Goal: Task Accomplishment & Management: Manage account settings

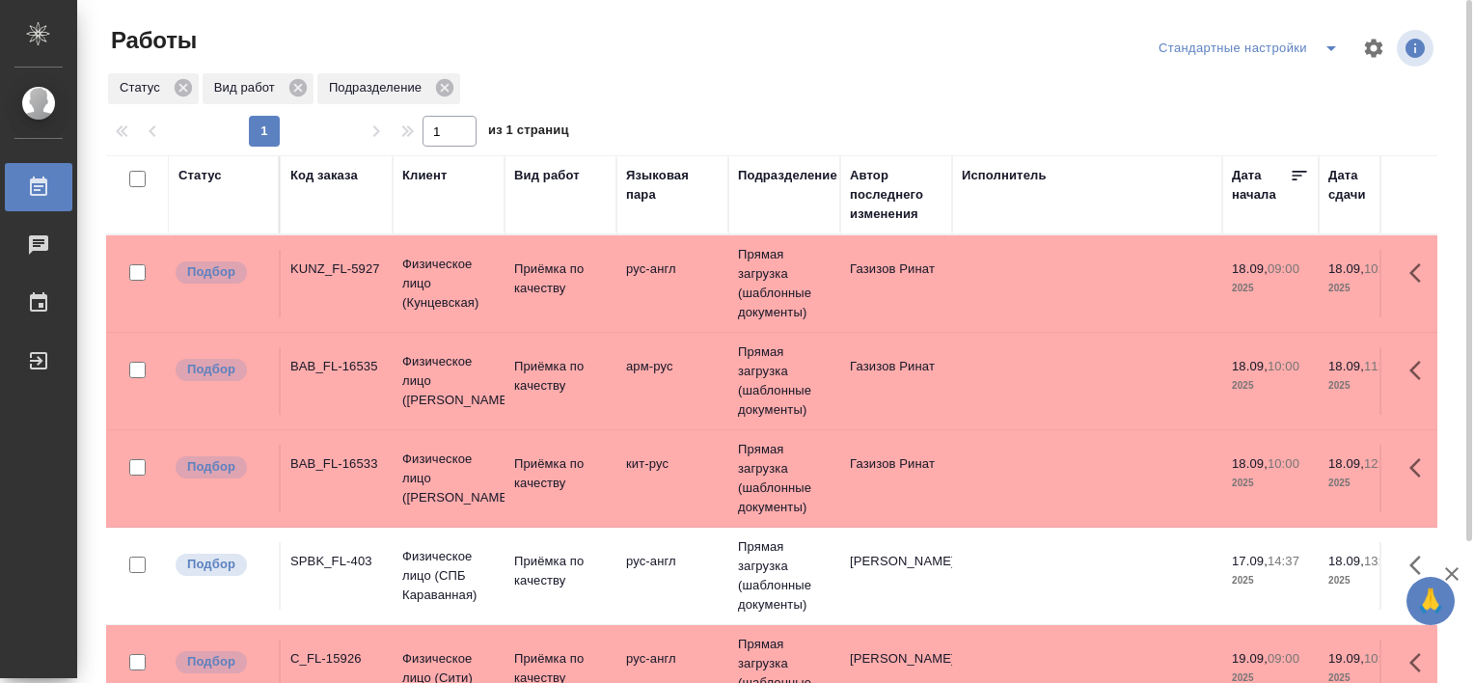
drag, startPoint x: 0, startPoint y: 0, endPoint x: 1204, endPoint y: 571, distance: 1332.7
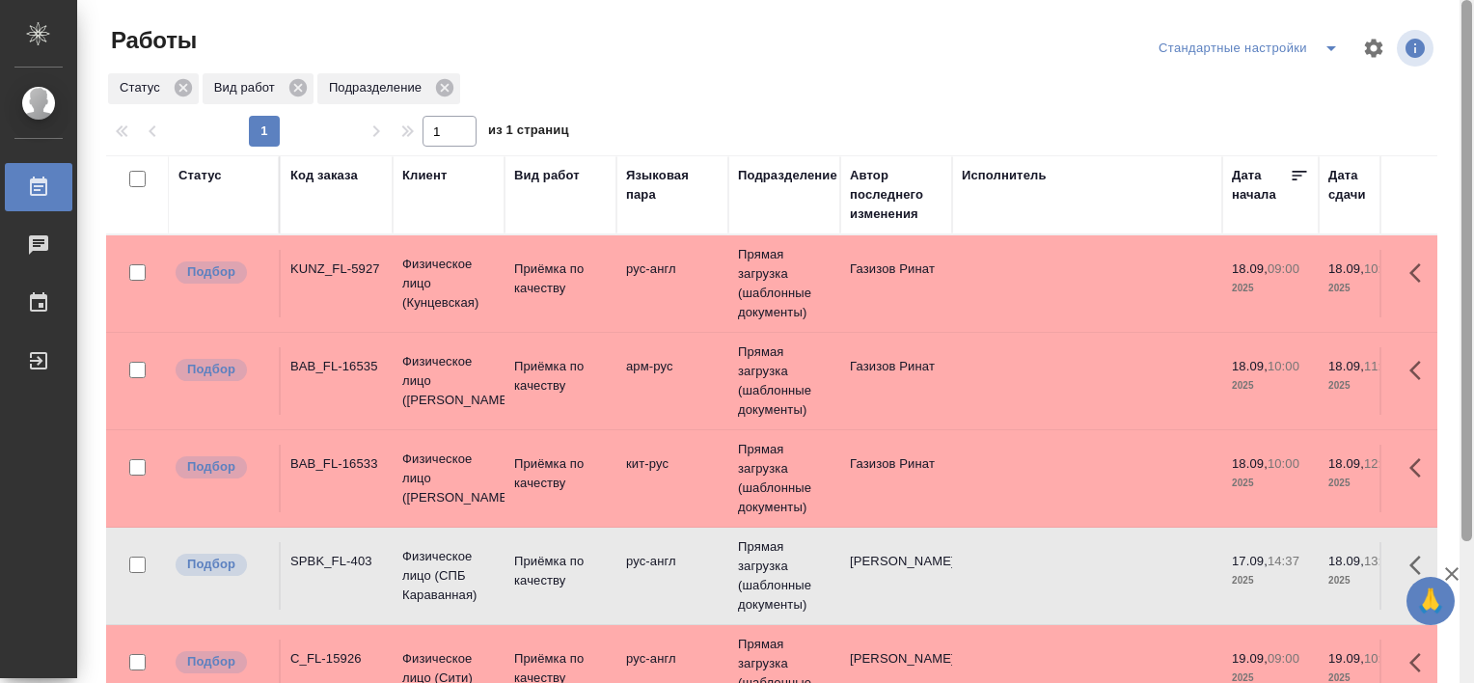
scroll to position [178, 0]
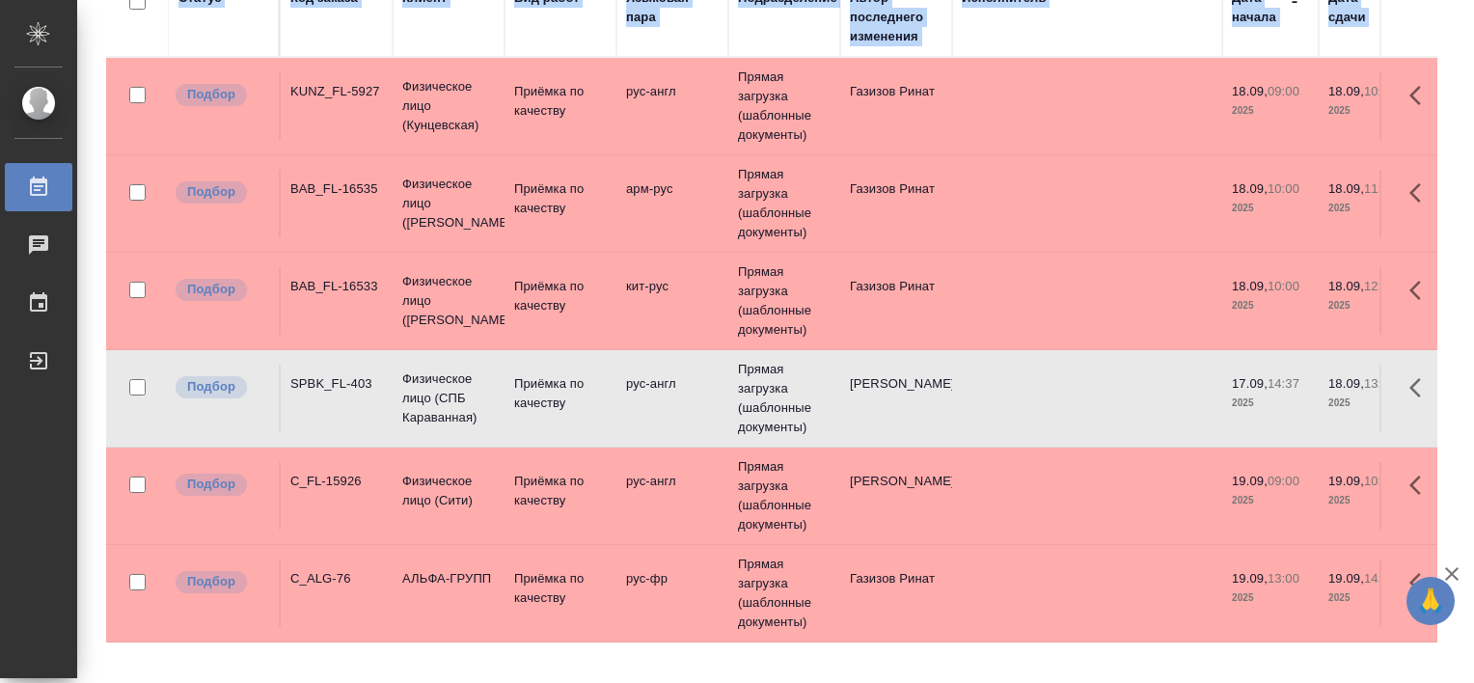
drag, startPoint x: 1473, startPoint y: 381, endPoint x: 1474, endPoint y: 410, distance: 29.0
click at [1473, 410] on html "🙏 .cls-1 fill:#fff; AWATERA Tretyakova Valeriya Работы 0 Чаты График Выйти Рабо…" at bounding box center [737, 341] width 1474 height 683
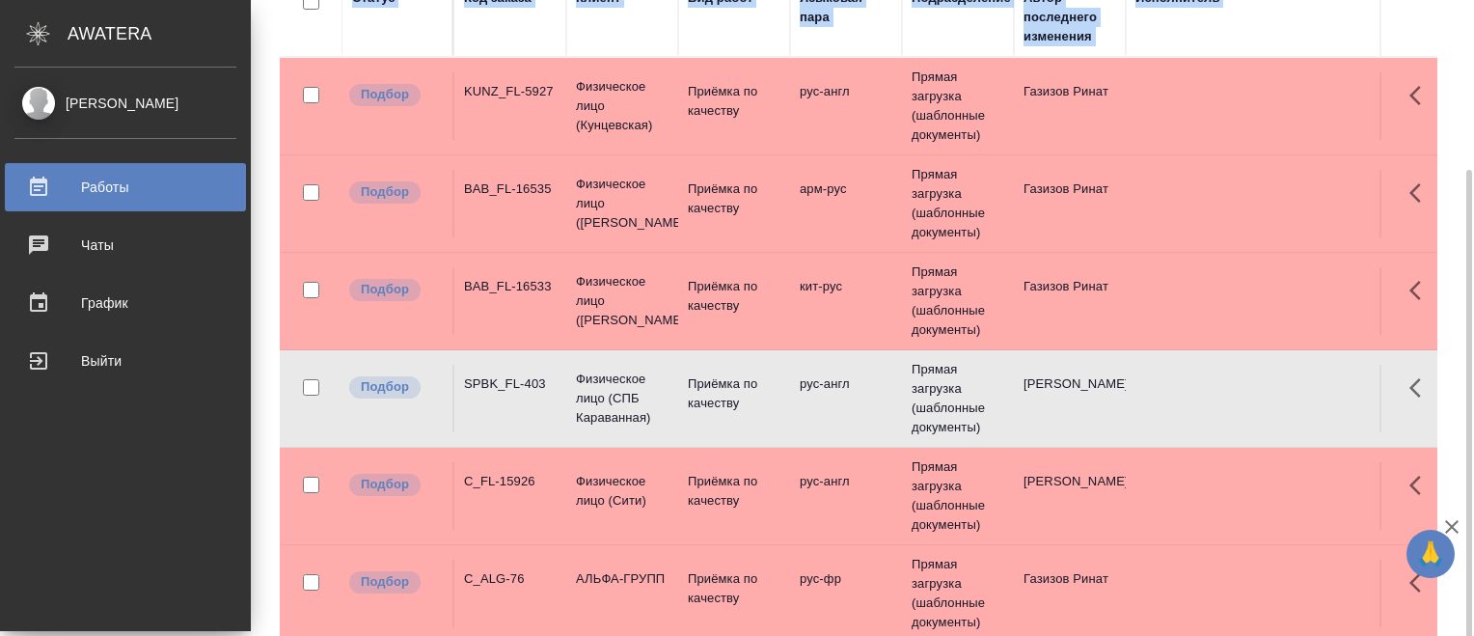
scroll to position [224, 0]
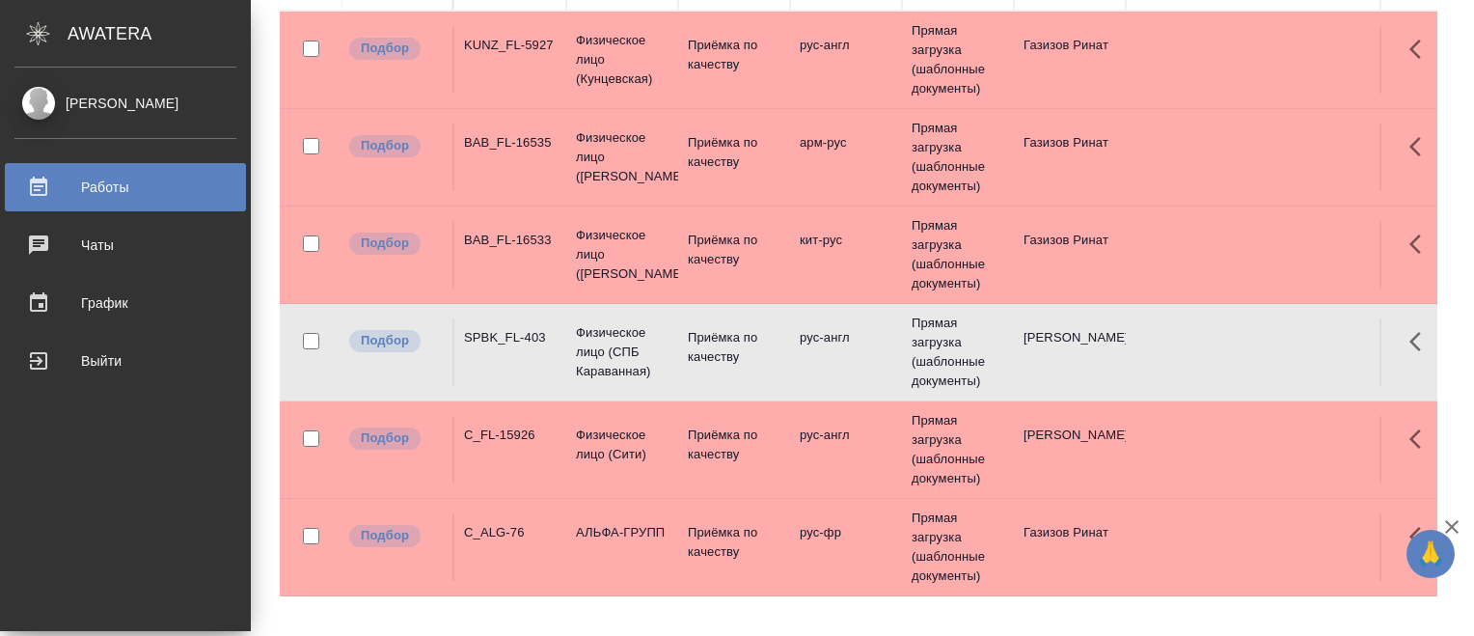
click at [499, 355] on td "SPBK_FL-403" at bounding box center [510, 352] width 112 height 68
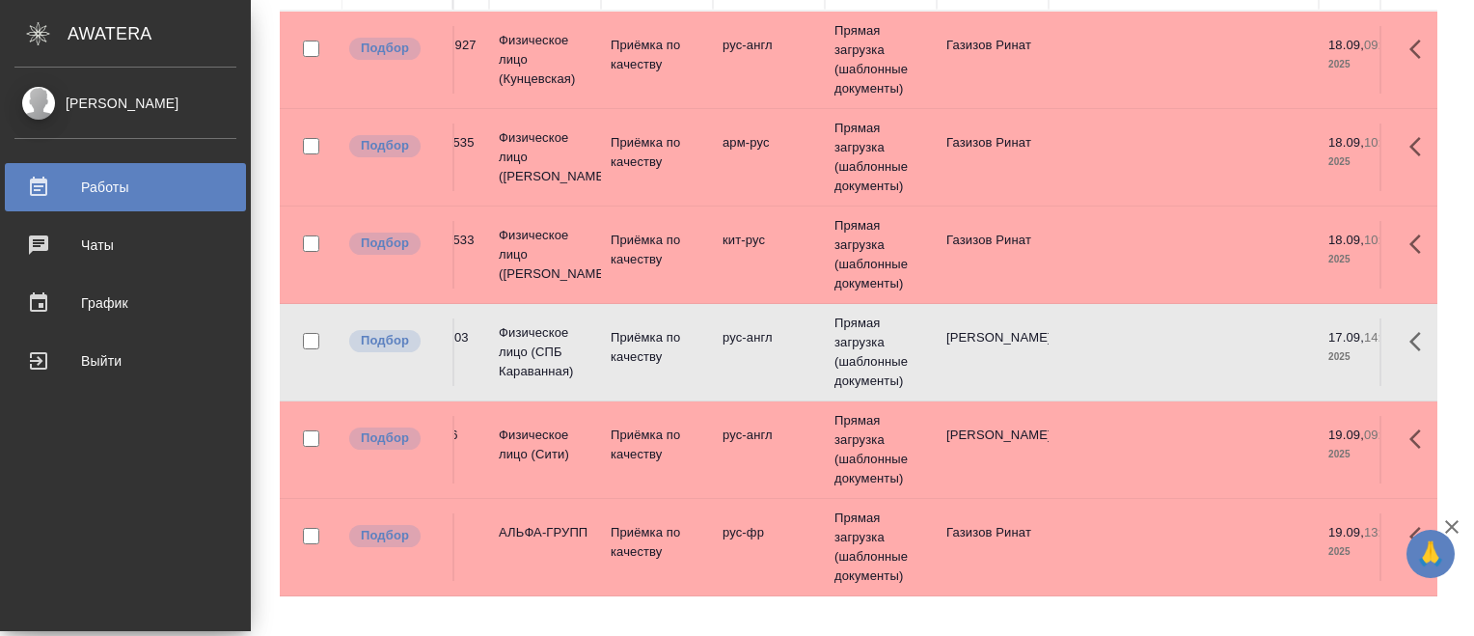
scroll to position [0, 0]
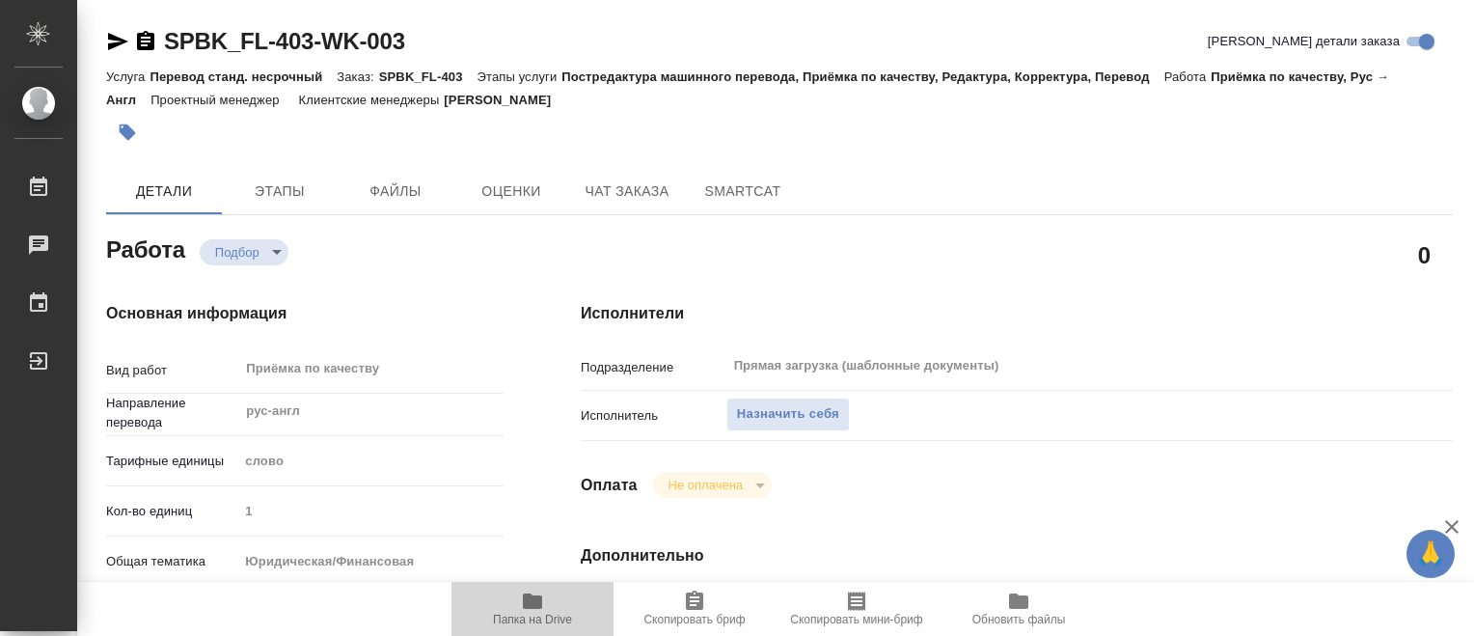
click at [549, 617] on span "Папка на Drive" at bounding box center [532, 620] width 79 height 14
drag, startPoint x: 1473, startPoint y: 380, endPoint x: 1477, endPoint y: 413, distance: 33.0
click at [1473, 413] on html "🙏 .cls-1 fill:#fff; AWATERA [PERSON_NAME] Работы 0 Чаты График Выйти SPBK_FL-40…" at bounding box center [737, 318] width 1474 height 636
click at [1216, 435] on div "Исполнитель Назначить себя" at bounding box center [1017, 423] width 872 height 50
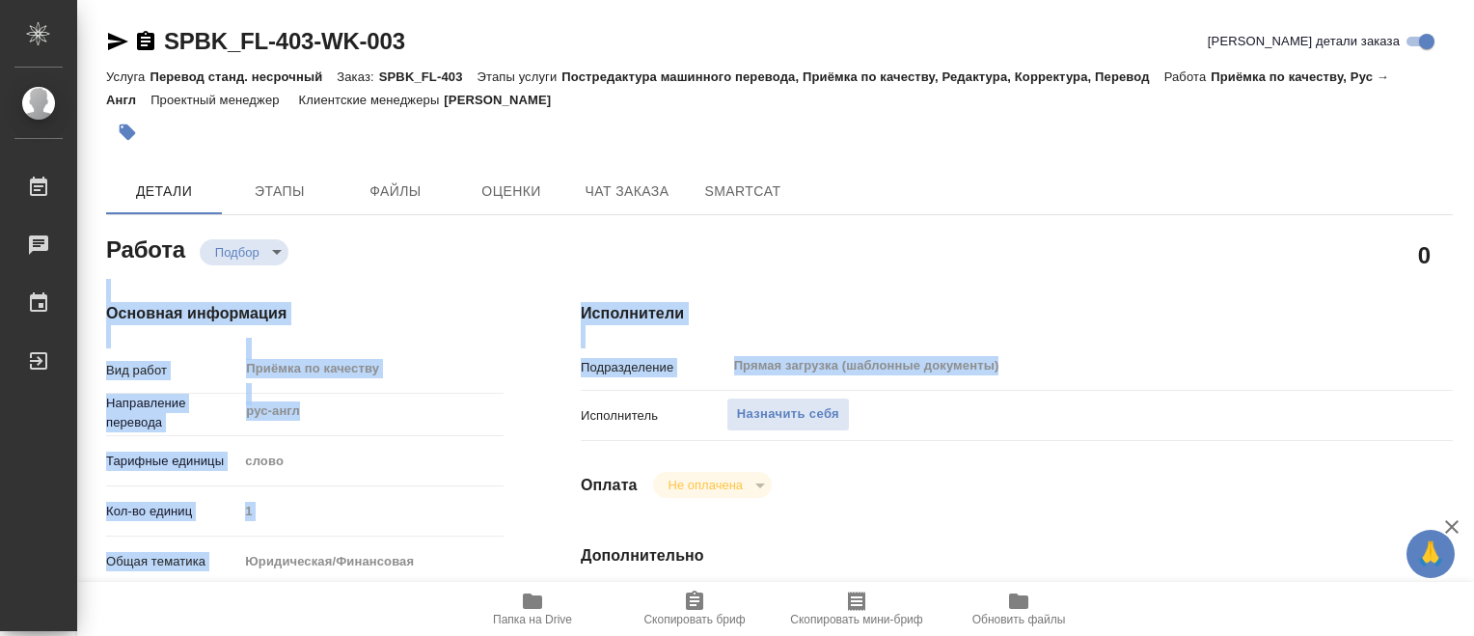
drag, startPoint x: 1473, startPoint y: 261, endPoint x: 1477, endPoint y: 362, distance: 101.4
click at [1473, 362] on html "🙏 .cls-1 fill:#fff; AWATERA Tretyakova Valeriya Работы 0 Чаты График Выйти SPBK…" at bounding box center [737, 318] width 1474 height 636
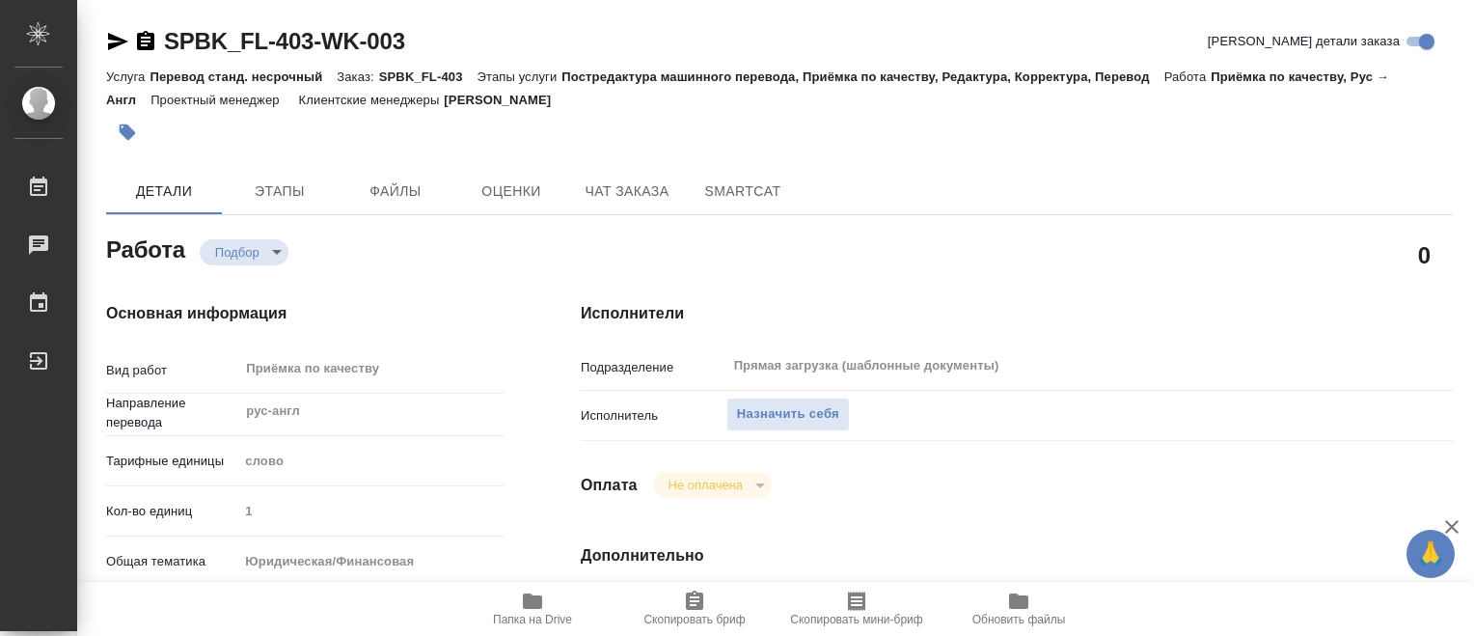
drag, startPoint x: 1477, startPoint y: 362, endPoint x: 1277, endPoint y: 397, distance: 202.7
click at [1277, 397] on div "Подразделение Прямая загрузка (шаблонные документы) ​" at bounding box center [1017, 373] width 872 height 50
drag, startPoint x: 1473, startPoint y: 109, endPoint x: 1477, endPoint y: 258, distance: 148.6
click at [1473, 258] on html "🙏 .cls-1 fill:#fff; AWATERA Tretyakova Valeriya Работы 0 Чаты График Выйти SPBK…" at bounding box center [737, 318] width 1474 height 636
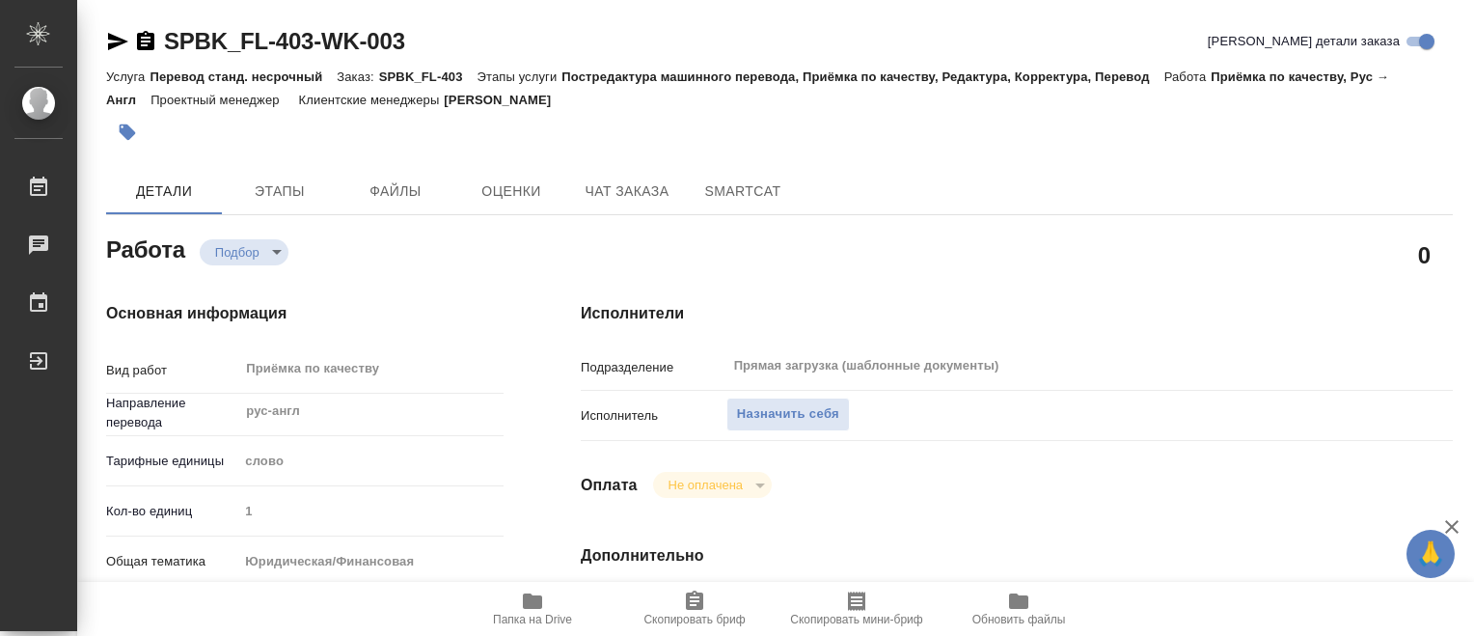
click at [1180, 312] on h4 "Исполнители" at bounding box center [1017, 313] width 872 height 23
drag, startPoint x: 1473, startPoint y: 150, endPoint x: 1473, endPoint y: 222, distance: 72.4
click at [1473, 222] on html "🙏 .cls-1 fill:#fff; AWATERA Tretyakova Valeriya Работы 0 Чаты График Выйти SPBK…" at bounding box center [737, 318] width 1474 height 636
click at [1195, 303] on h4 "Исполнители" at bounding box center [1017, 313] width 872 height 23
click at [364, 189] on span "Файлы" at bounding box center [395, 191] width 93 height 24
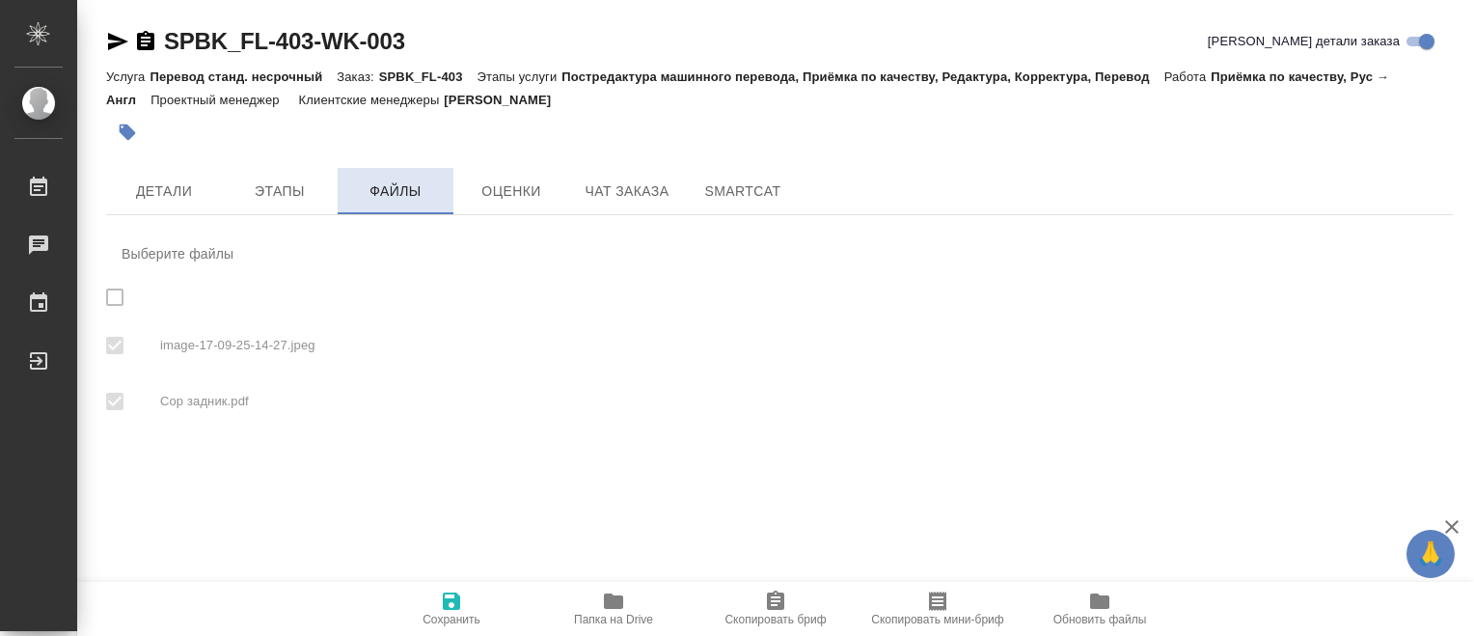
checkbox input "true"
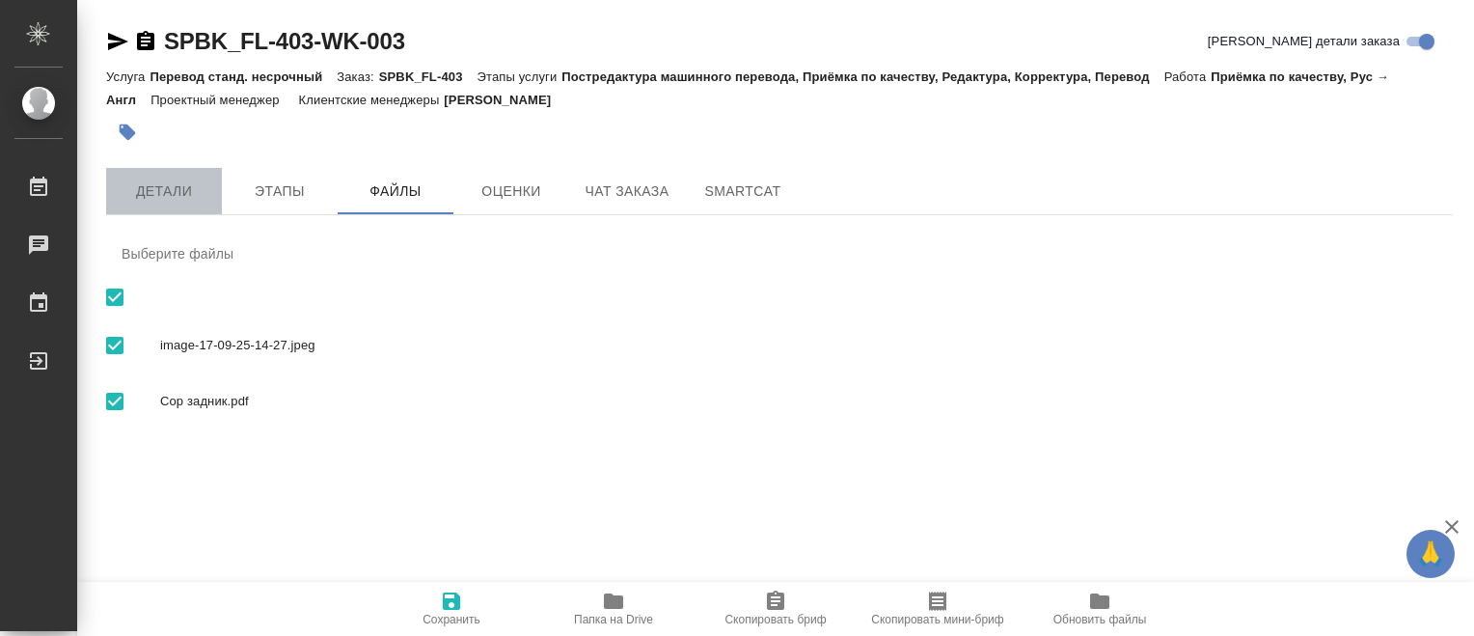
click at [178, 188] on span "Детали" at bounding box center [164, 191] width 93 height 24
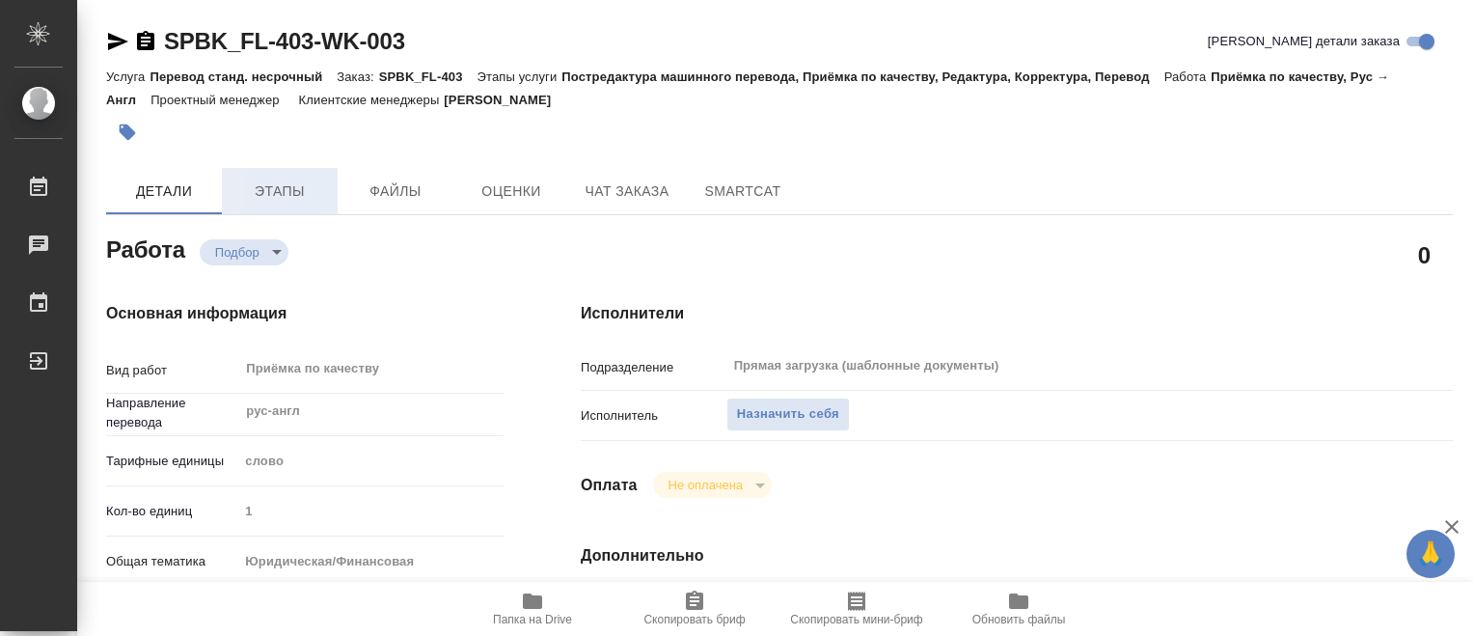
type textarea "x"
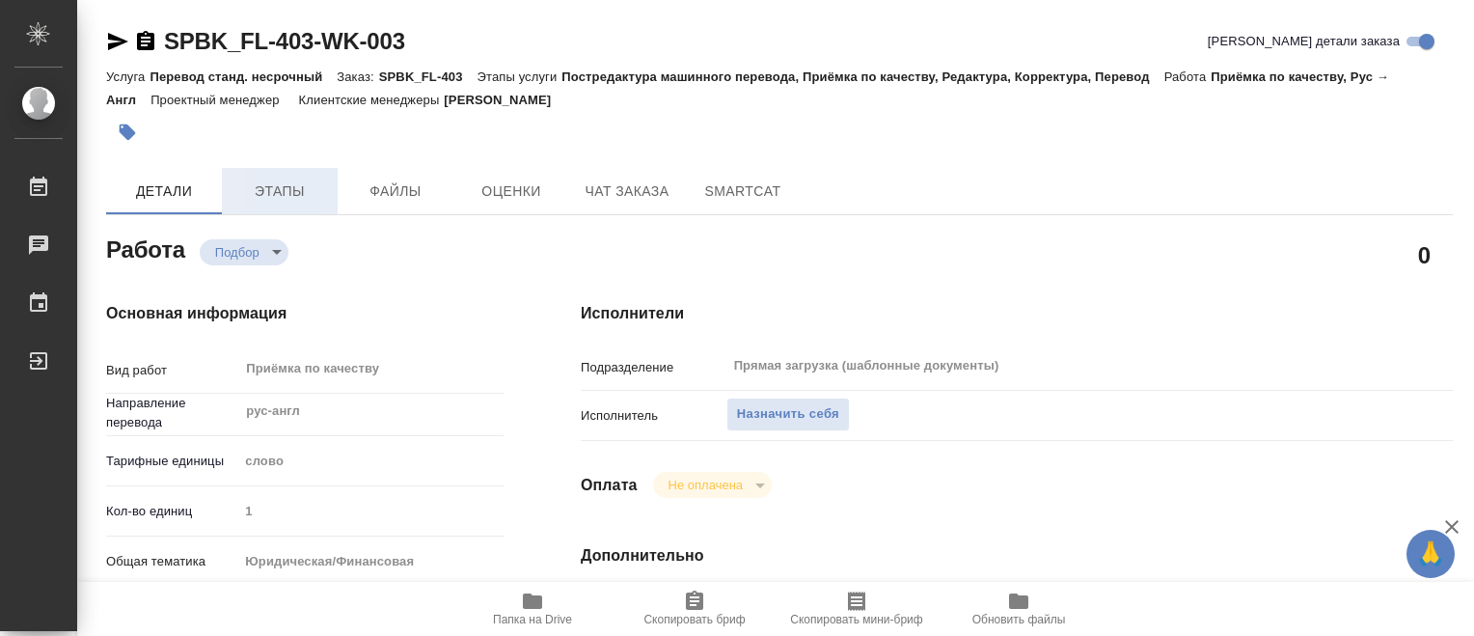
type textarea "x"
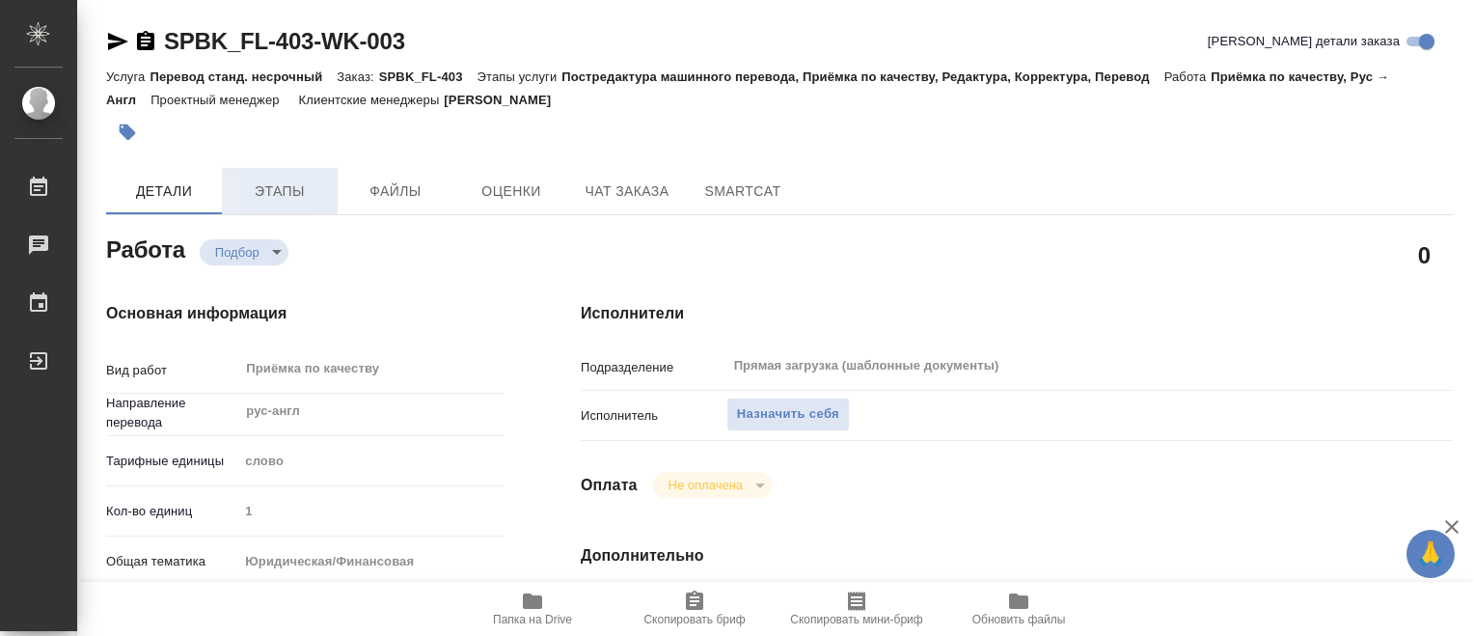
type textarea "x"
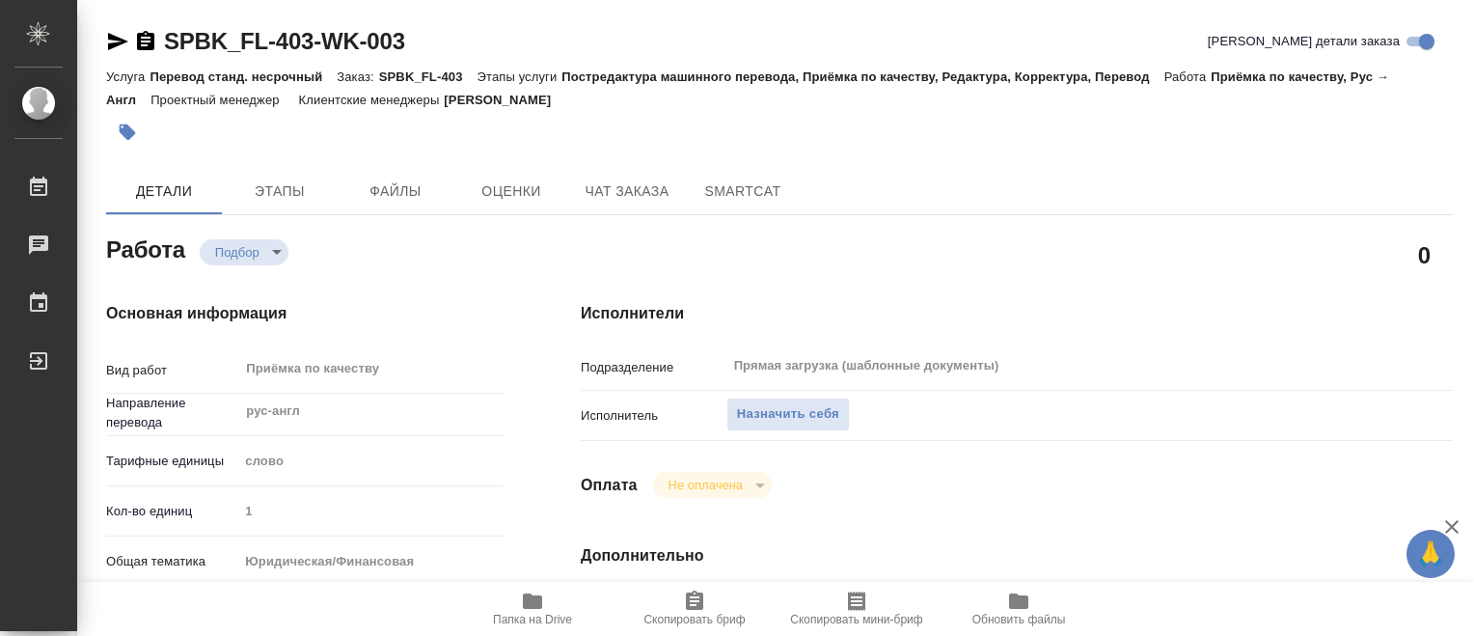
type textarea "x"
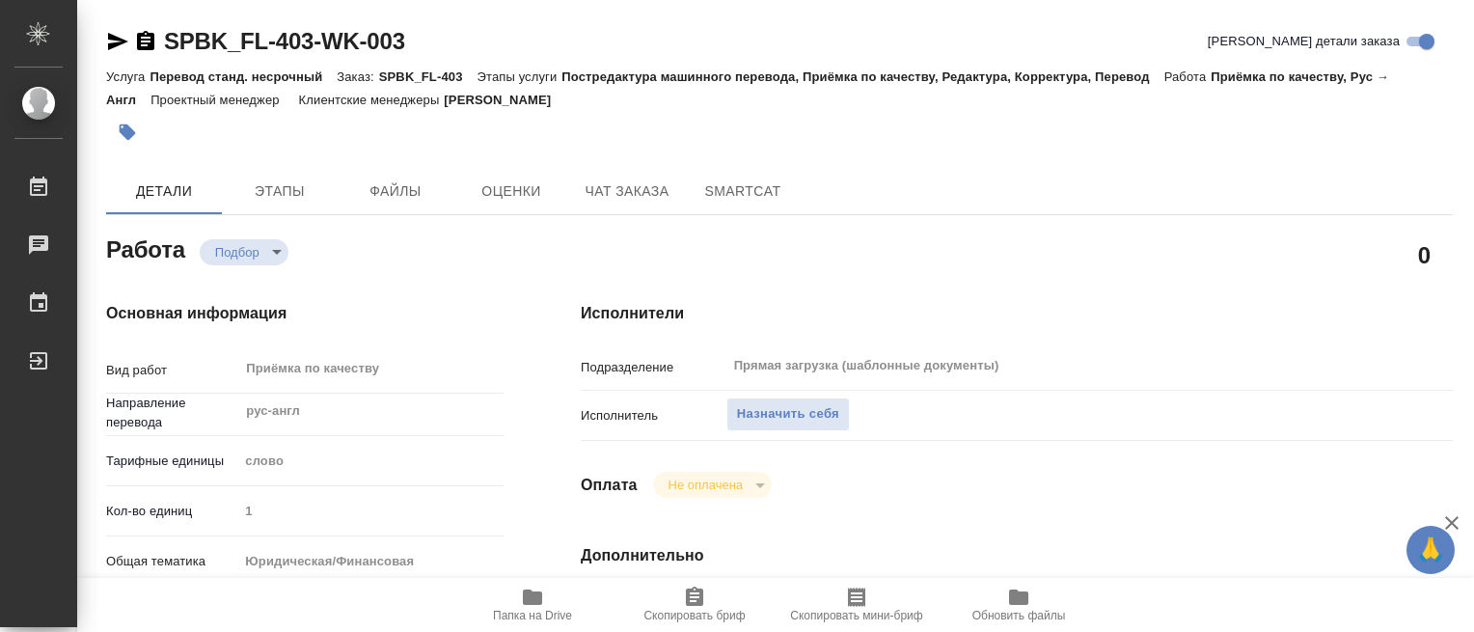
type textarea "x"
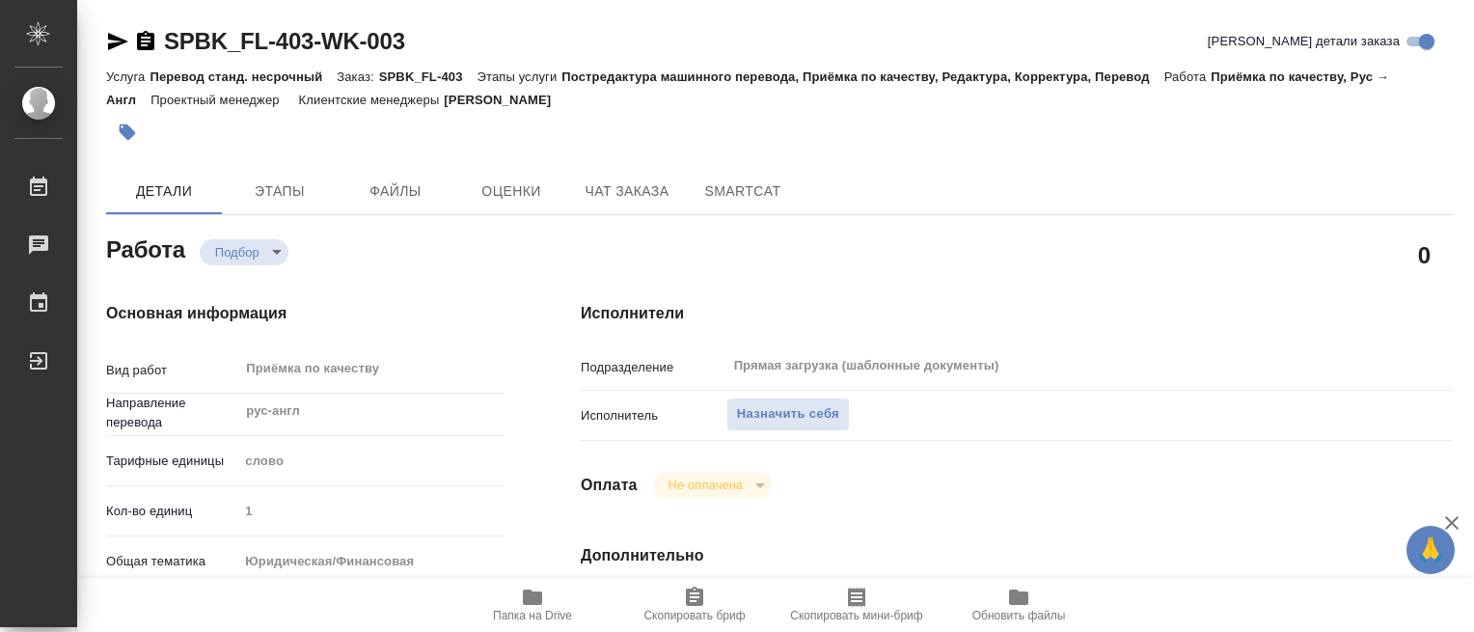
type textarea "x"
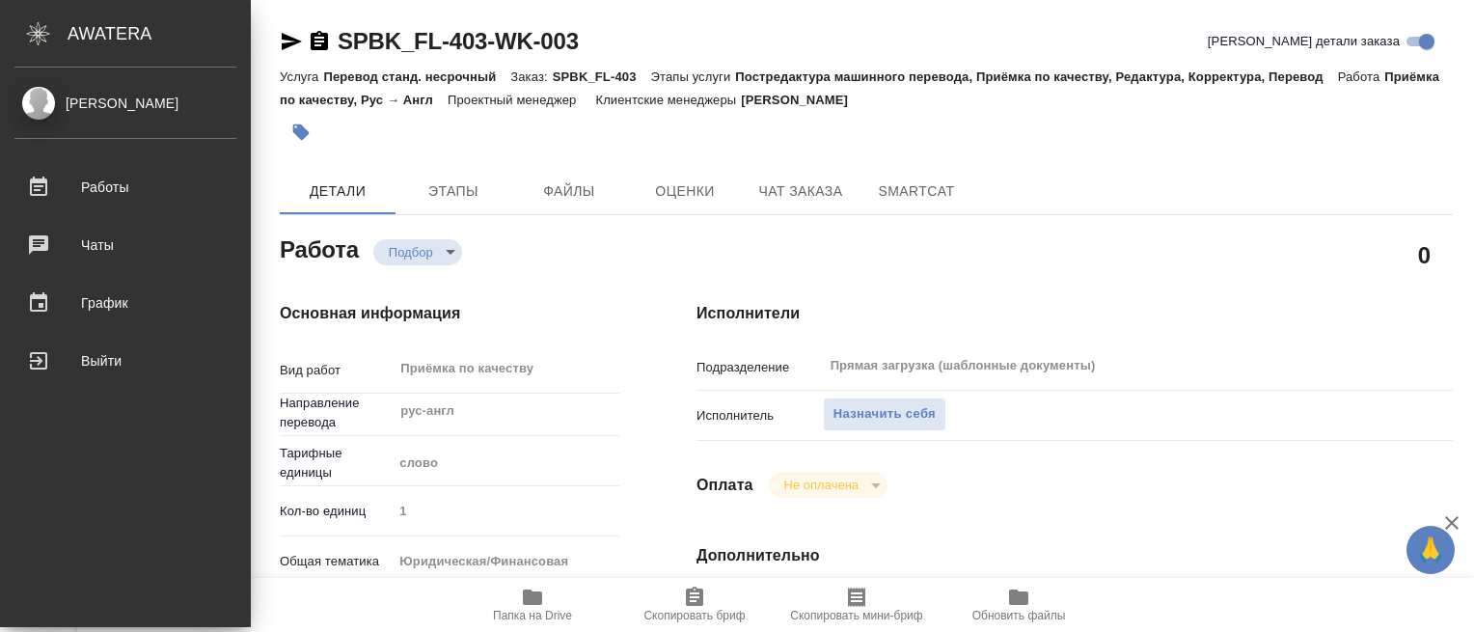
type textarea "x"
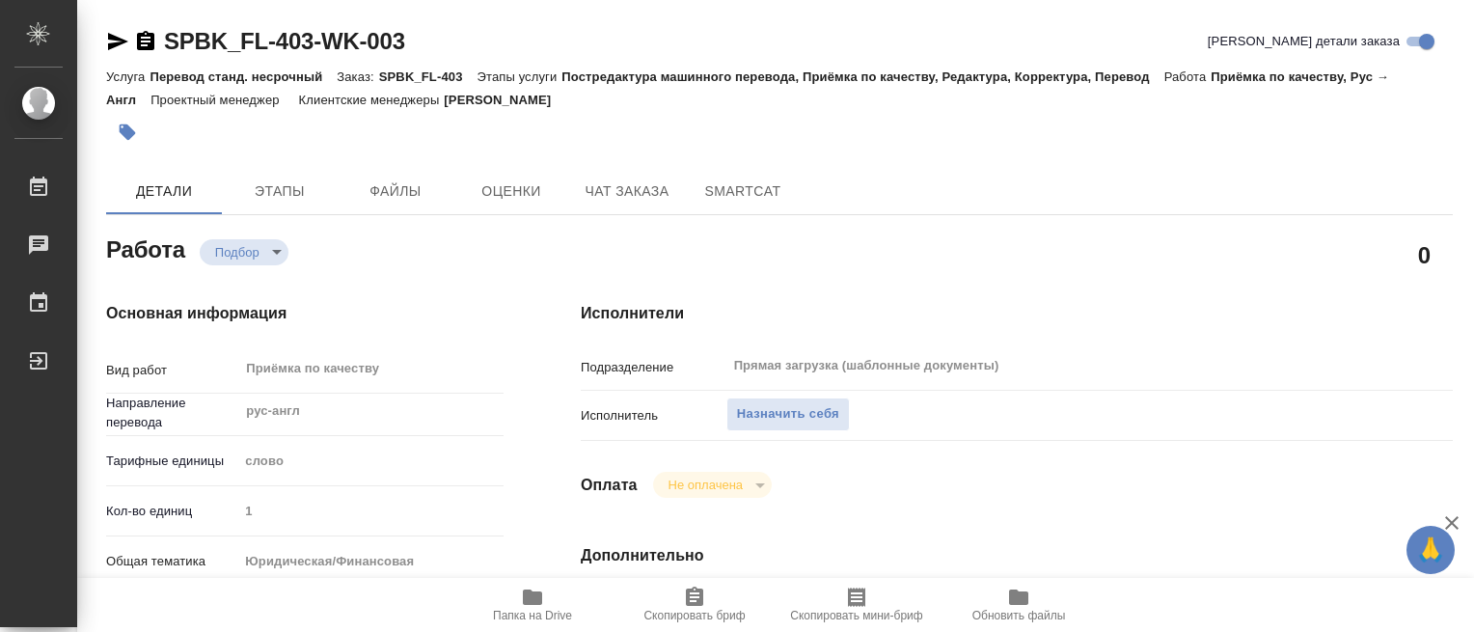
type textarea "x"
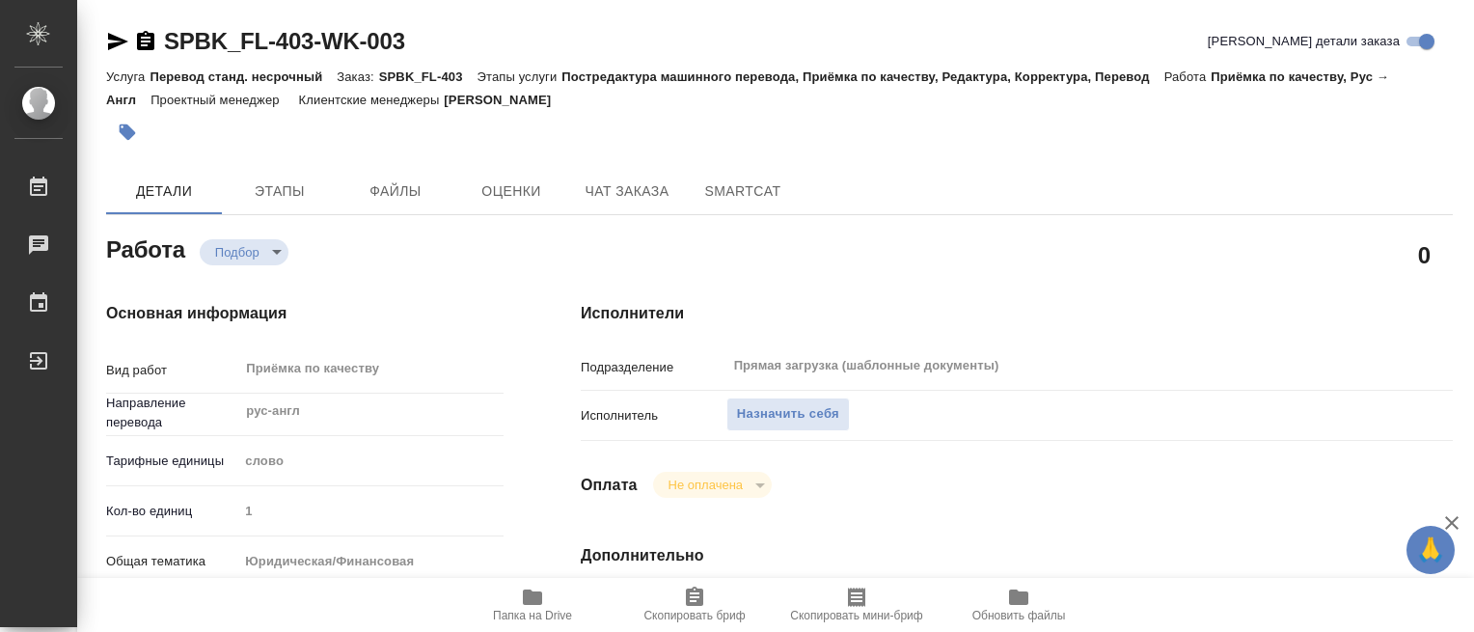
type textarea "x"
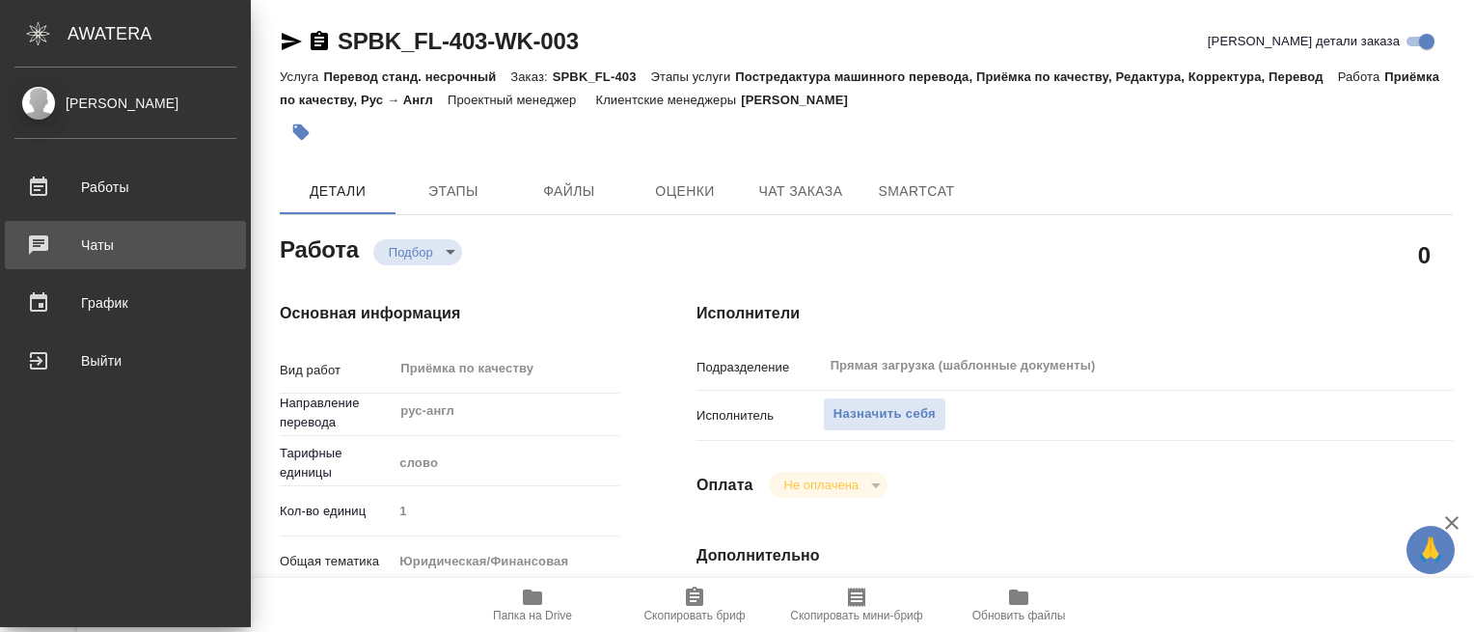
type textarea "x"
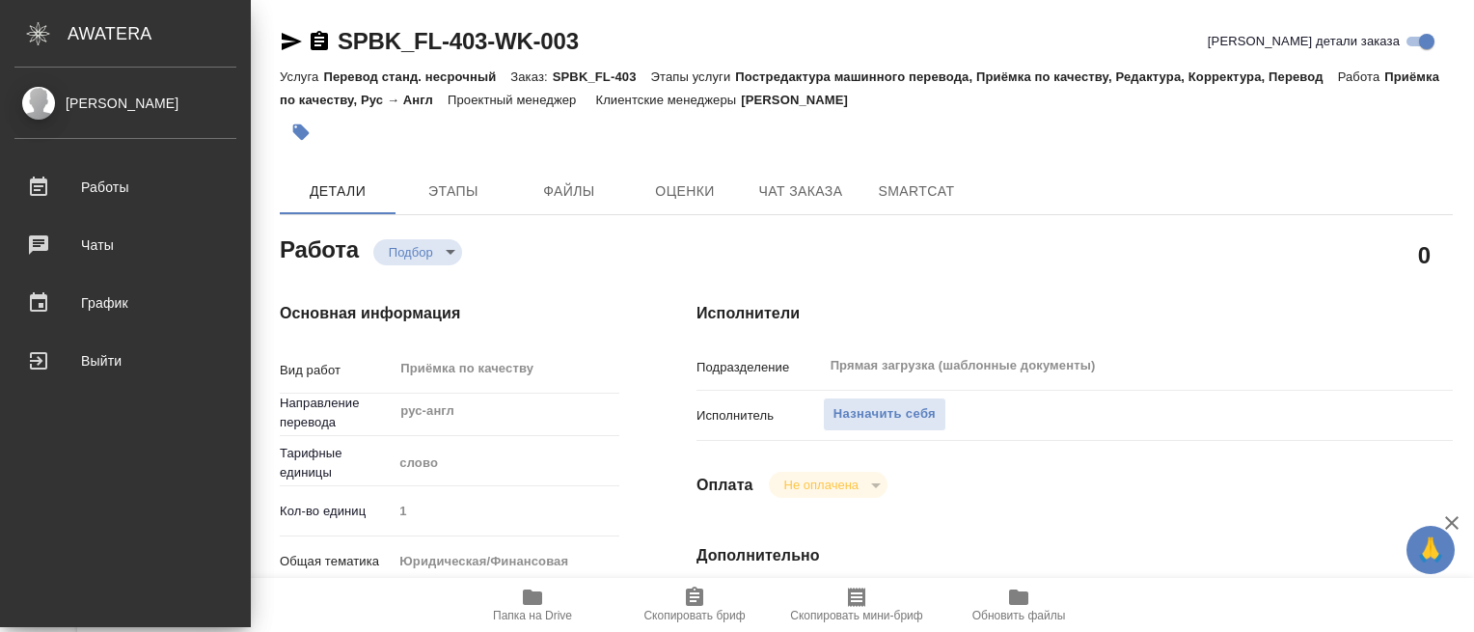
type textarea "x"
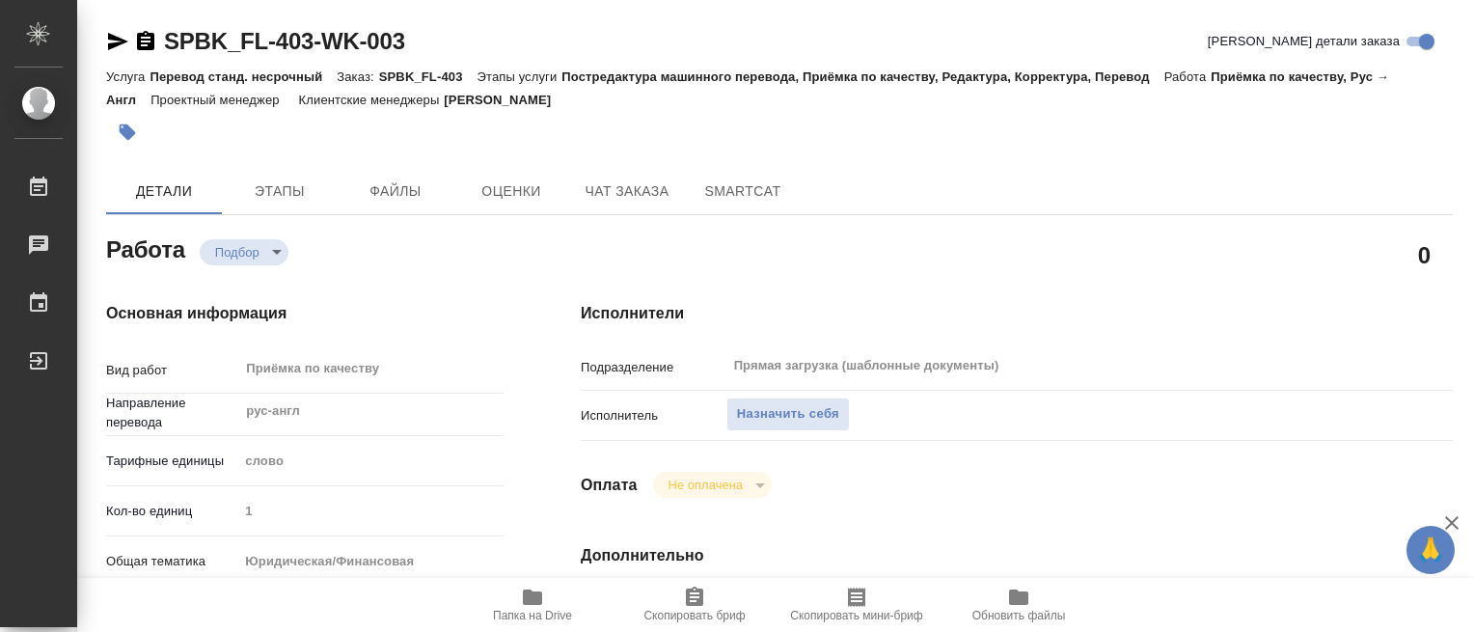
type textarea "x"
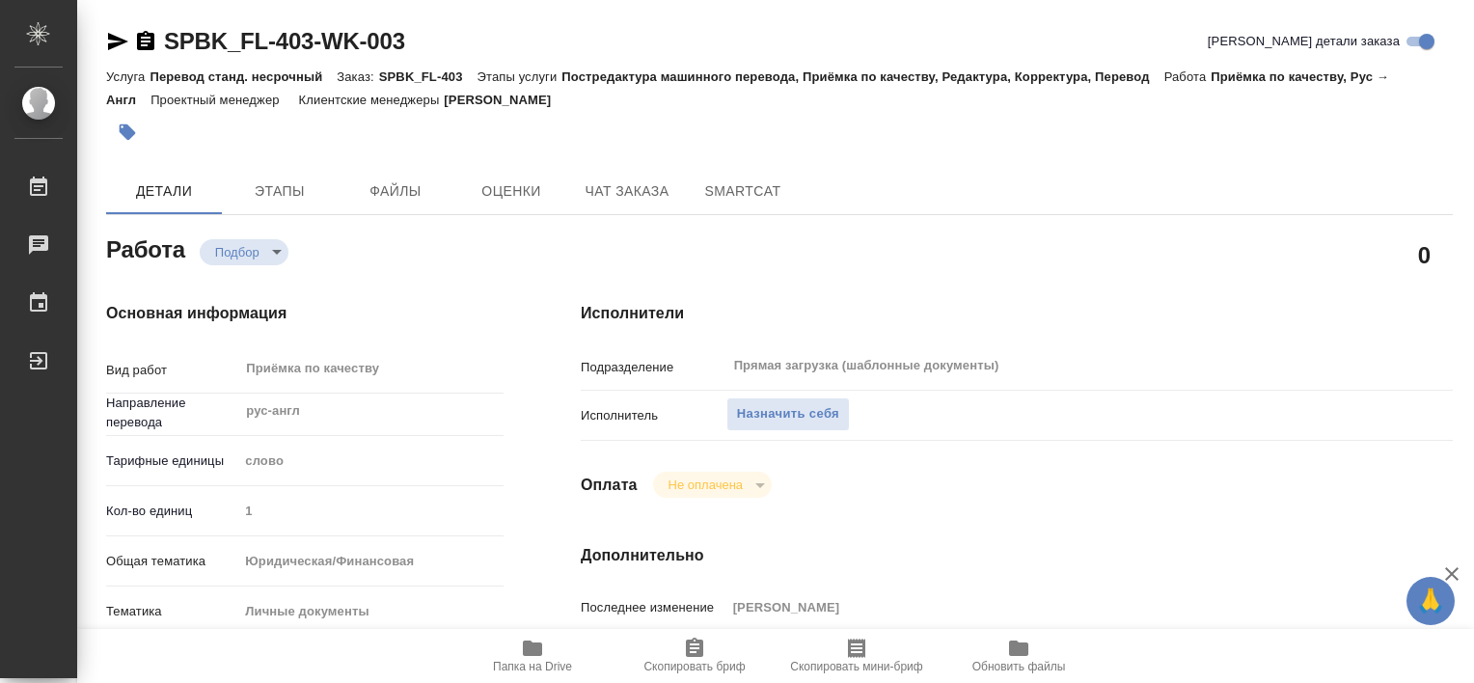
type textarea "x"
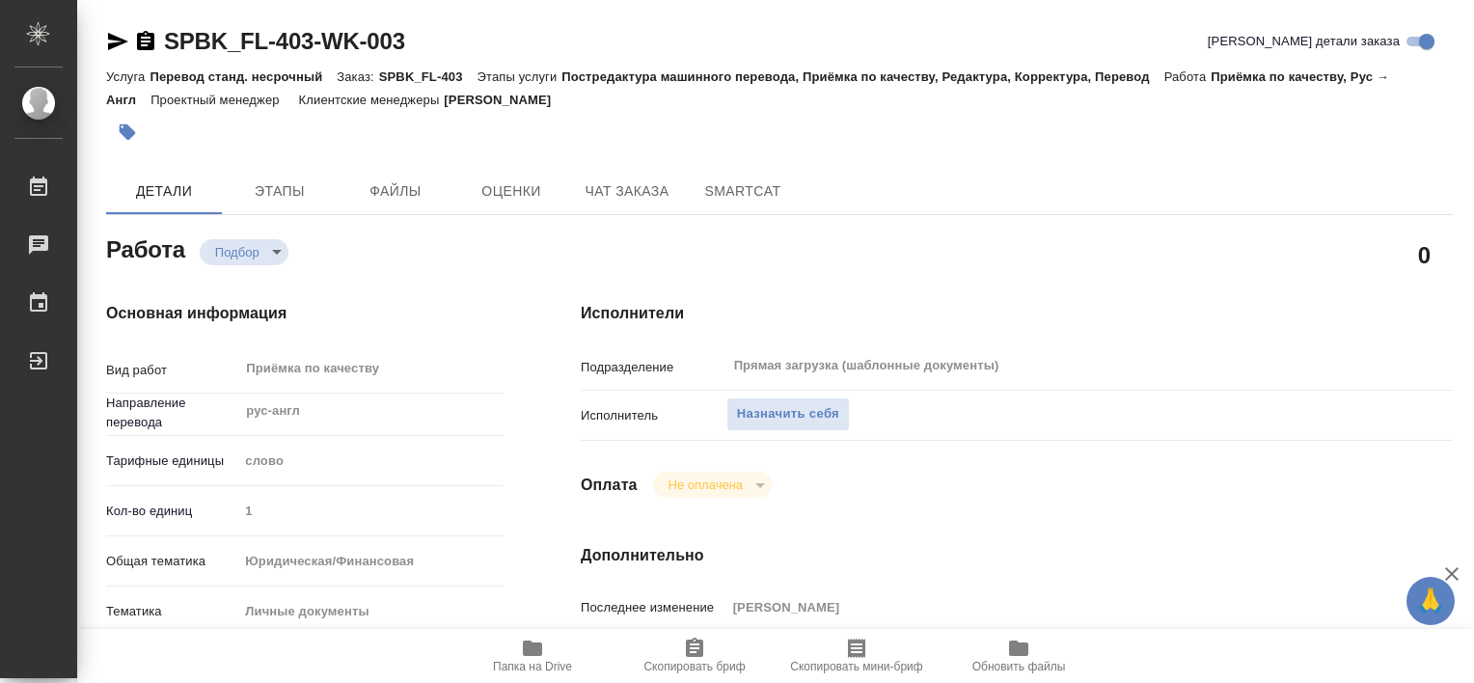
type textarea "x"
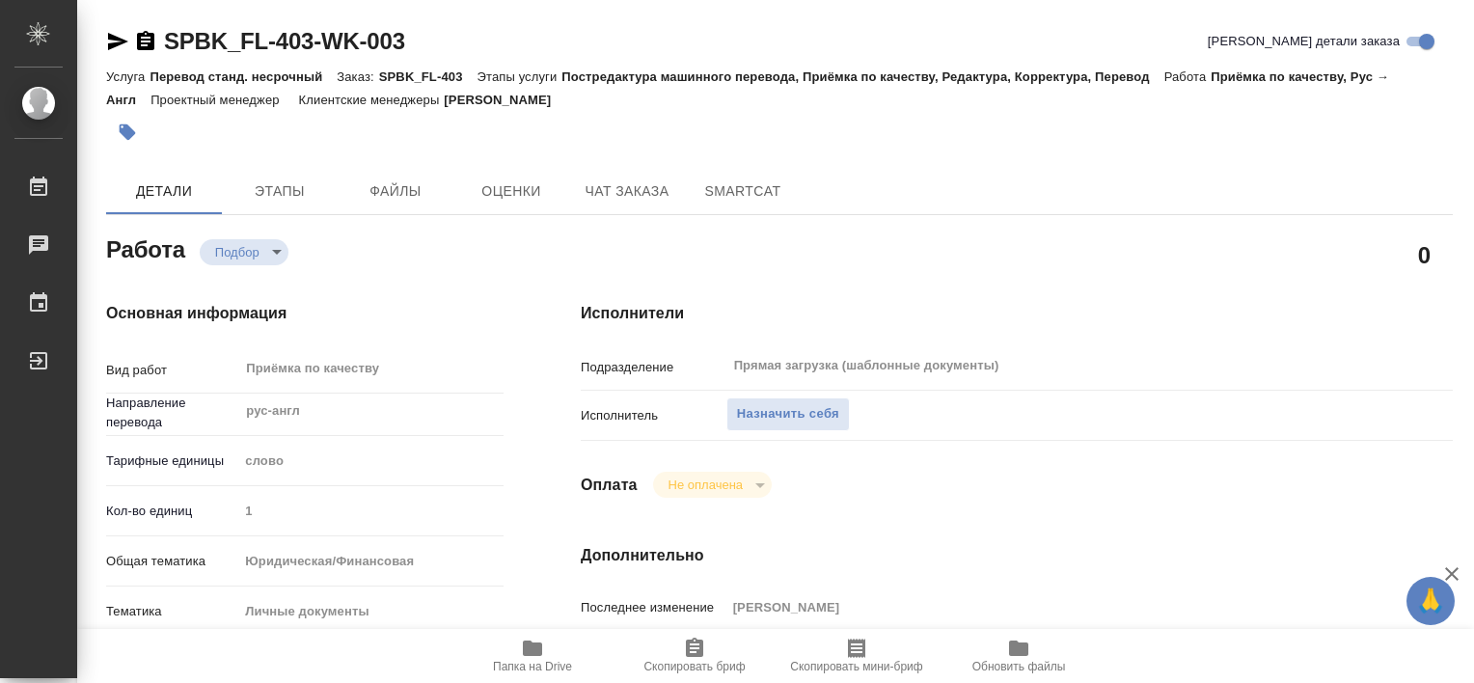
type textarea "x"
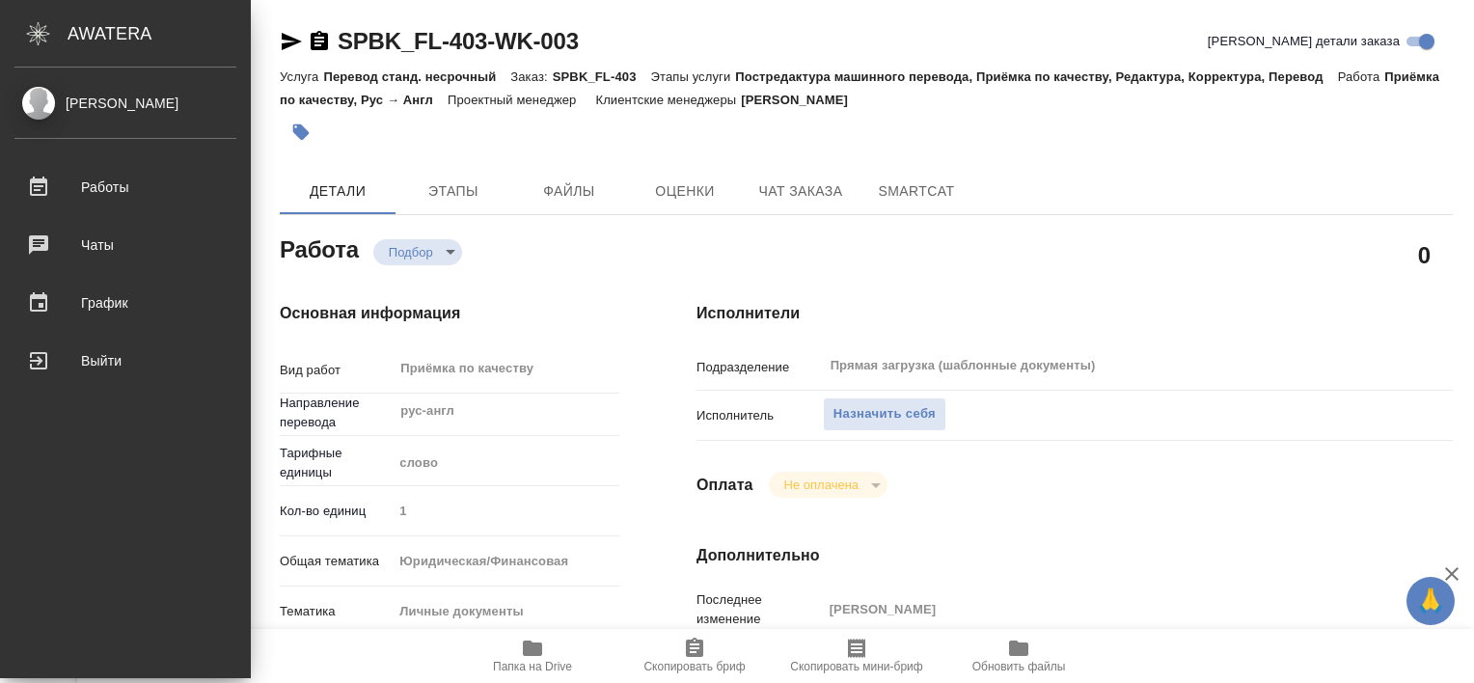
type textarea "x"
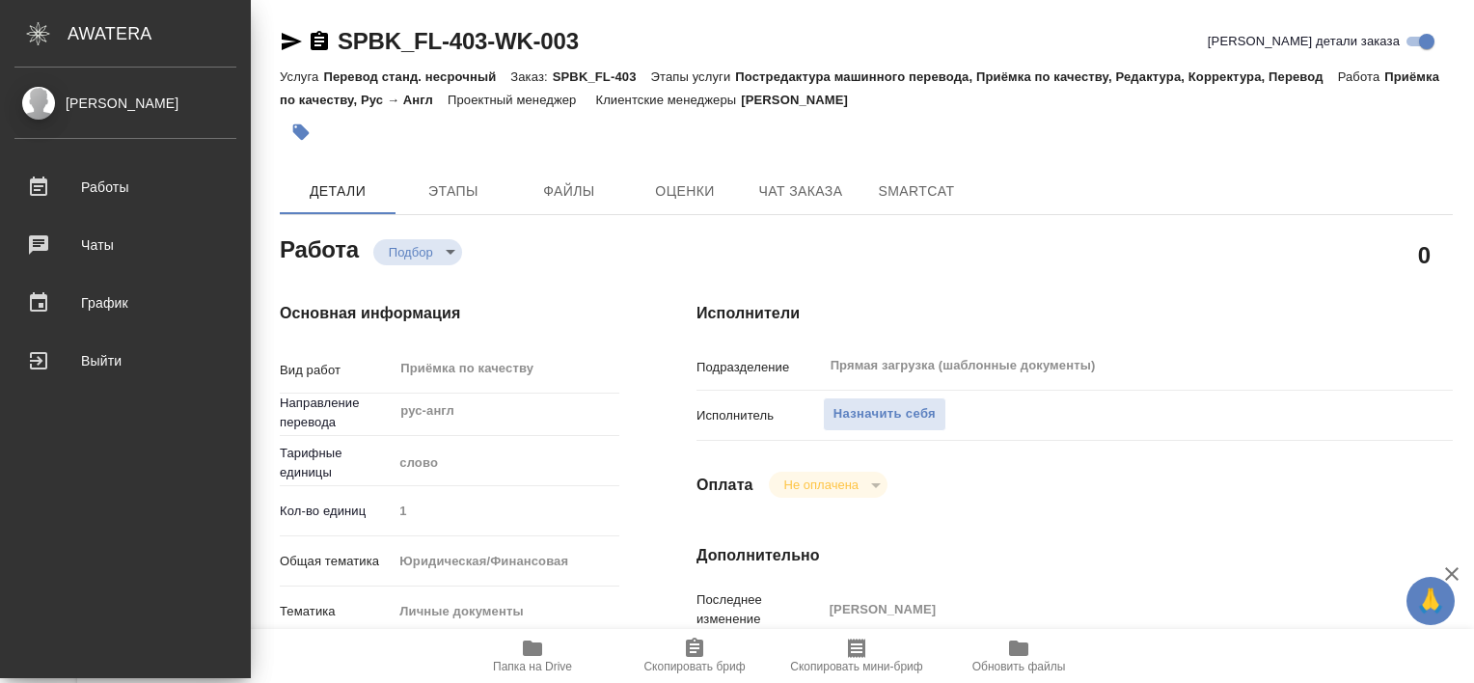
type textarea "x"
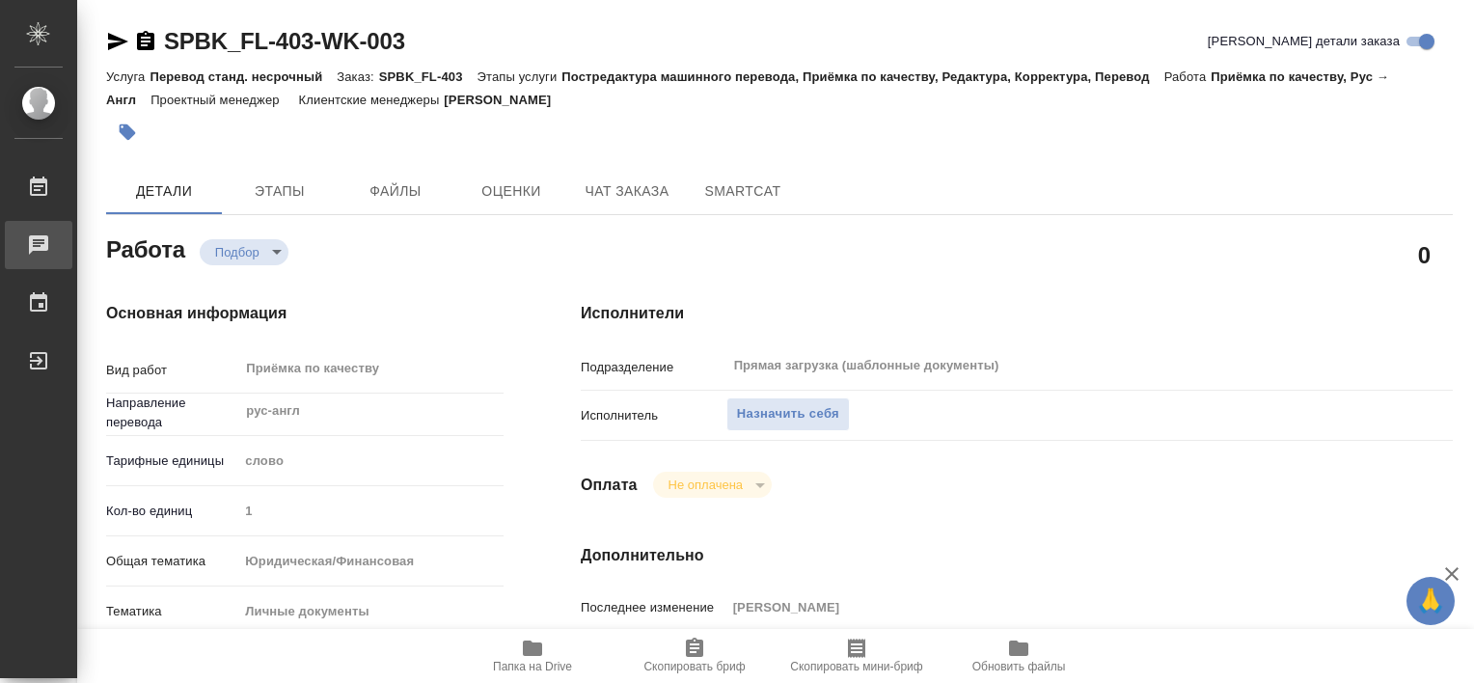
type textarea "x"
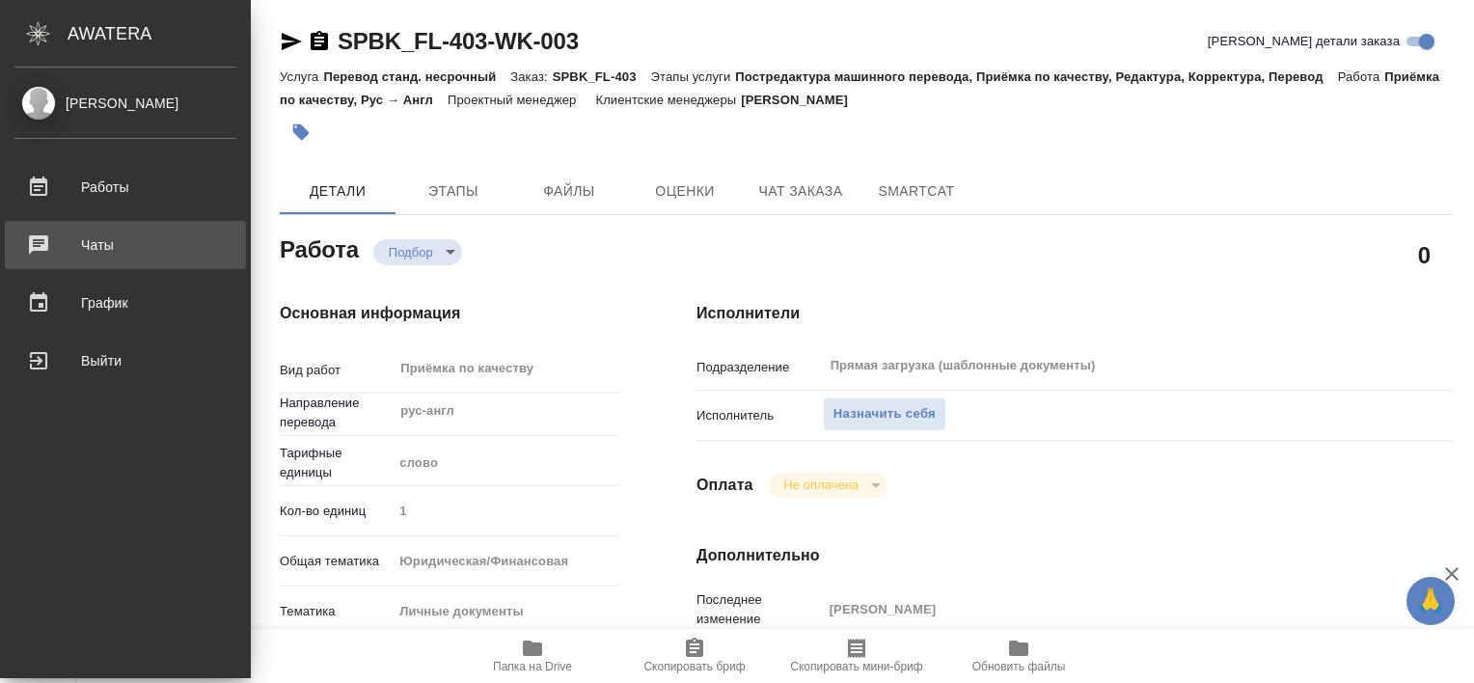
type textarea "x"
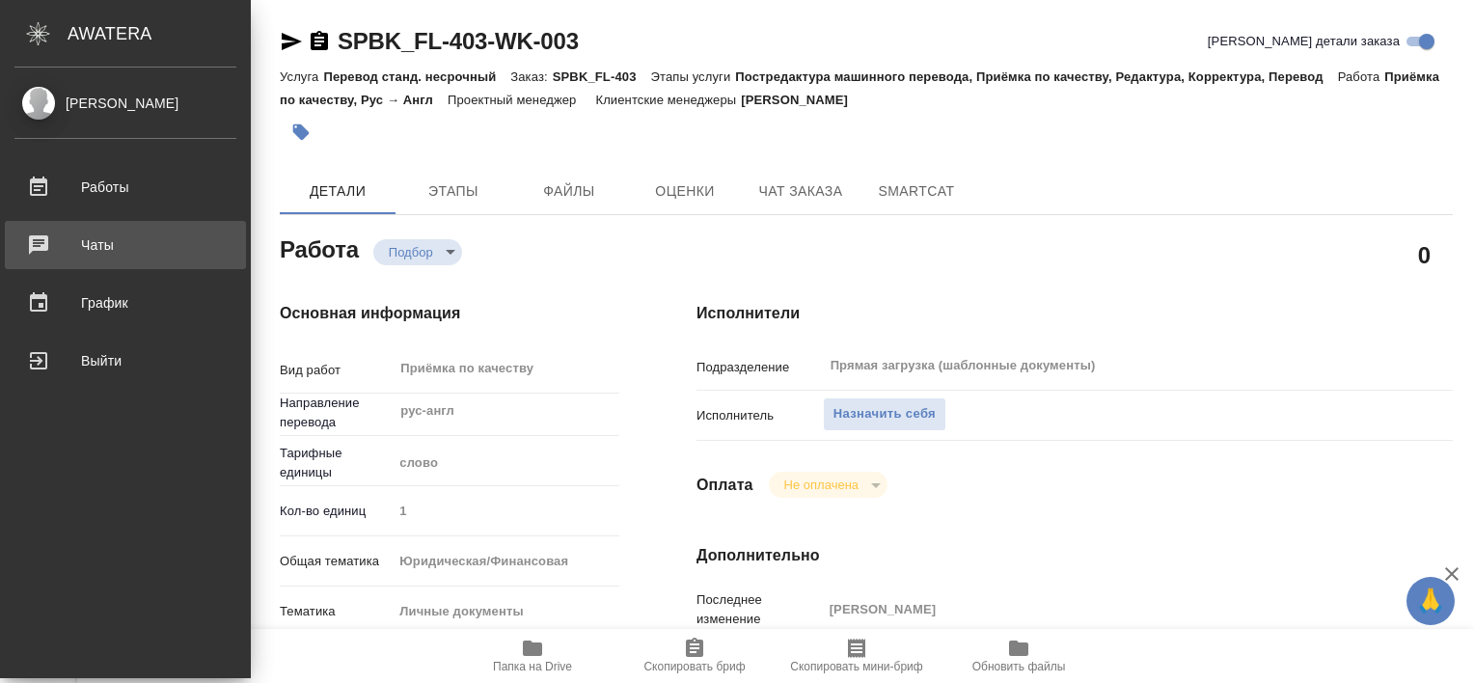
type textarea "x"
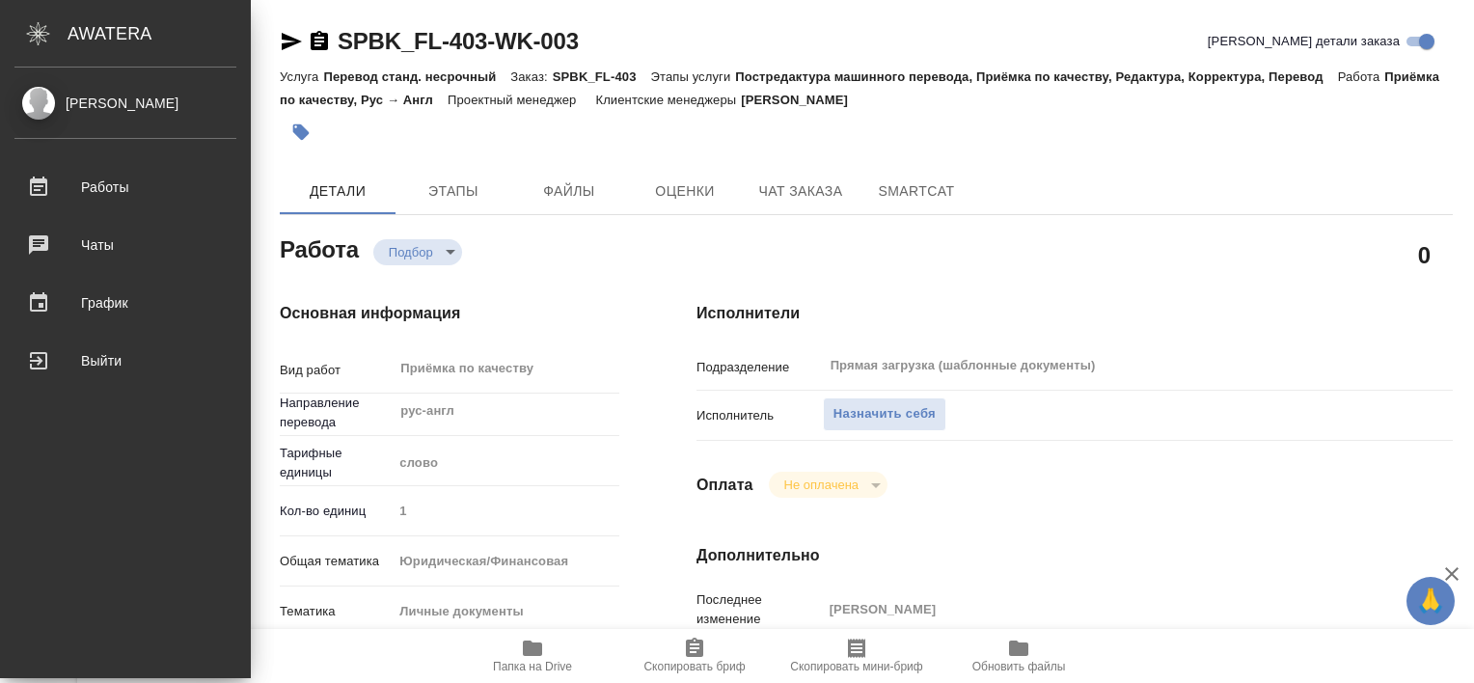
type textarea "x"
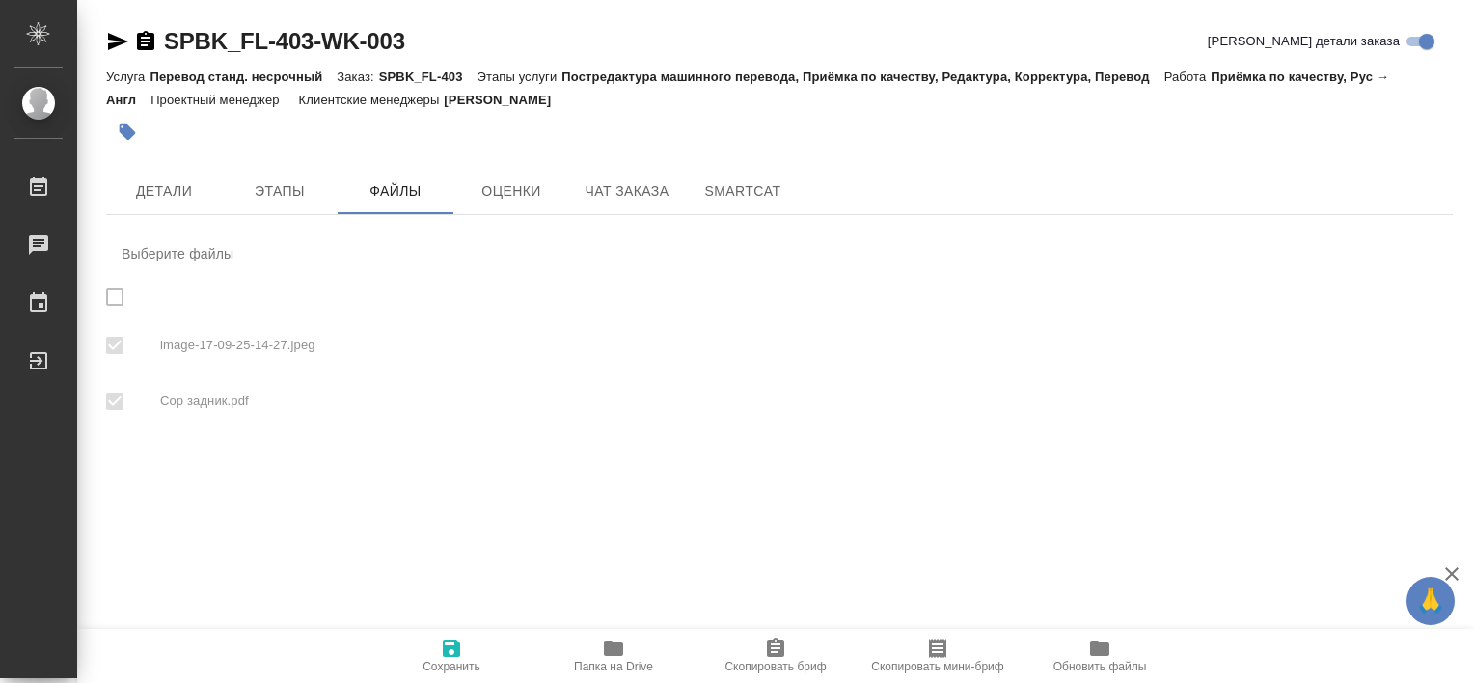
checkbox input "true"
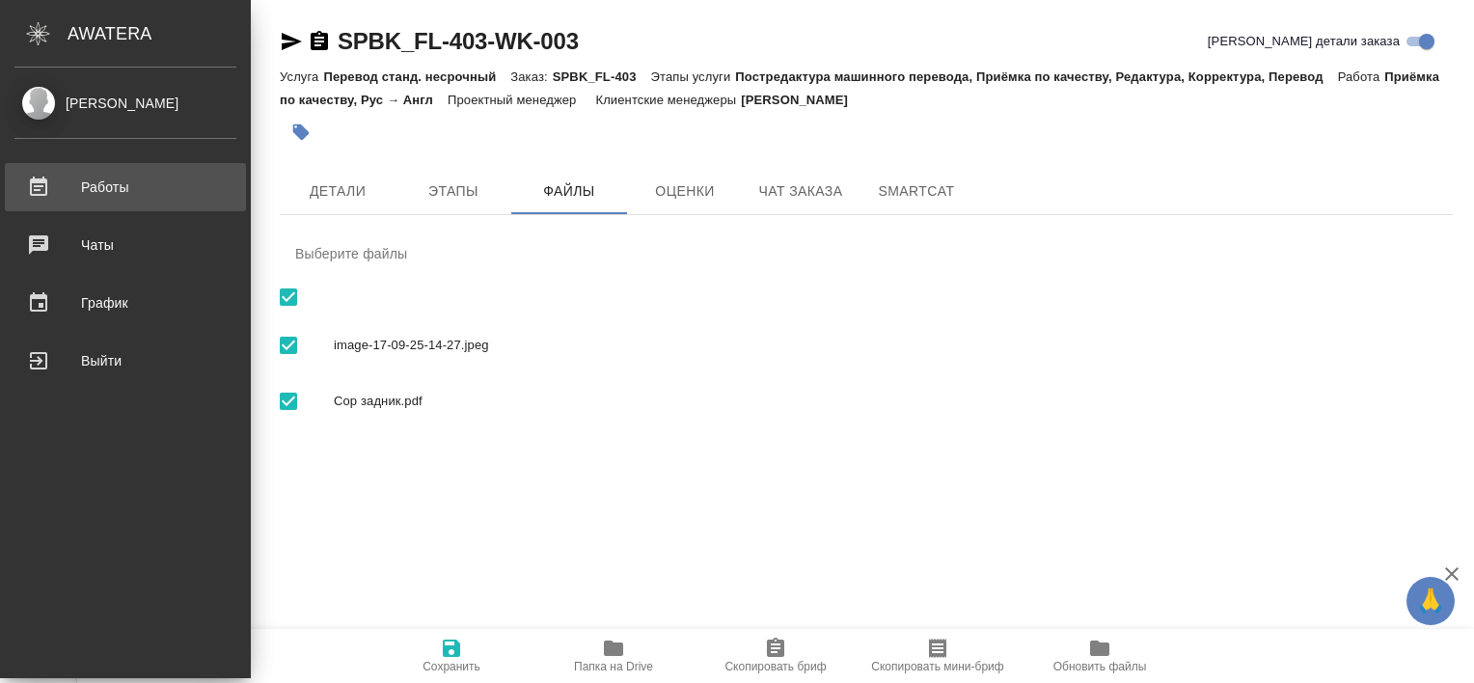
click at [170, 185] on div ".cls-1 fill:#fff; AWATERA Tretyakova Valeriya Работы 0 Чаты График Выйти SPBK_F…" at bounding box center [737, 341] width 1474 height 683
click at [113, 202] on link "Работы" at bounding box center [125, 187] width 241 height 48
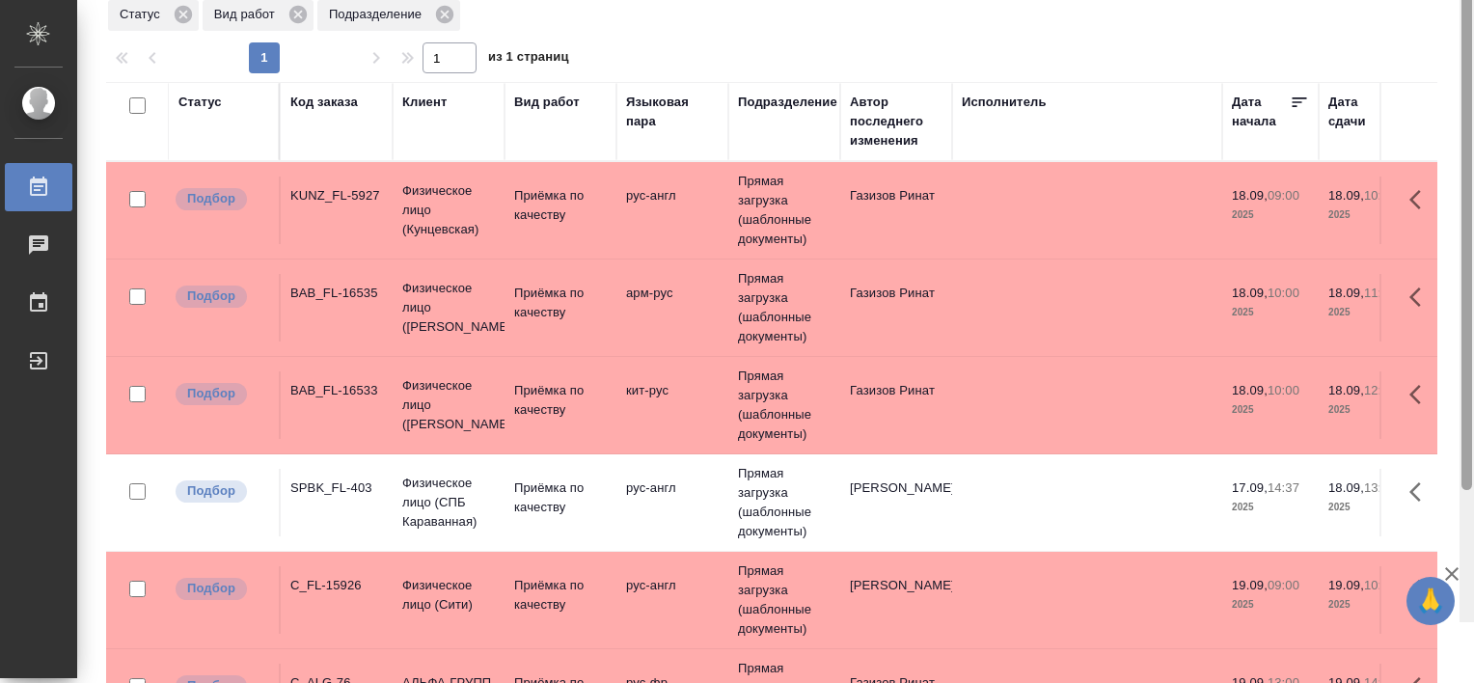
scroll to position [178, 0]
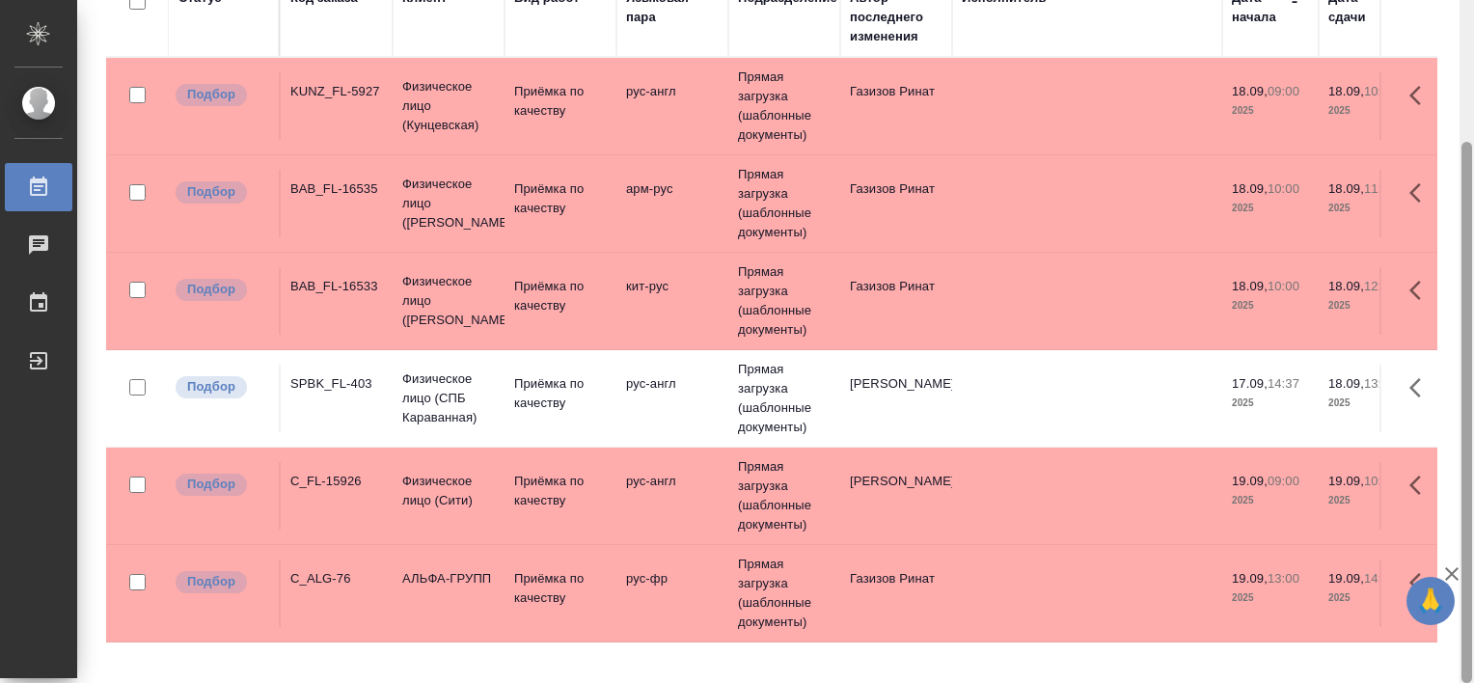
drag, startPoint x: 1470, startPoint y: 218, endPoint x: 1477, endPoint y: 434, distance: 216.2
click at [1473, 434] on html "🙏 .cls-1 fill:#fff; AWATERA Tretyakova Valeriya Работы Чаты График Выйти Работы…" at bounding box center [737, 341] width 1474 height 683
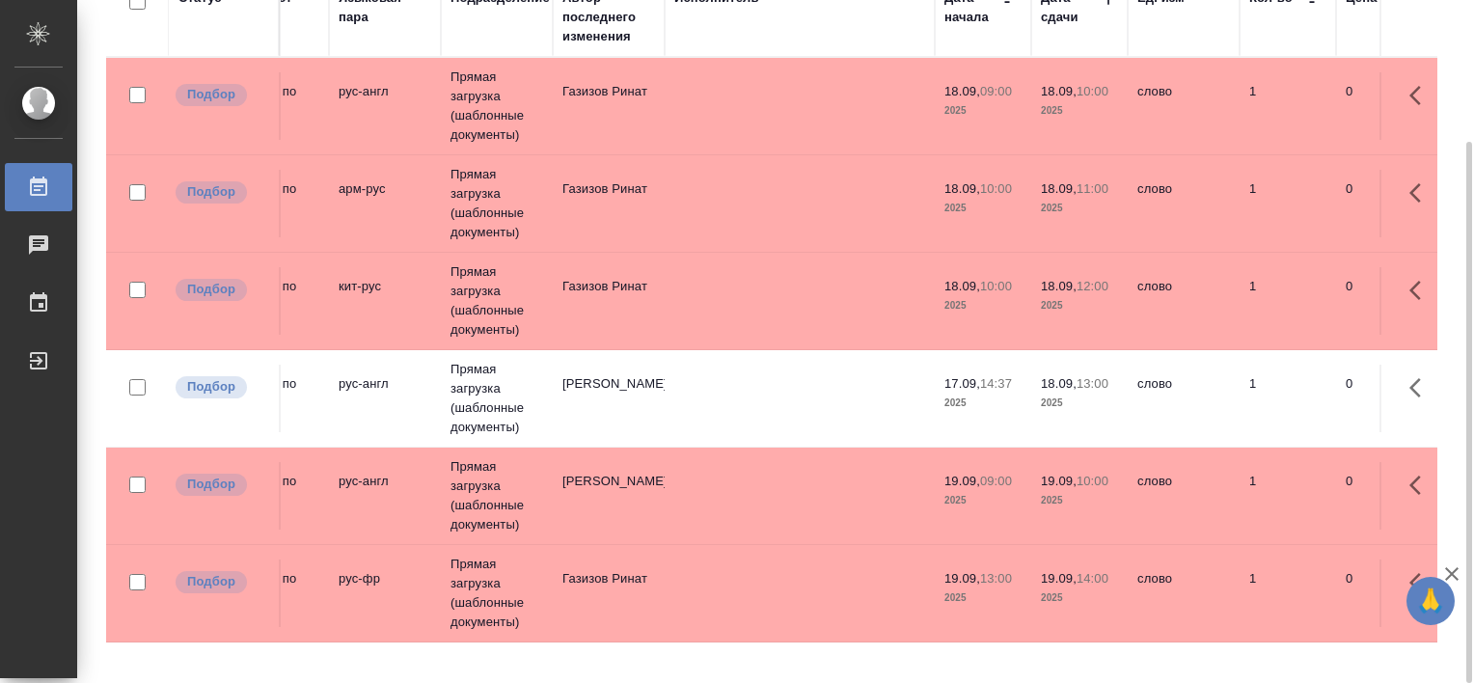
scroll to position [0, 0]
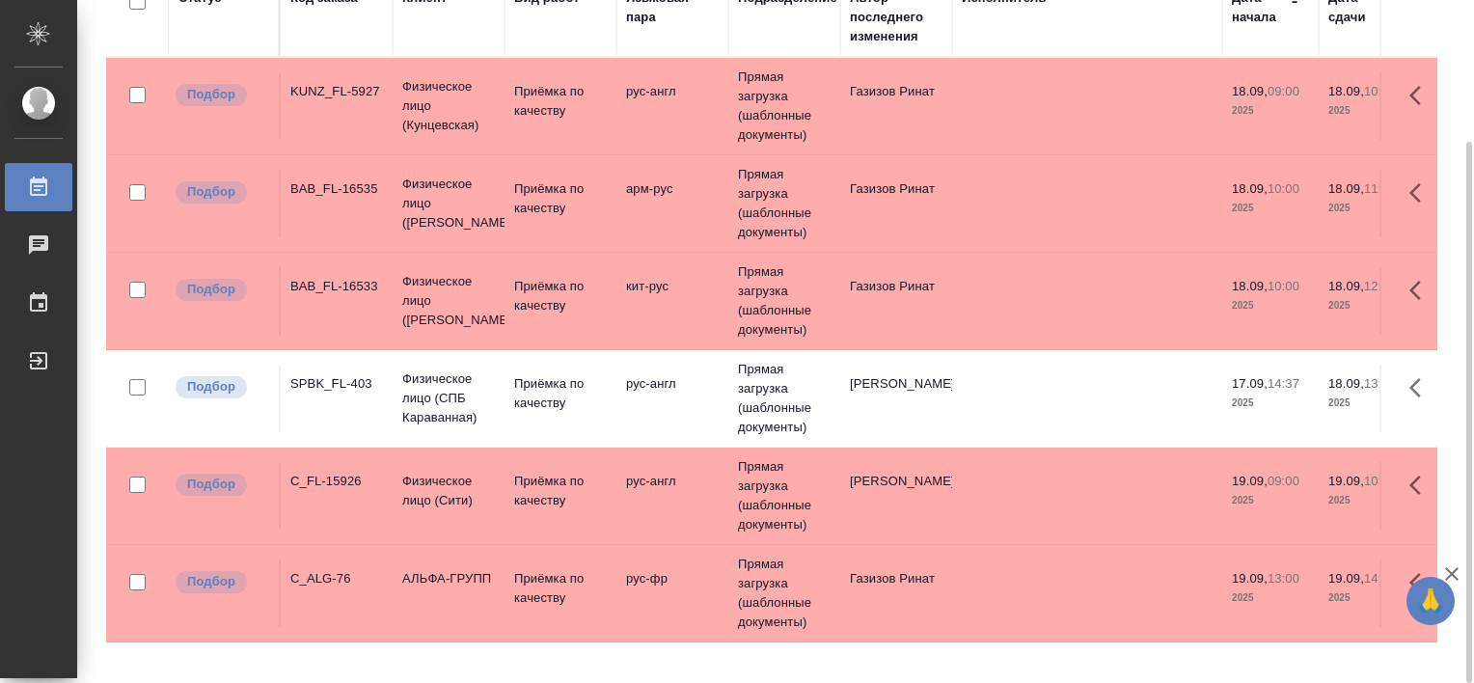
click at [352, 401] on td "SPBK_FL-403" at bounding box center [337, 399] width 112 height 68
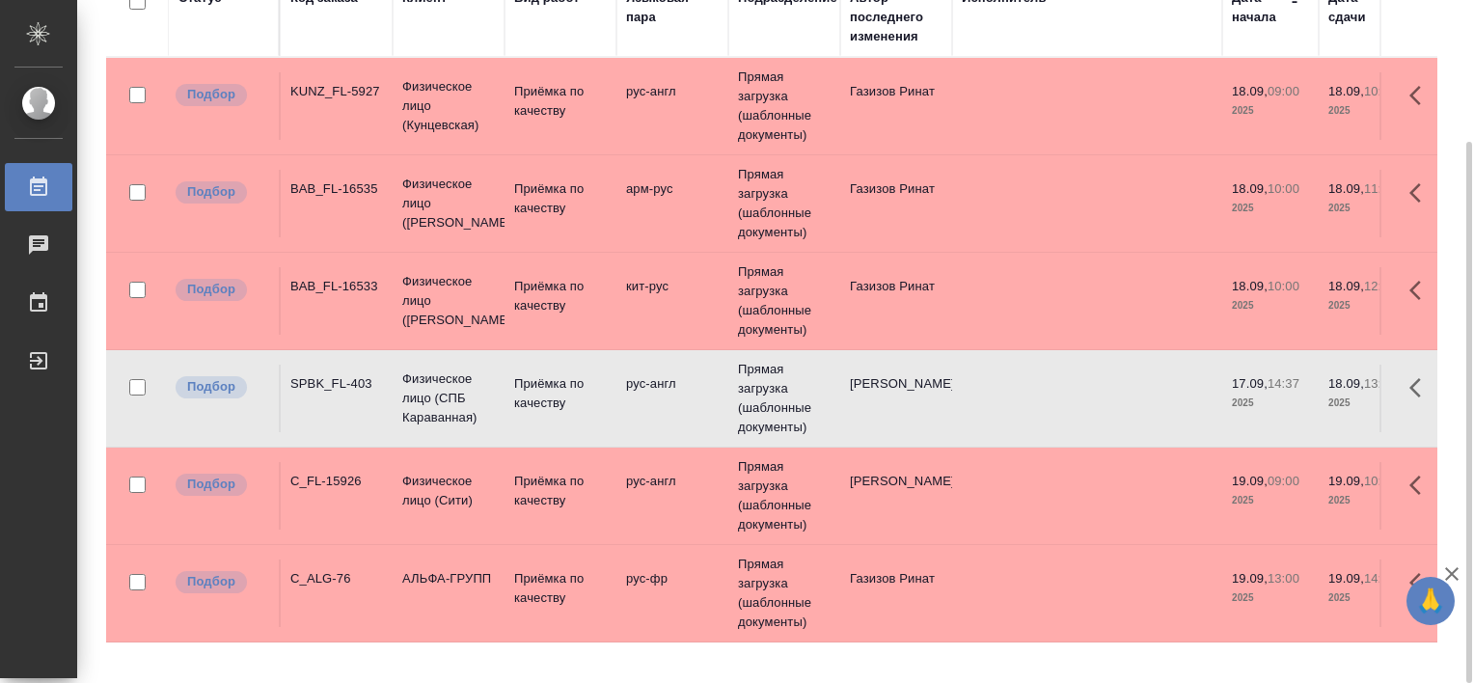
click at [352, 401] on td "SPBK_FL-403" at bounding box center [337, 399] width 112 height 68
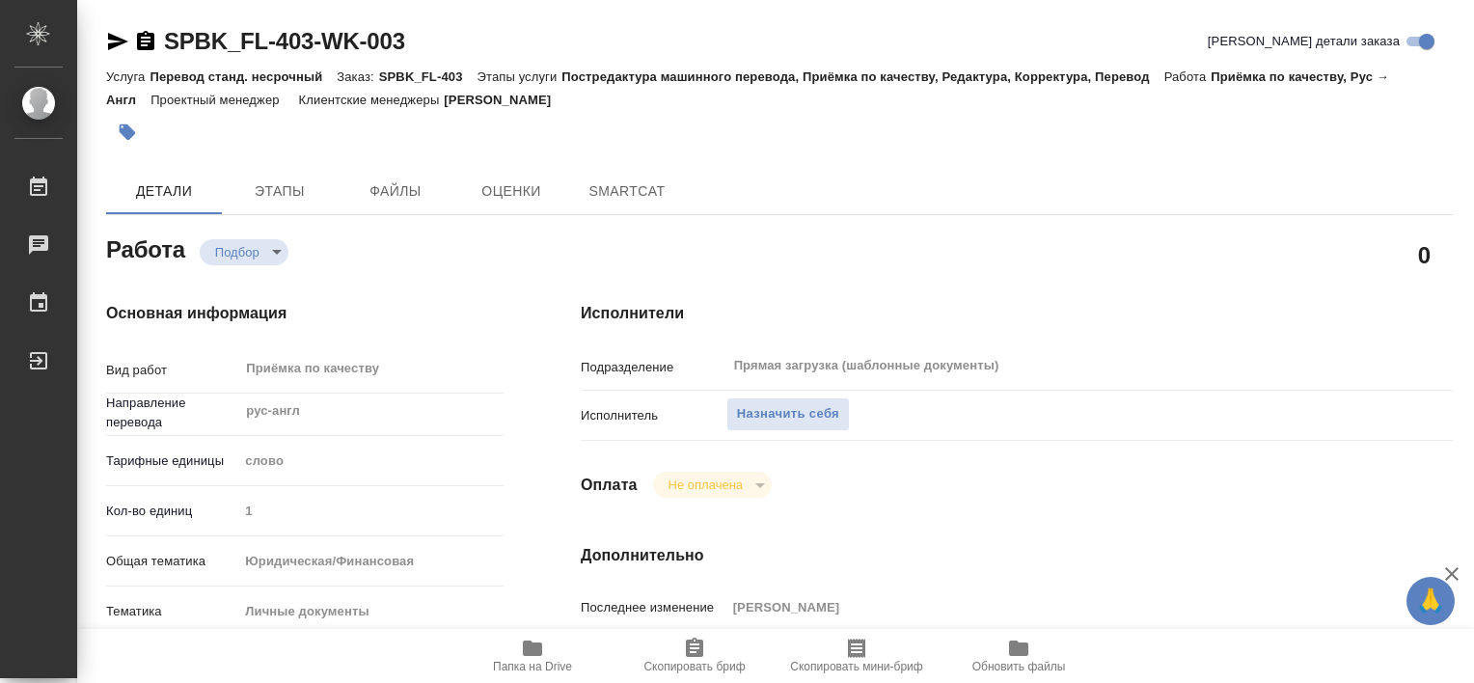
type textarea "x"
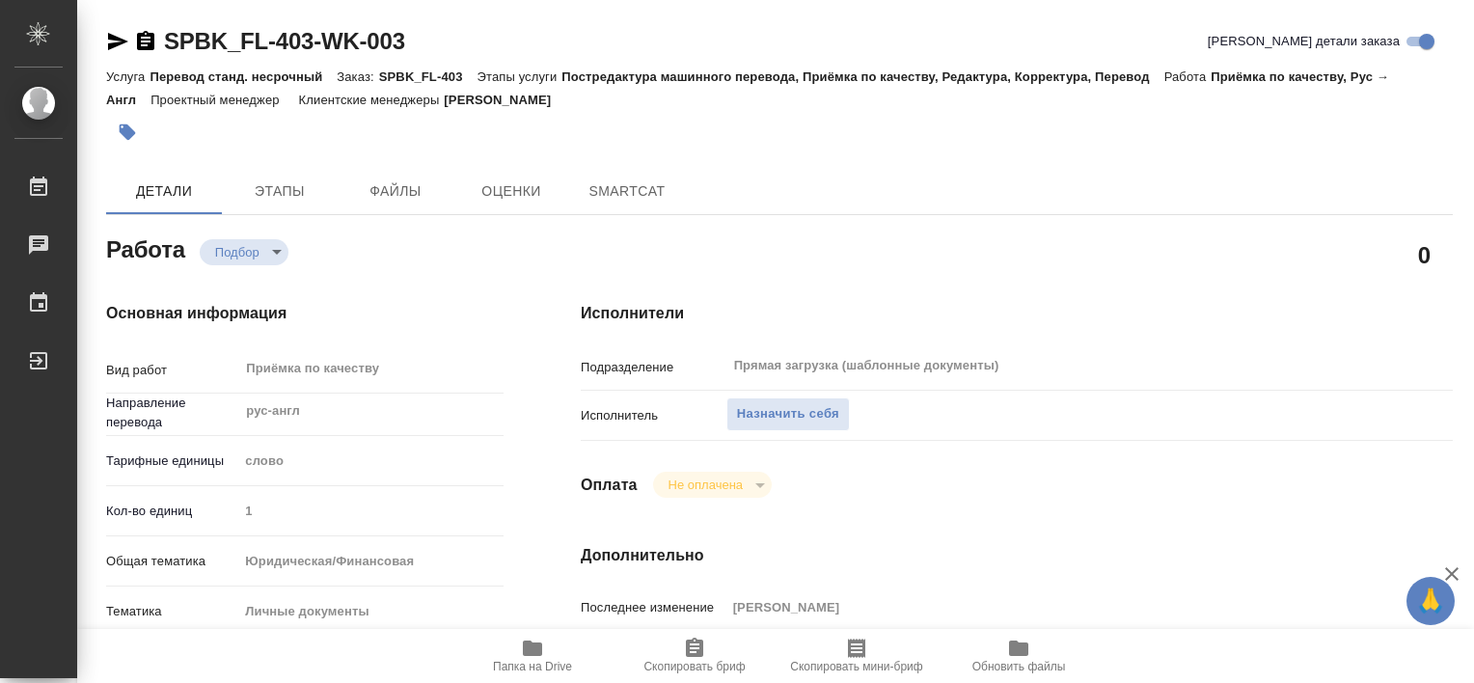
type textarea "x"
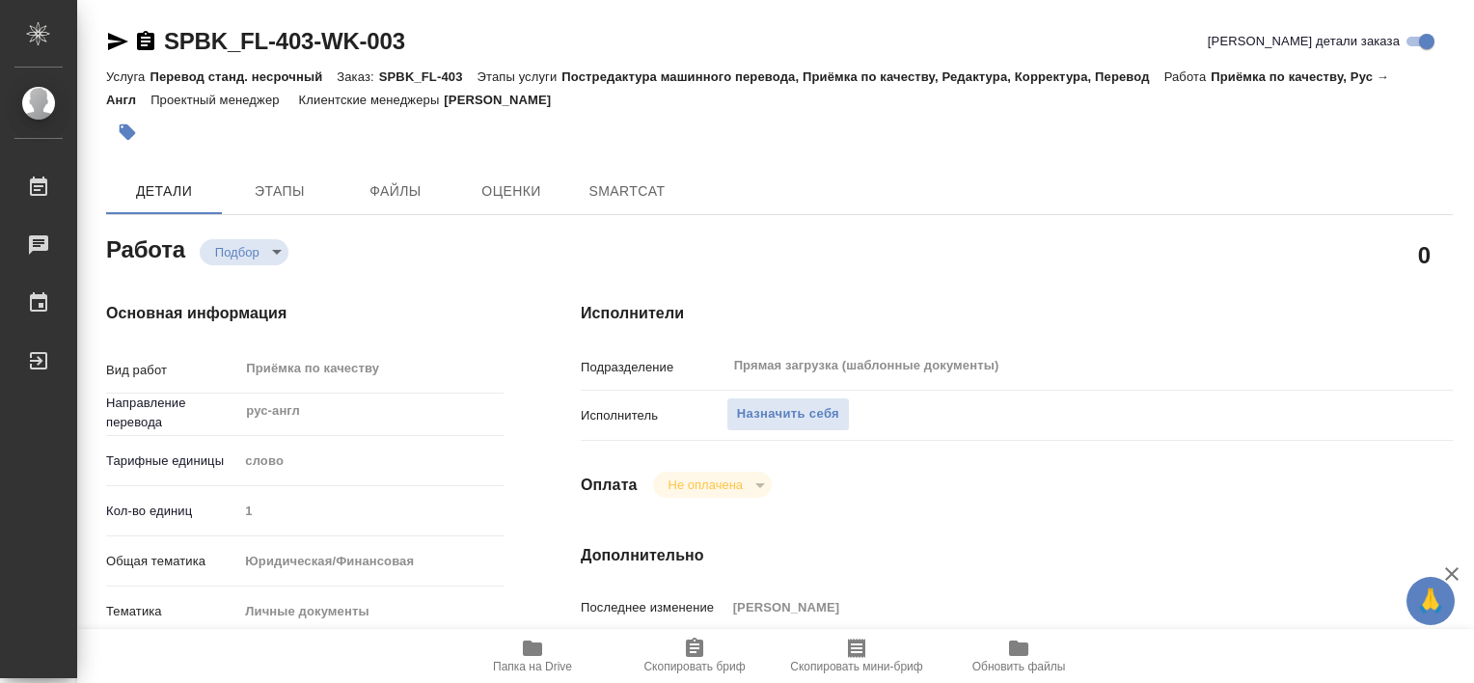
type textarea "x"
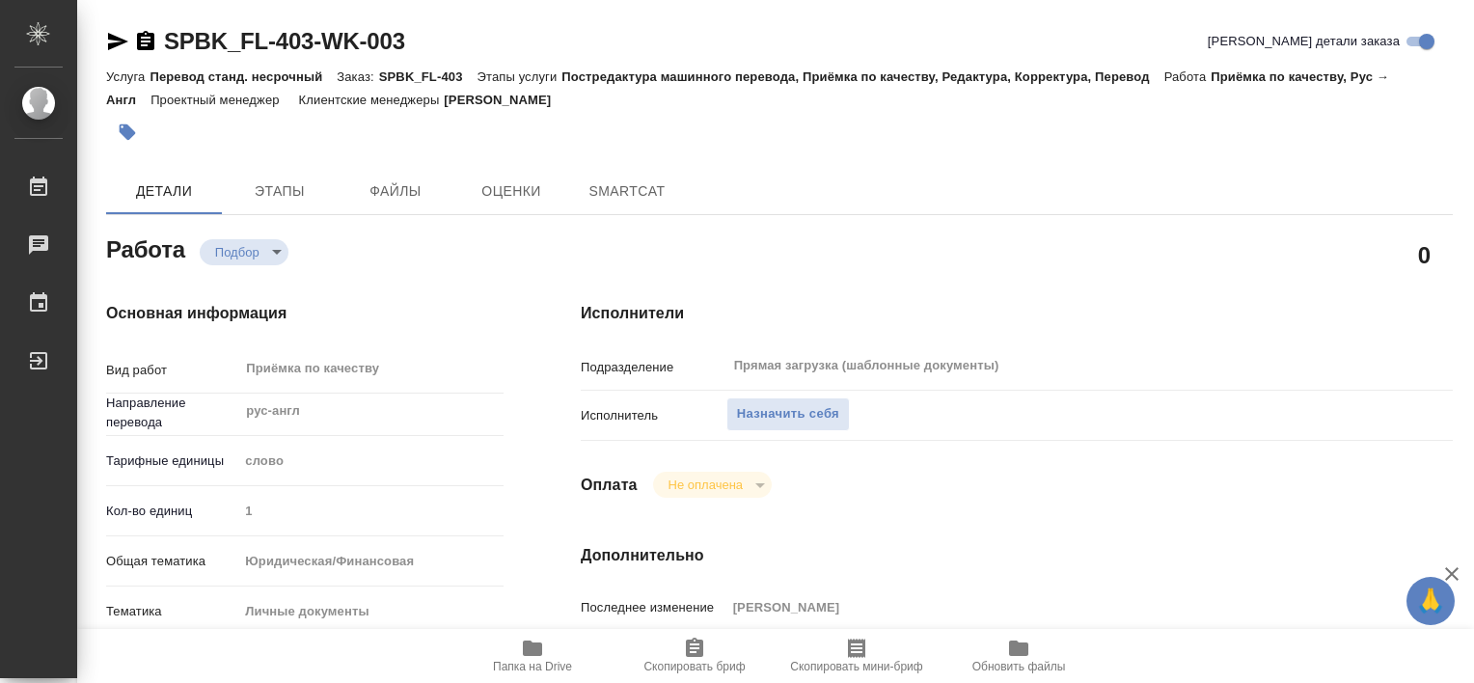
type textarea "x"
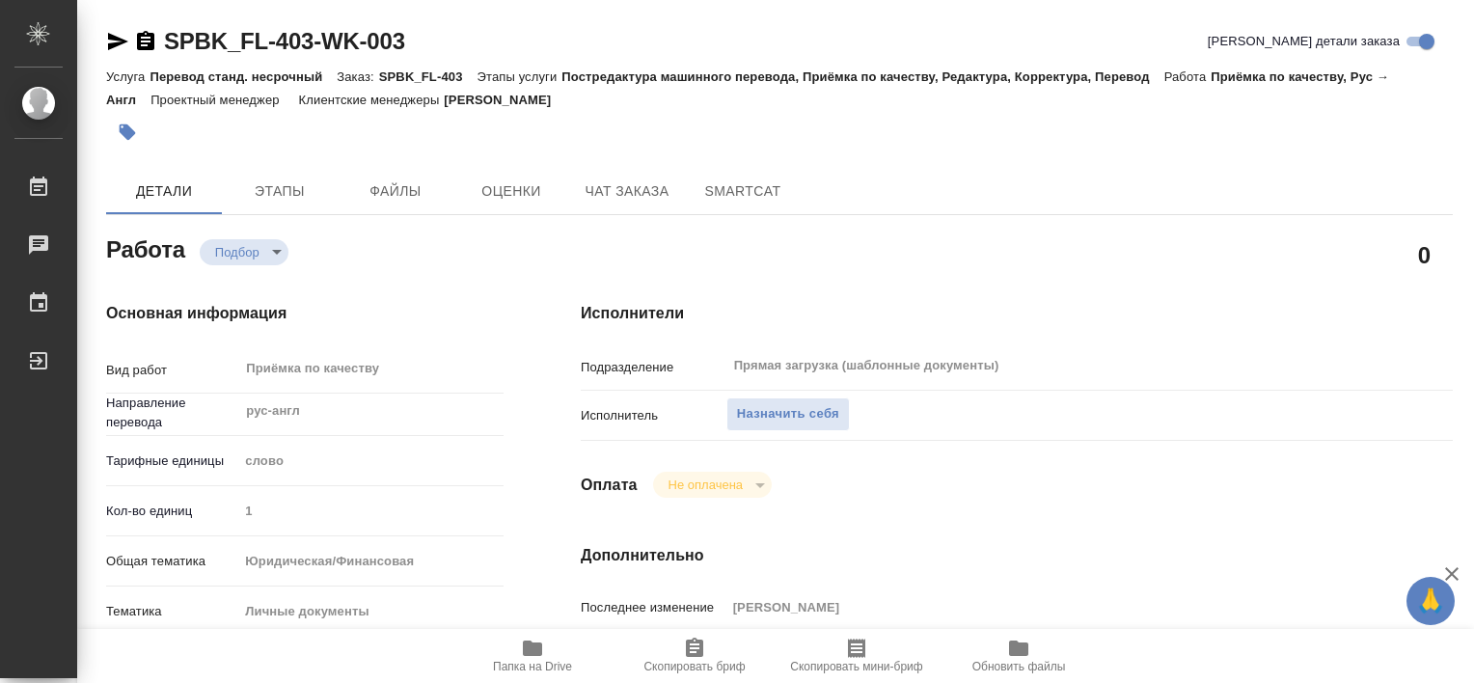
type textarea "x"
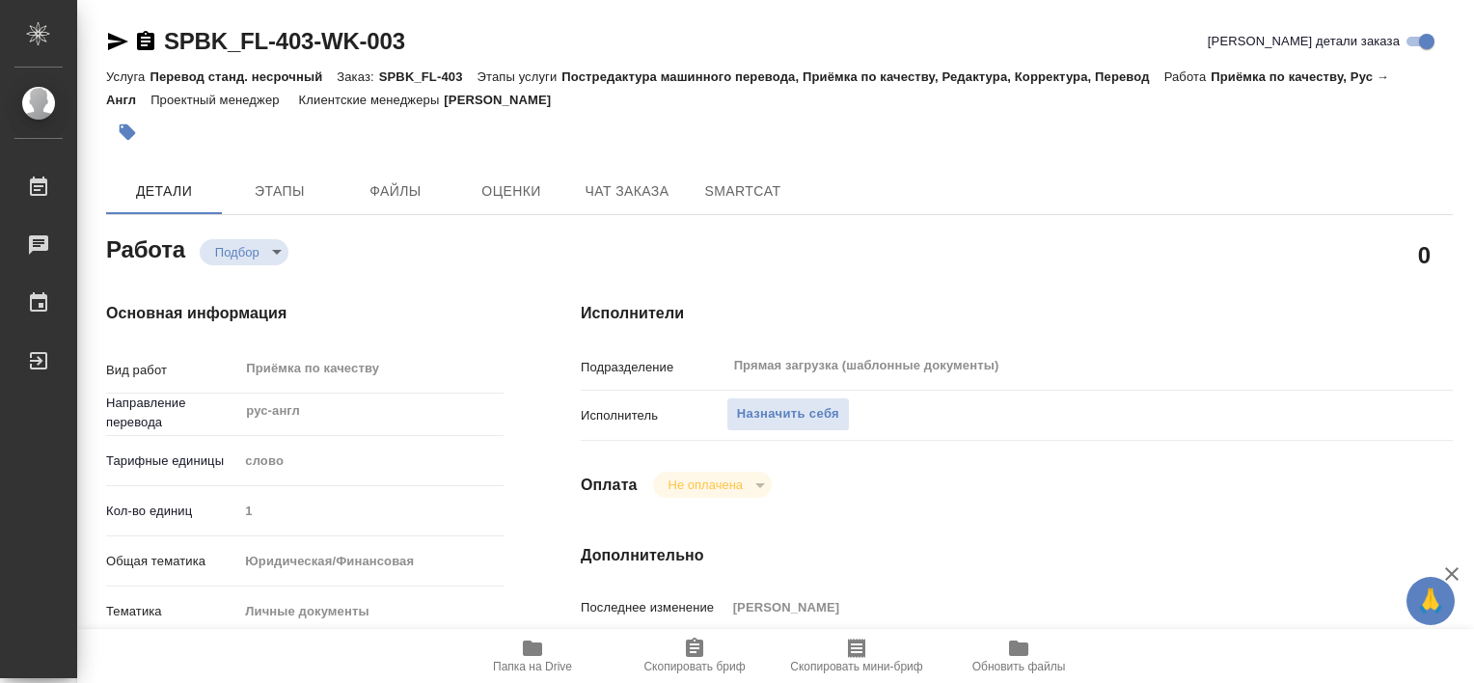
type textarea "x"
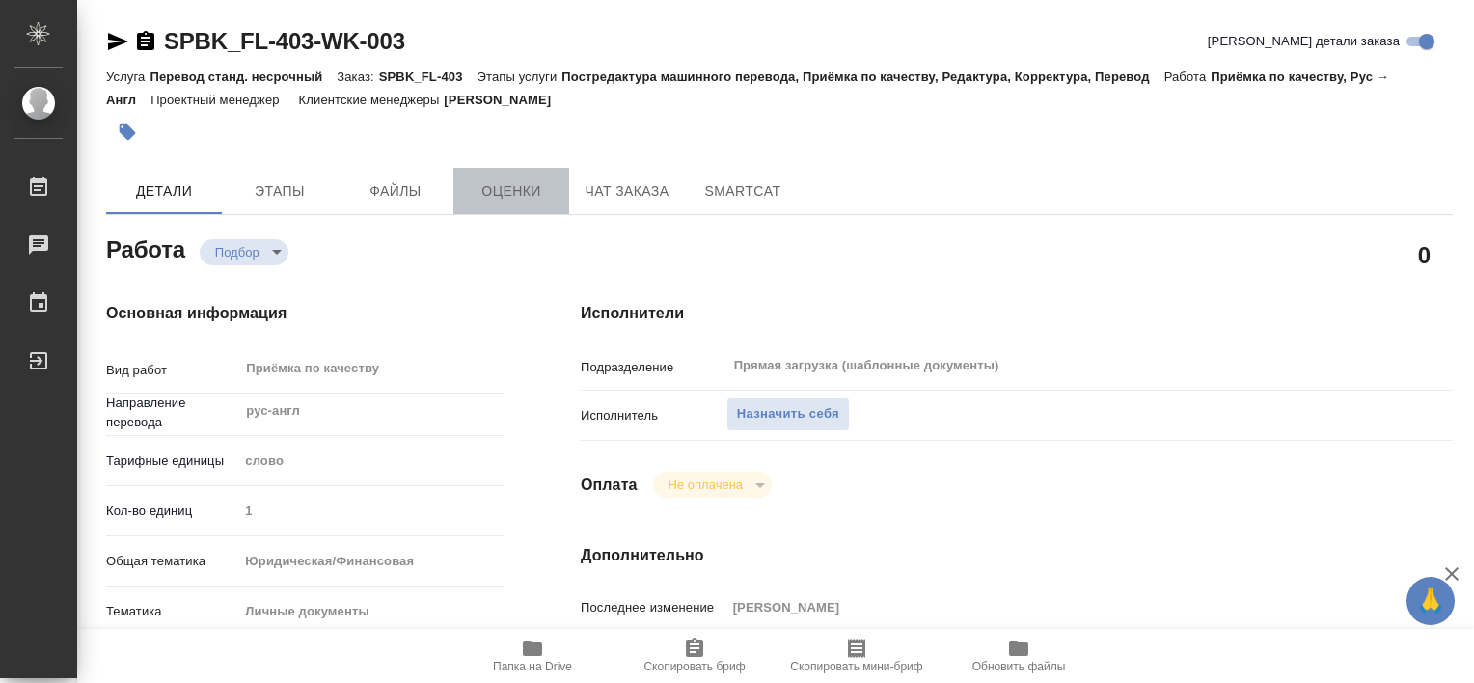
click at [475, 177] on button "Оценки" at bounding box center [511, 191] width 116 height 46
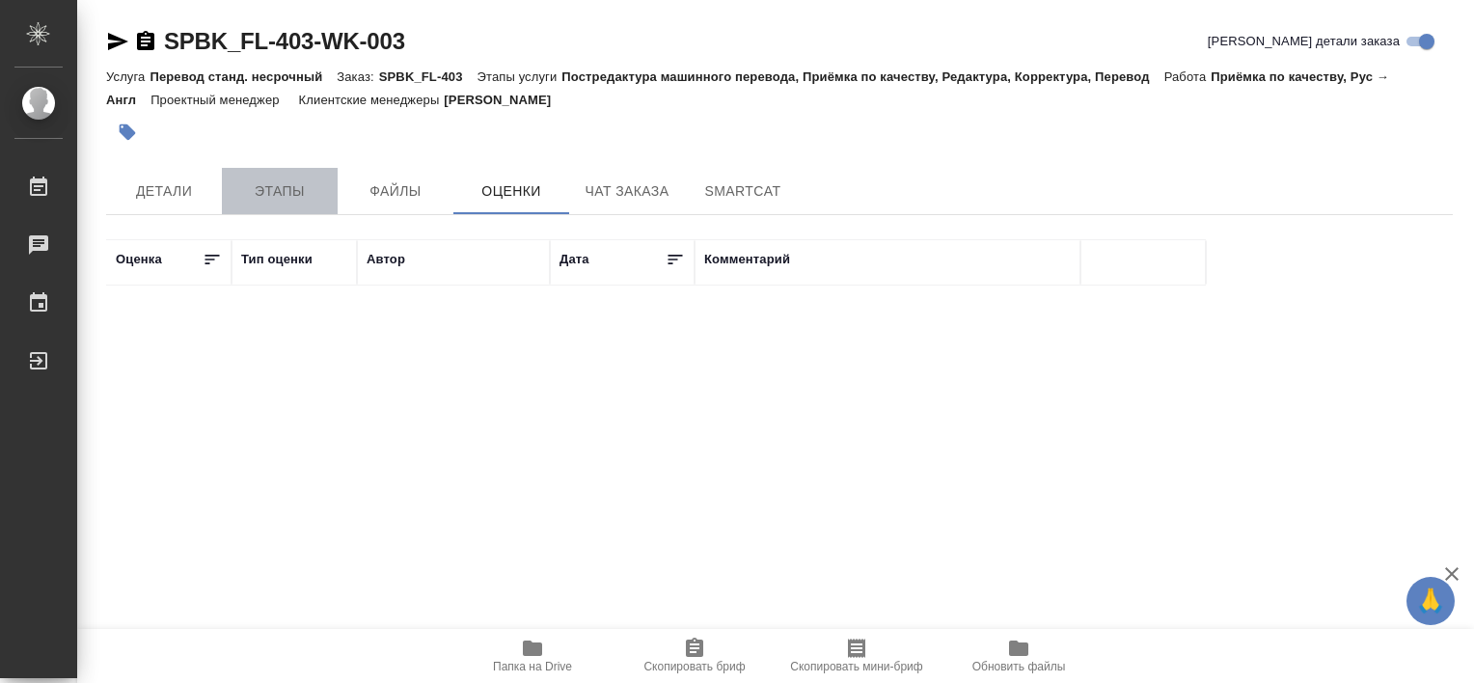
click at [285, 186] on span "Этапы" at bounding box center [279, 191] width 93 height 24
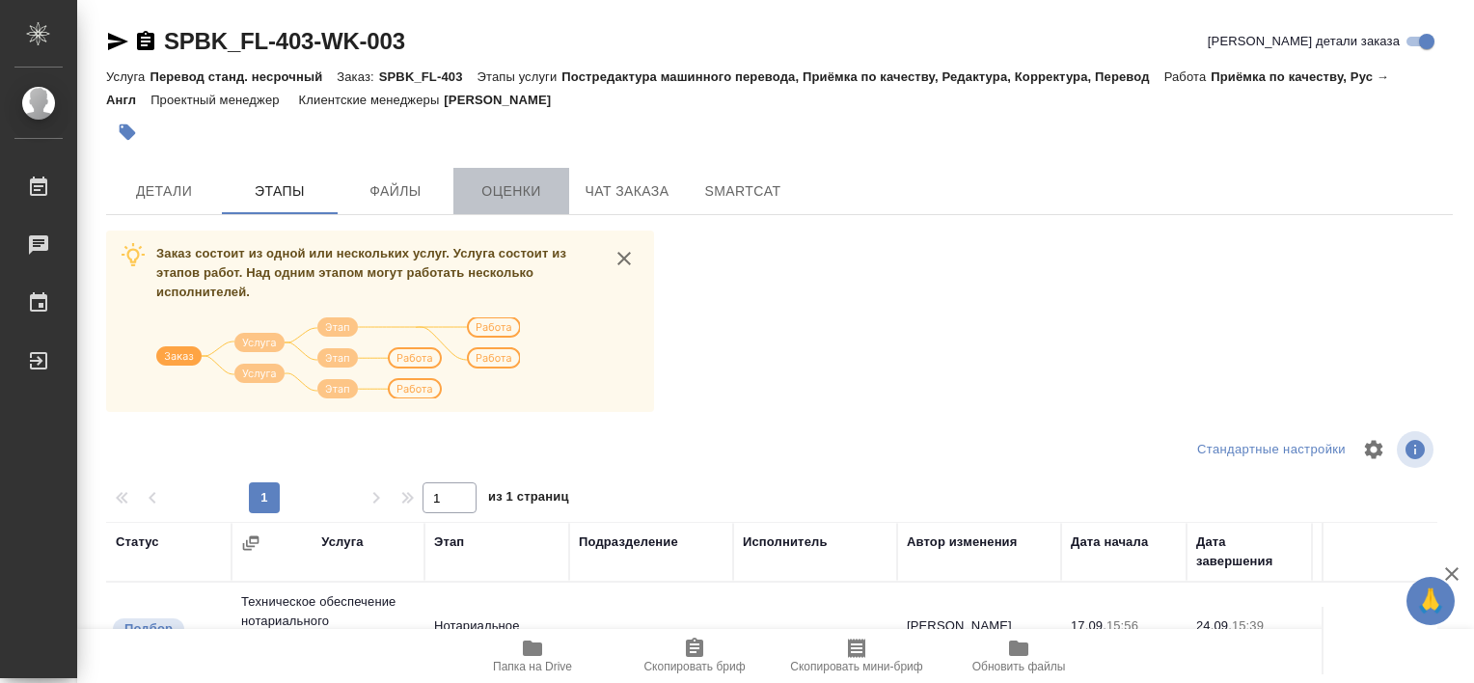
click at [563, 187] on button "Оценки" at bounding box center [511, 191] width 116 height 46
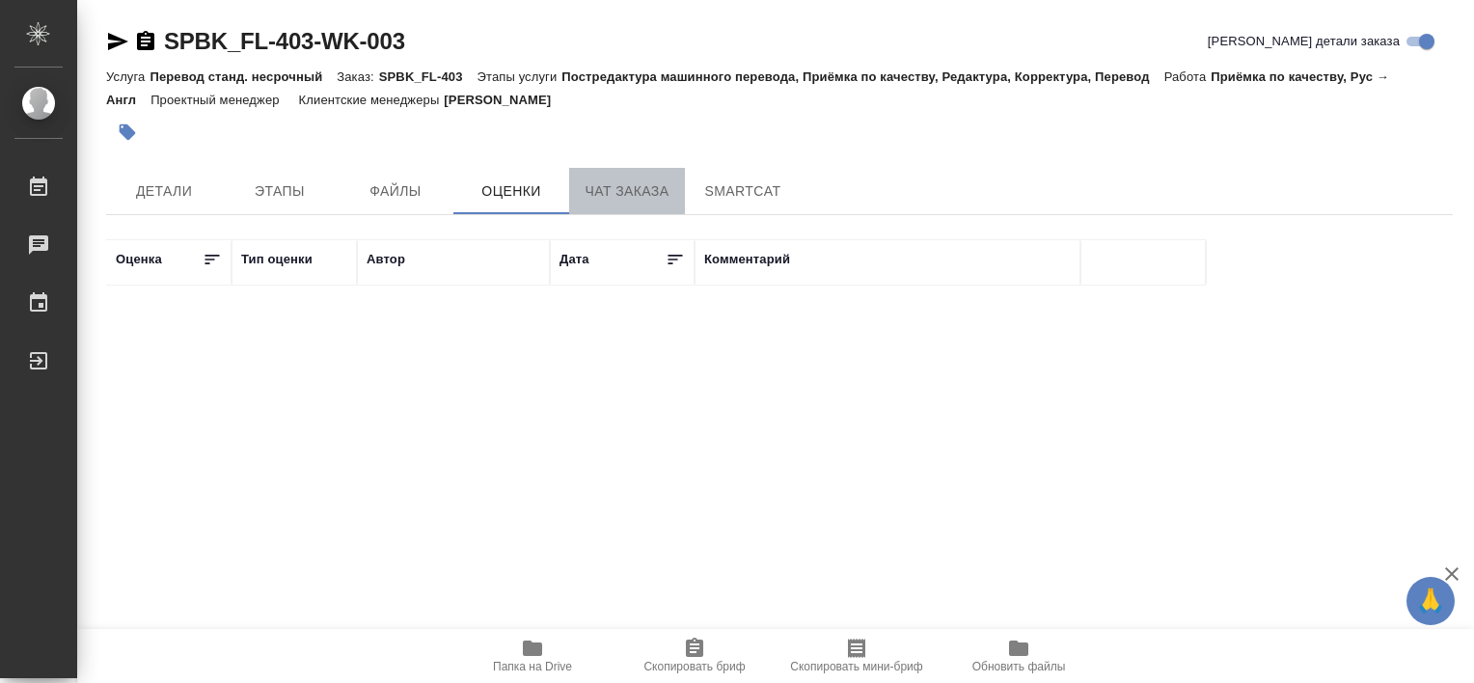
click at [624, 189] on span "Чат заказа" at bounding box center [627, 191] width 93 height 24
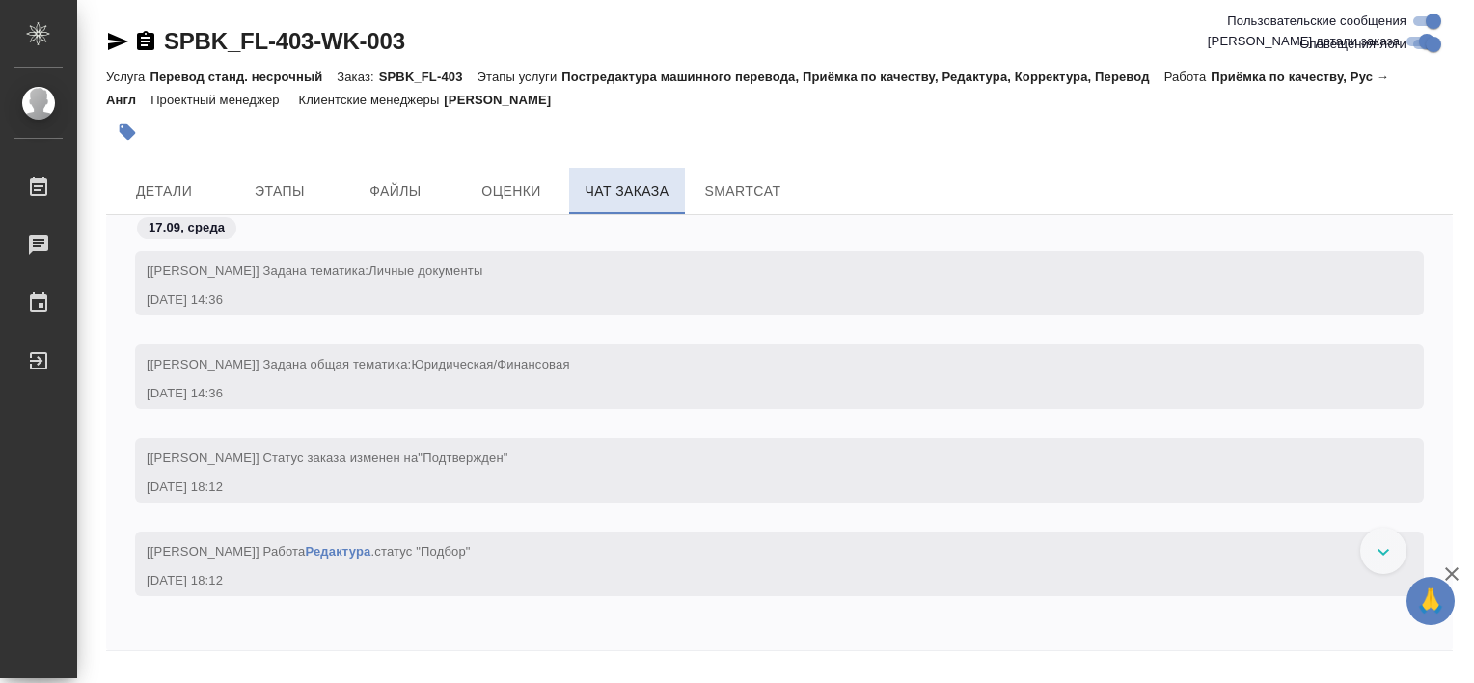
scroll to position [1895, 0]
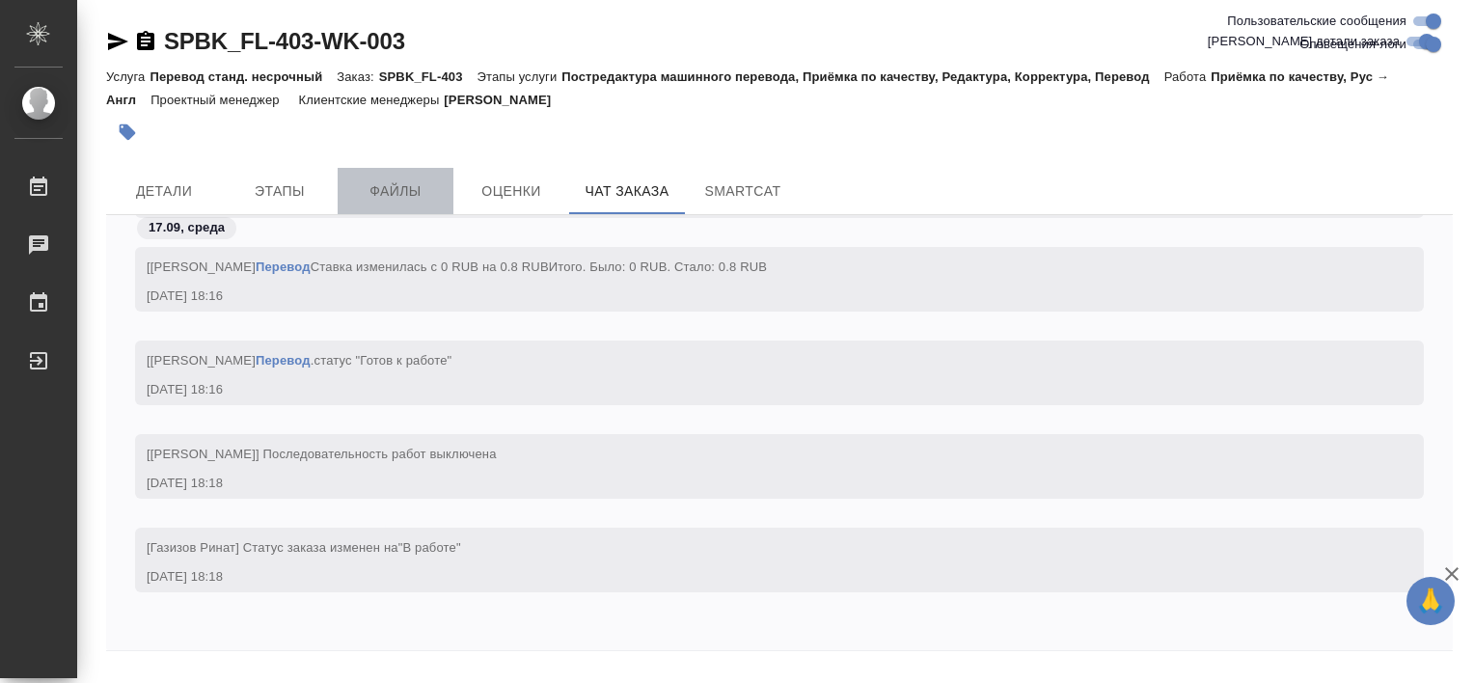
click at [417, 204] on button "Файлы" at bounding box center [396, 191] width 116 height 46
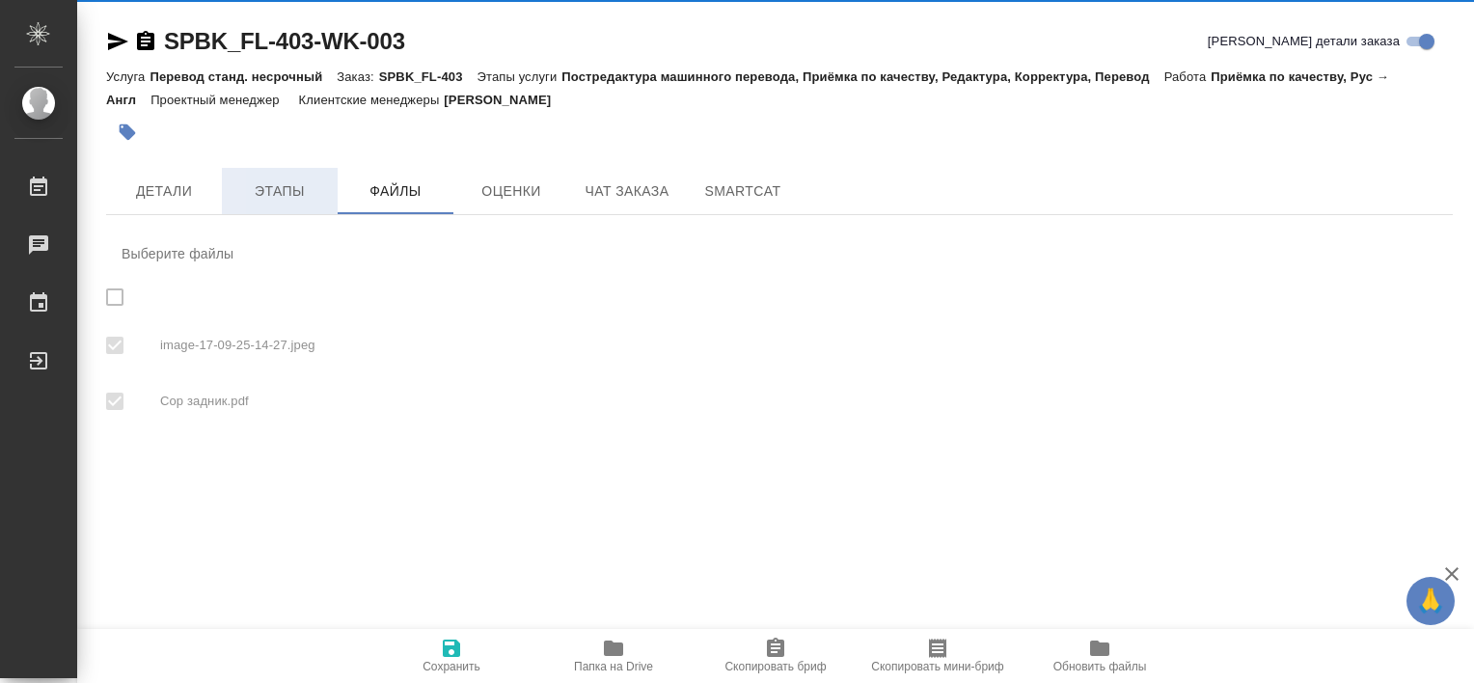
checkbox input "true"
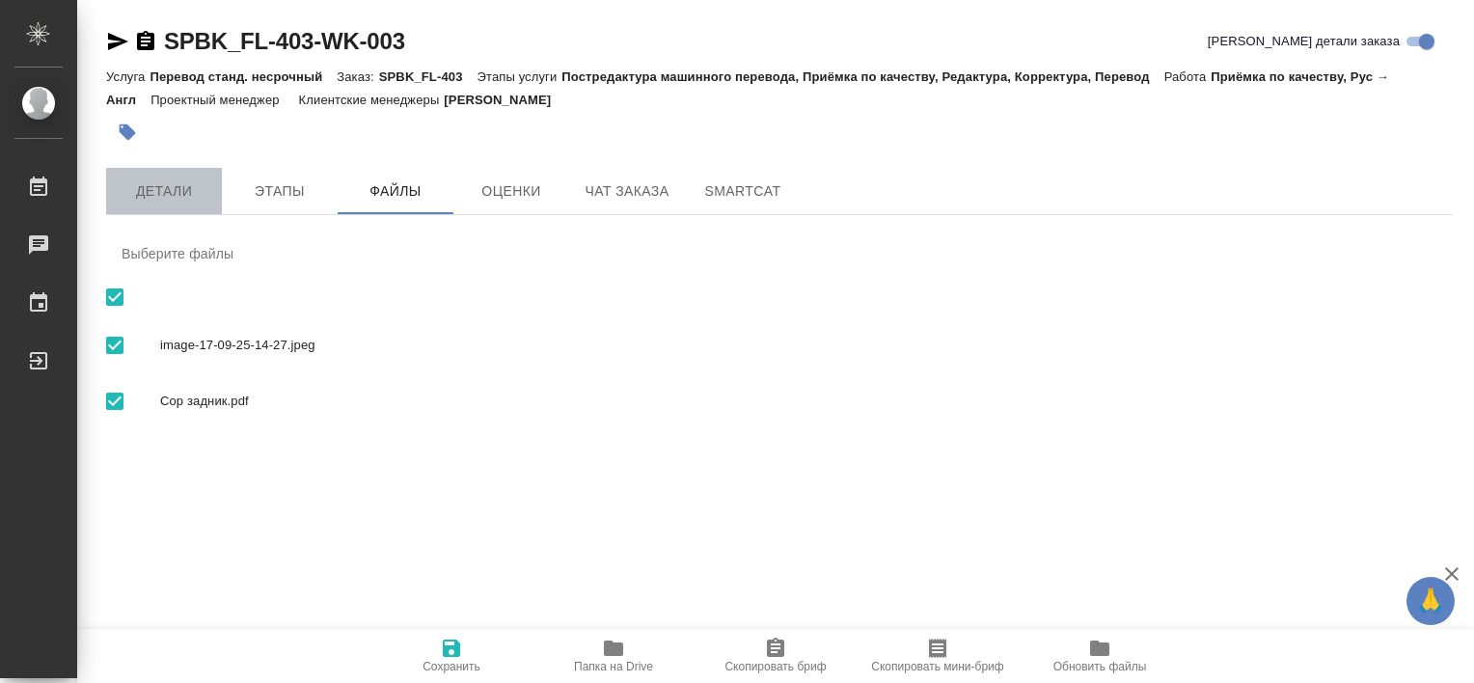
click at [170, 199] on span "Детали" at bounding box center [164, 191] width 93 height 24
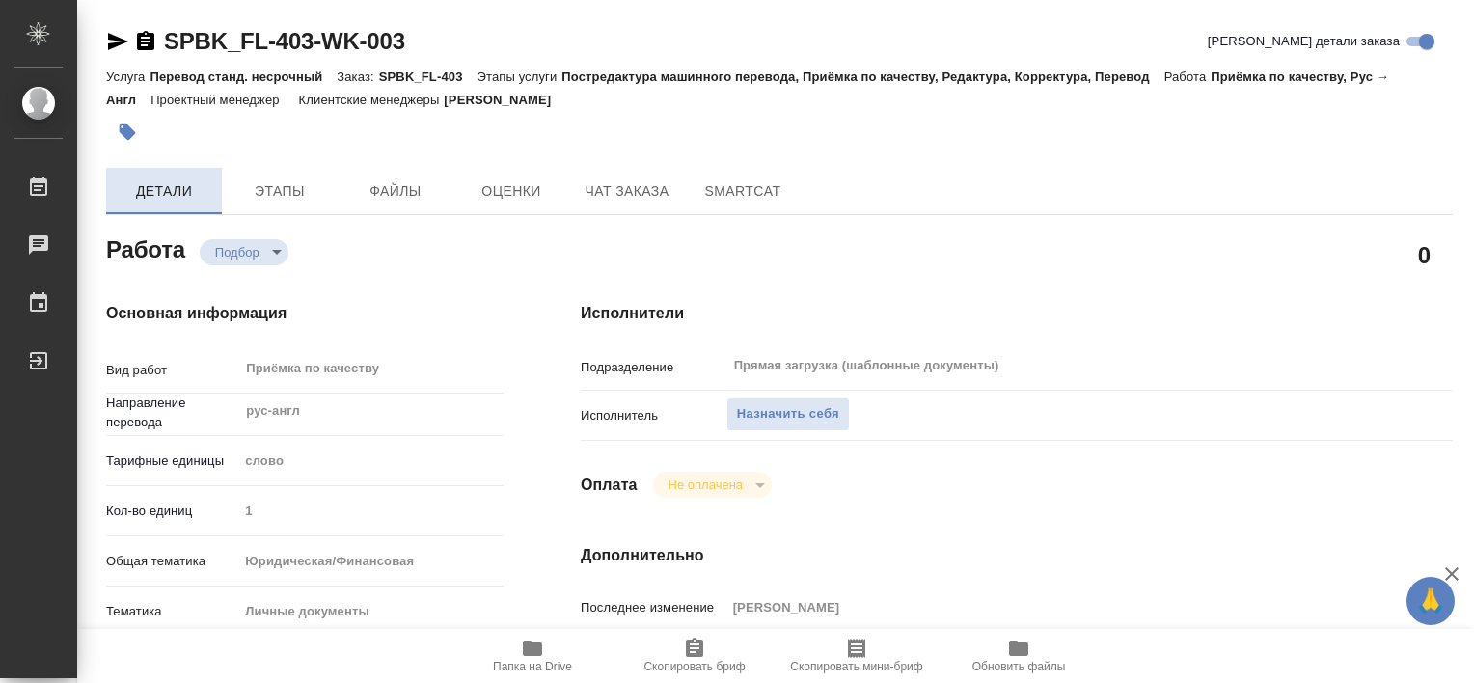
type textarea "x"
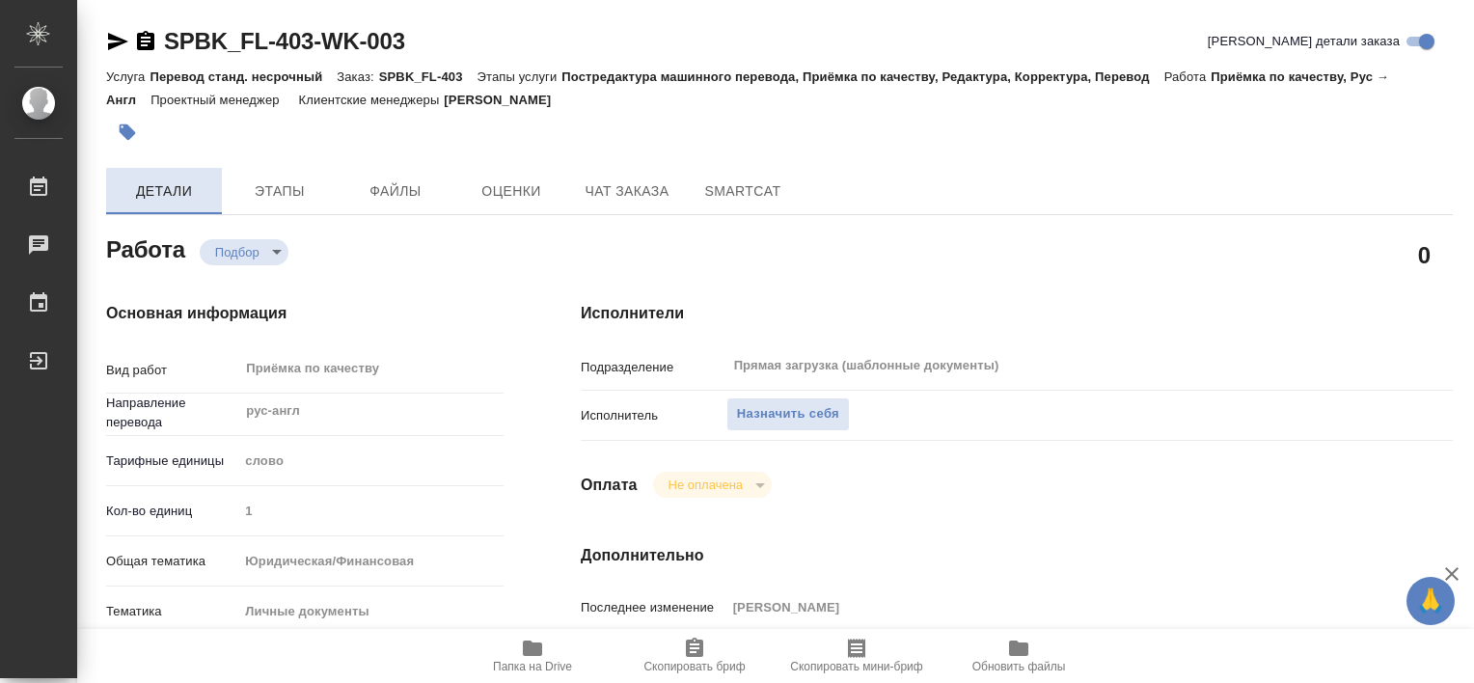
type textarea "x"
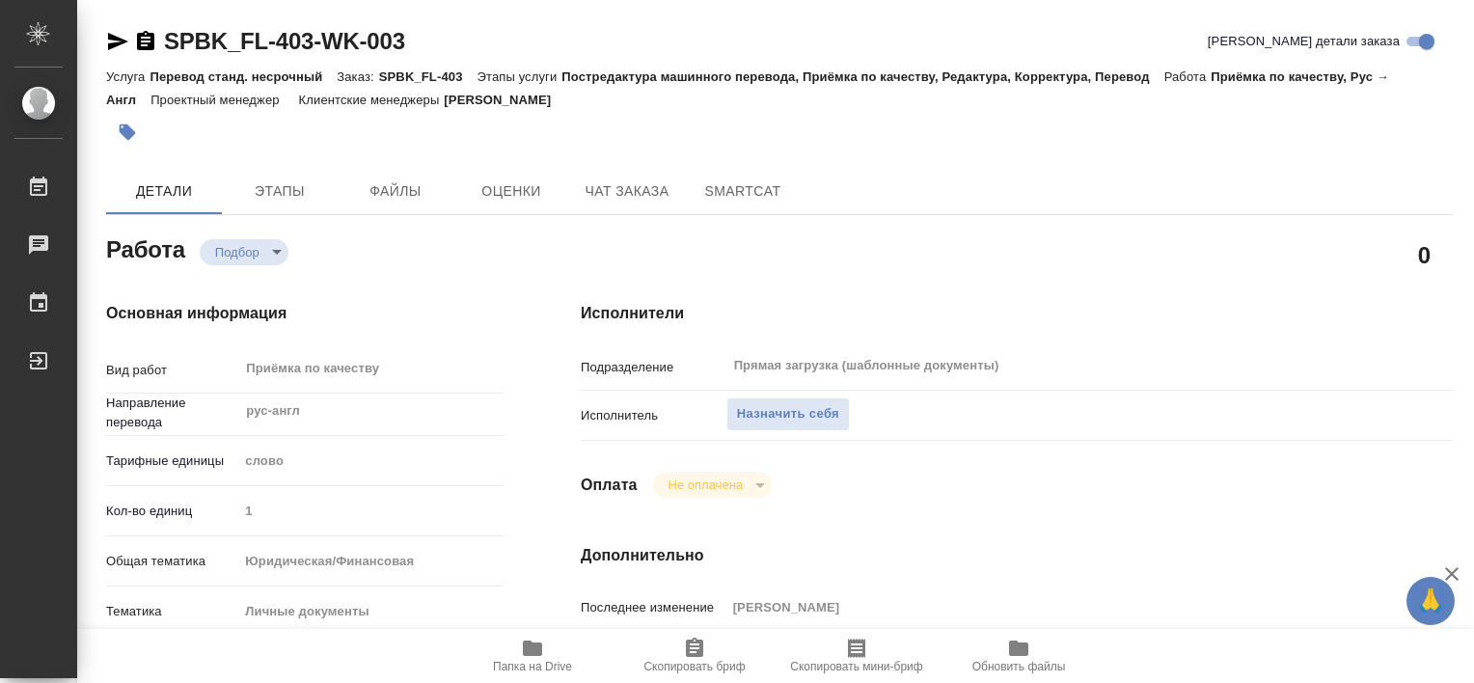
type textarea "x"
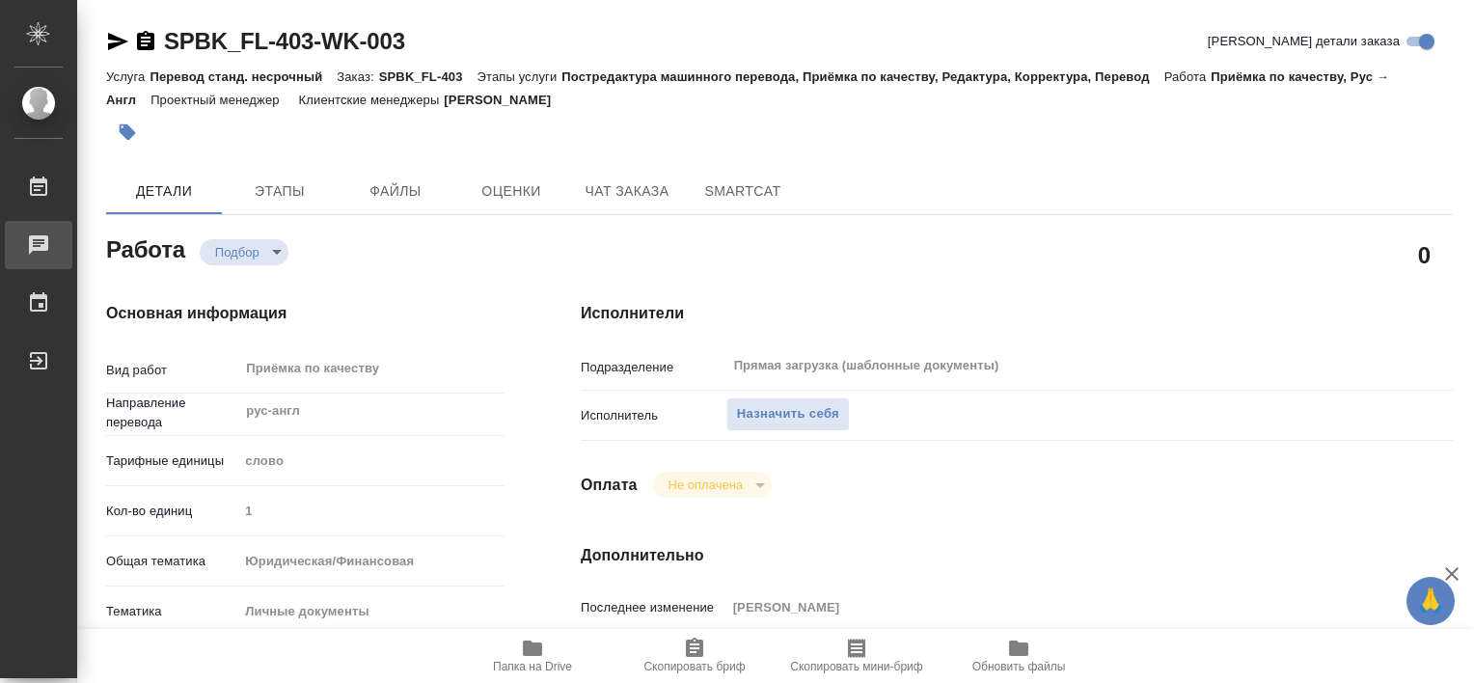
type textarea "x"
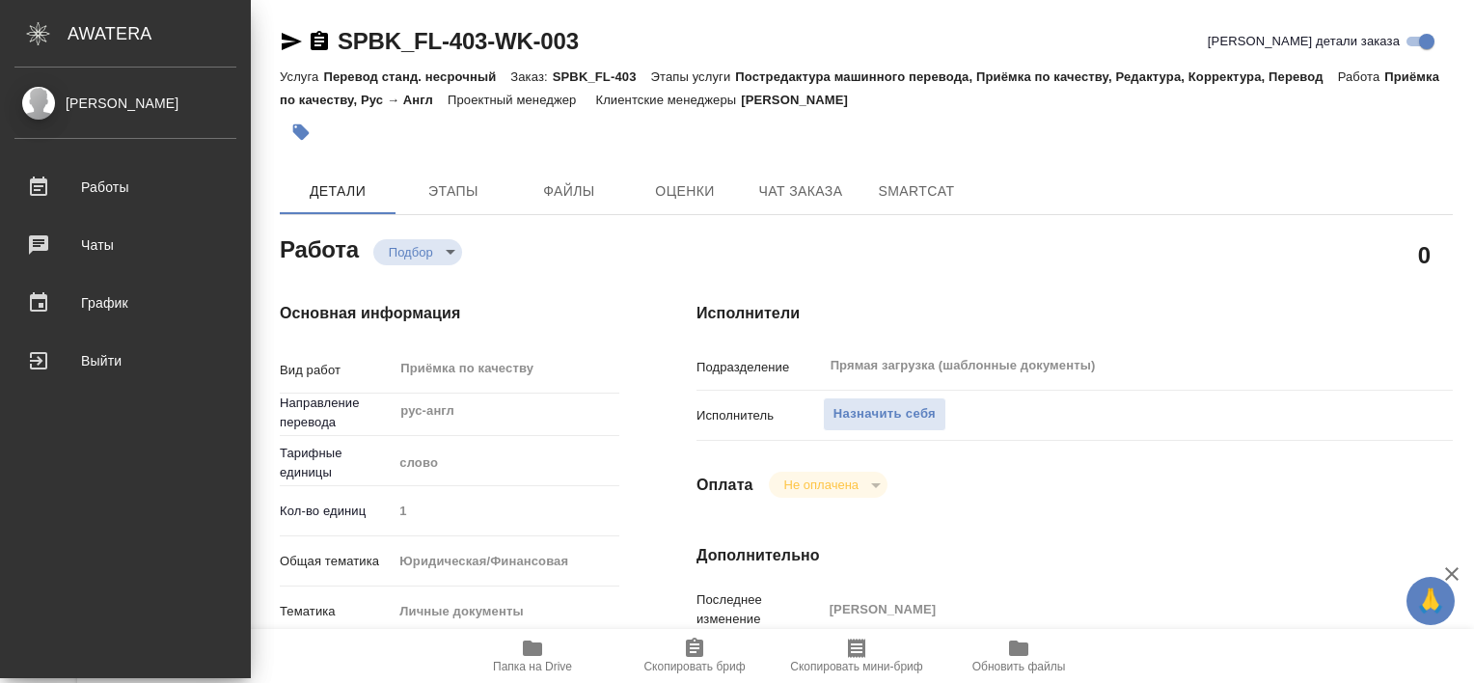
type textarea "x"
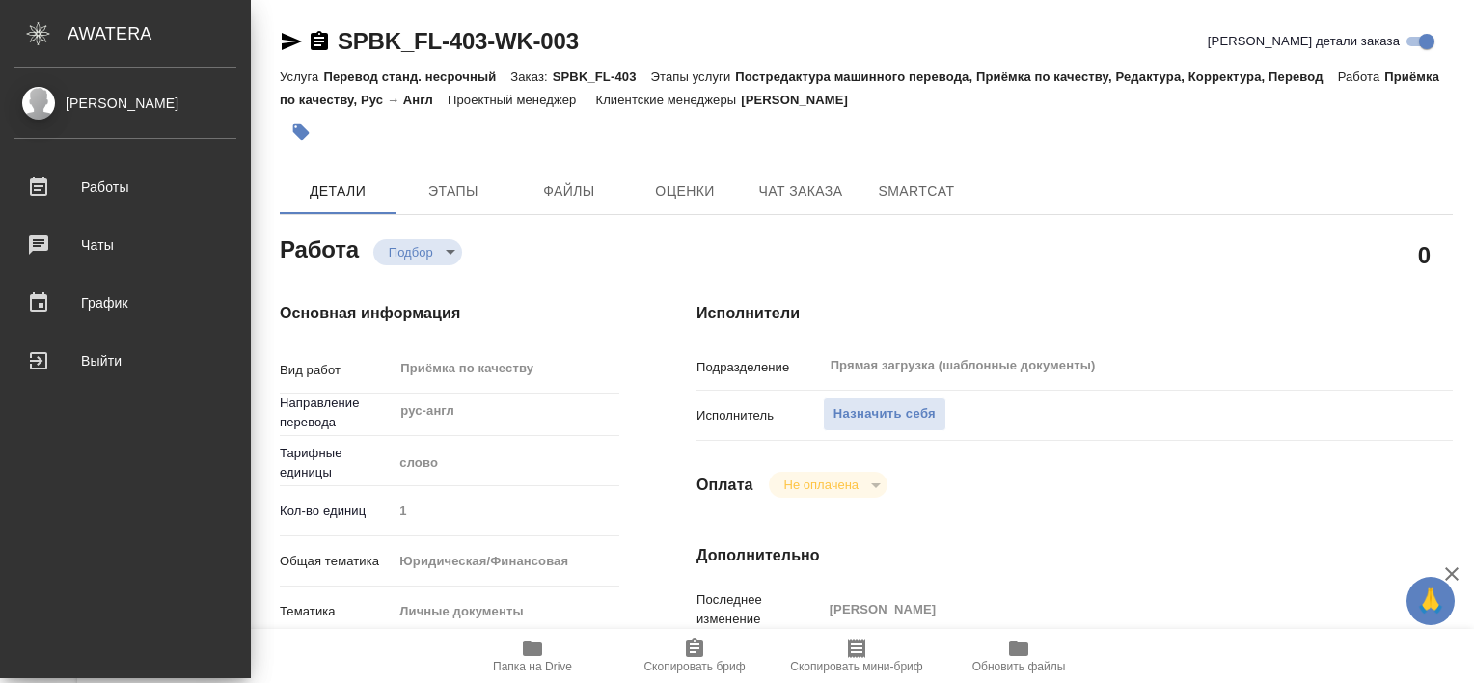
type textarea "x"
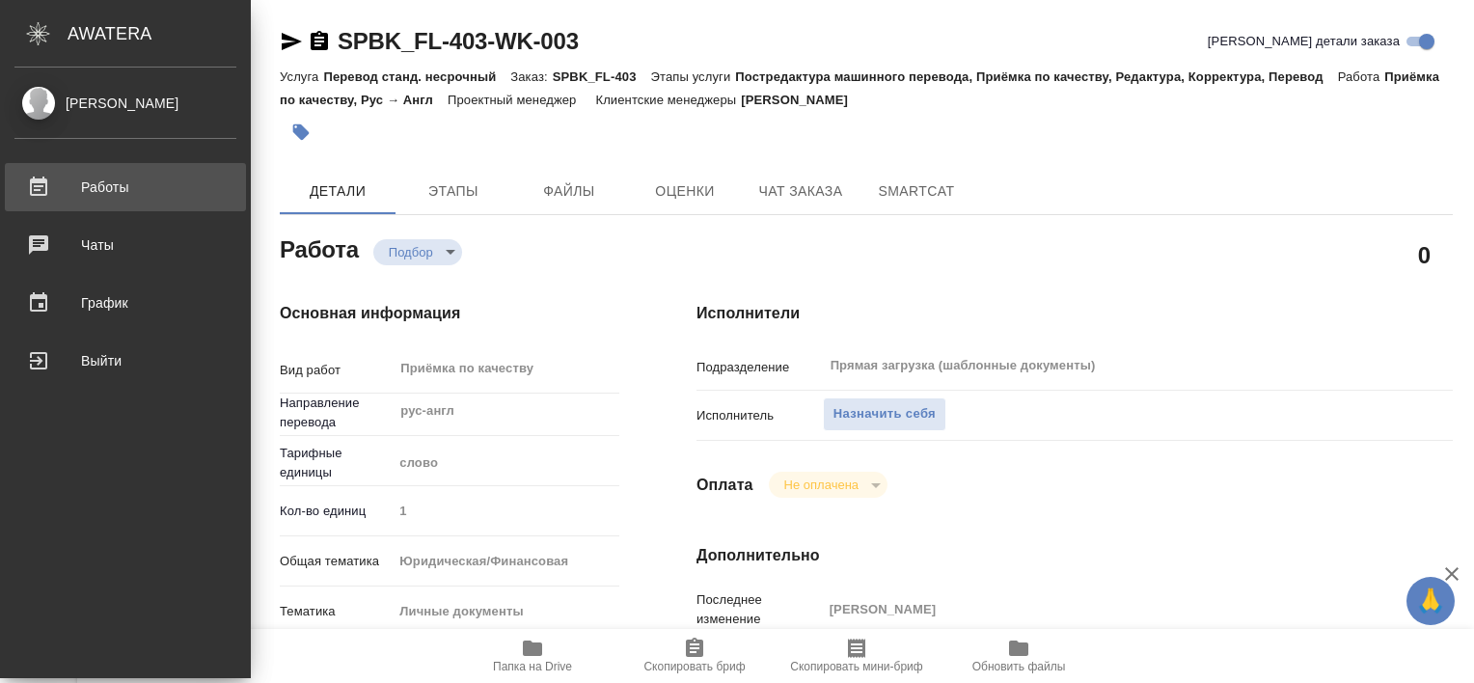
type textarea "x"
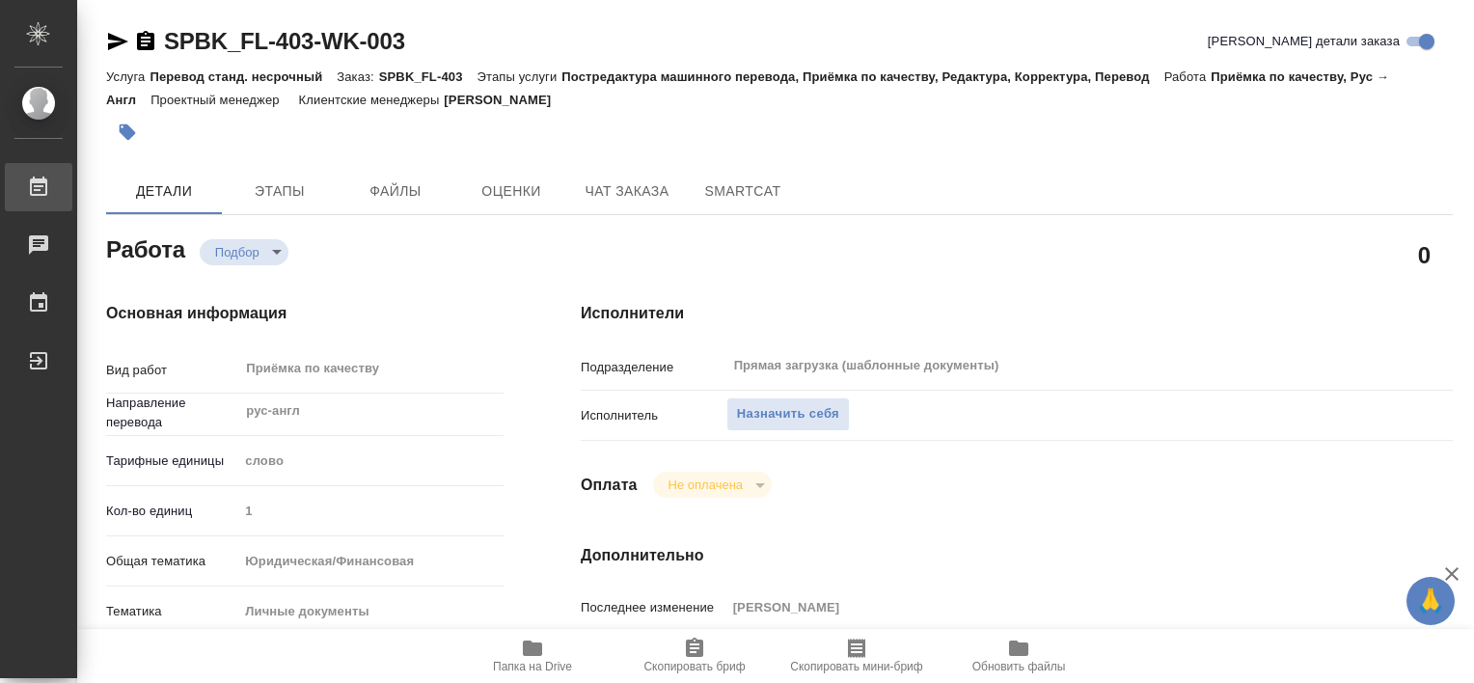
click at [39, 174] on div "Работы" at bounding box center [14, 187] width 48 height 29
type textarea "x"
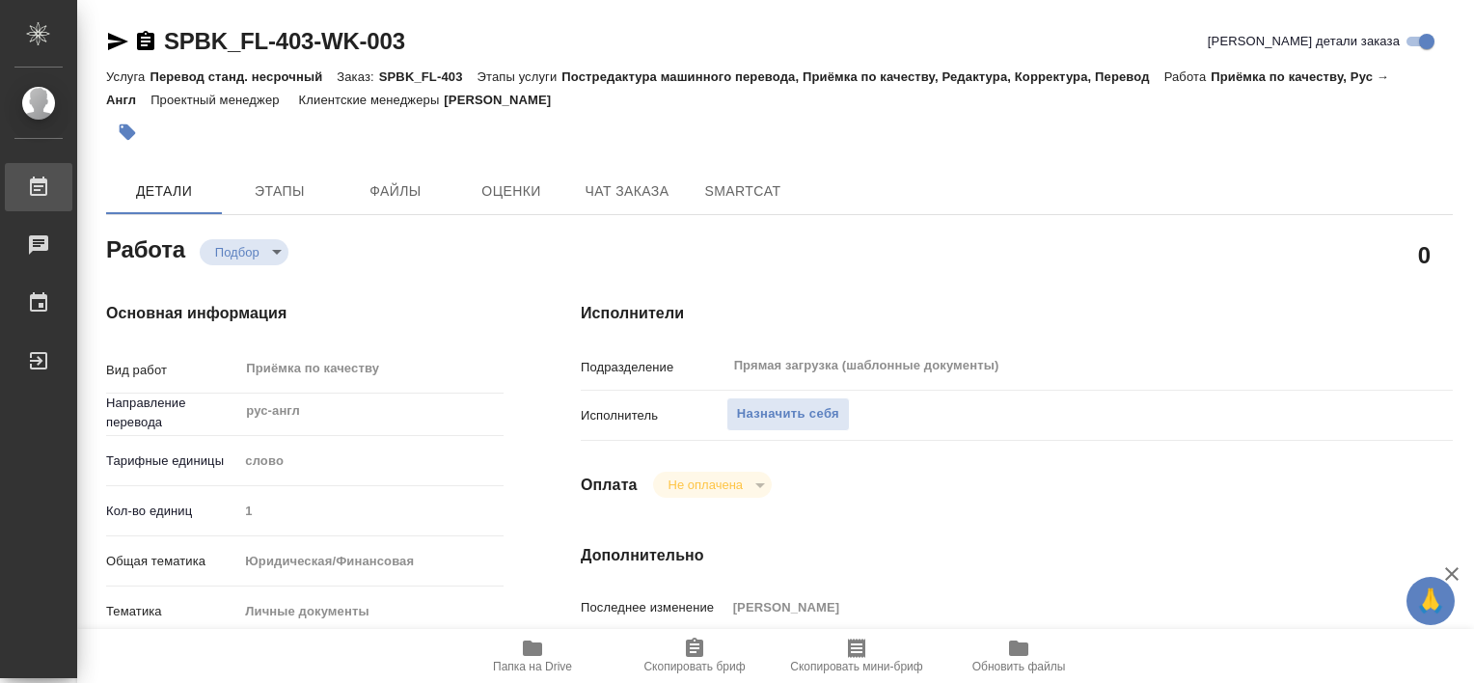
type textarea "x"
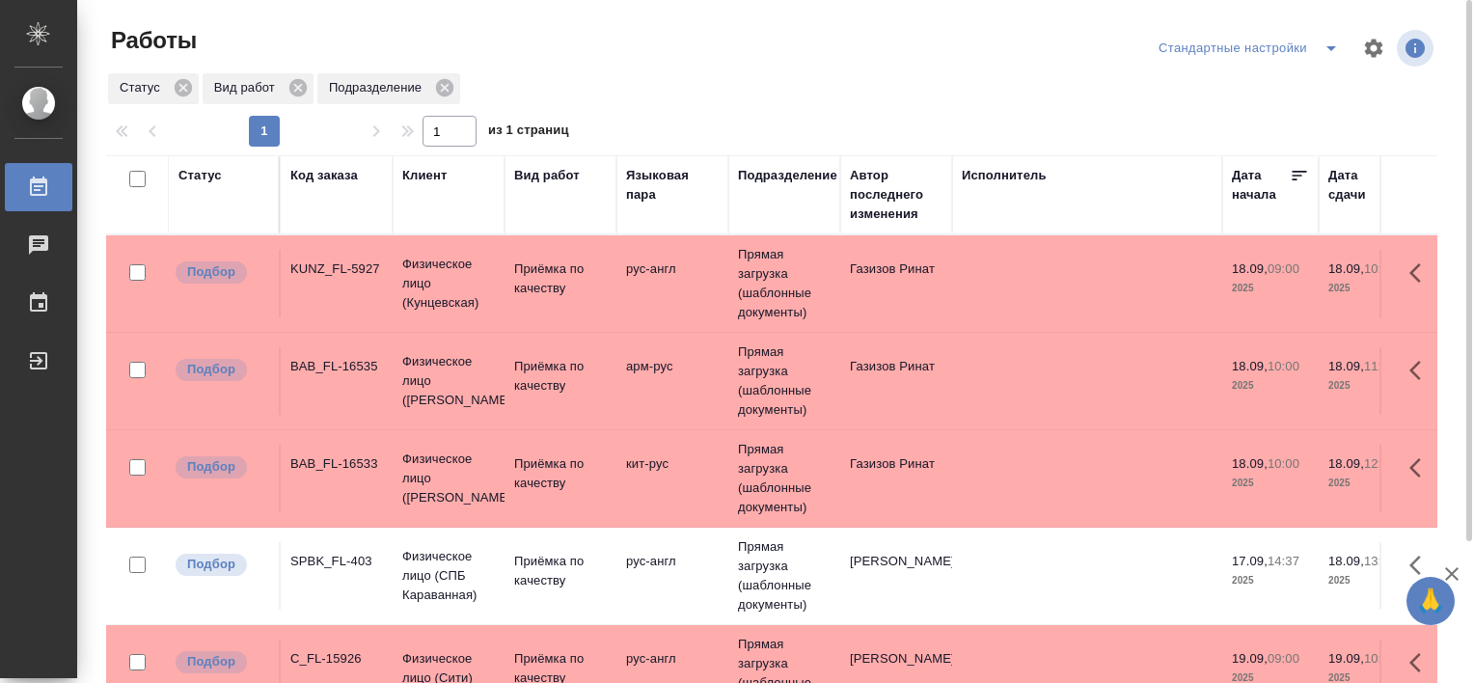
click at [333, 562] on div "SPBK_FL-403" at bounding box center [336, 561] width 93 height 19
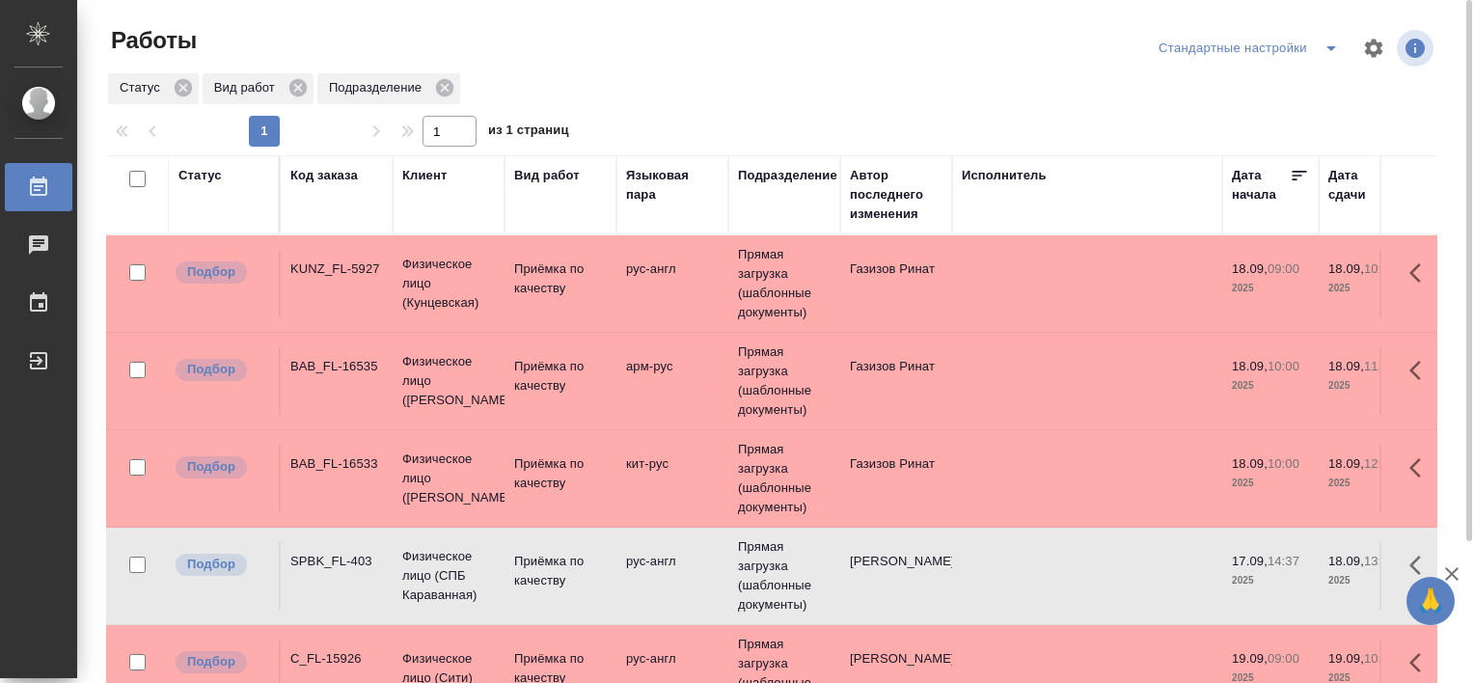
click at [333, 562] on div "SPBK_FL-403" at bounding box center [336, 561] width 93 height 19
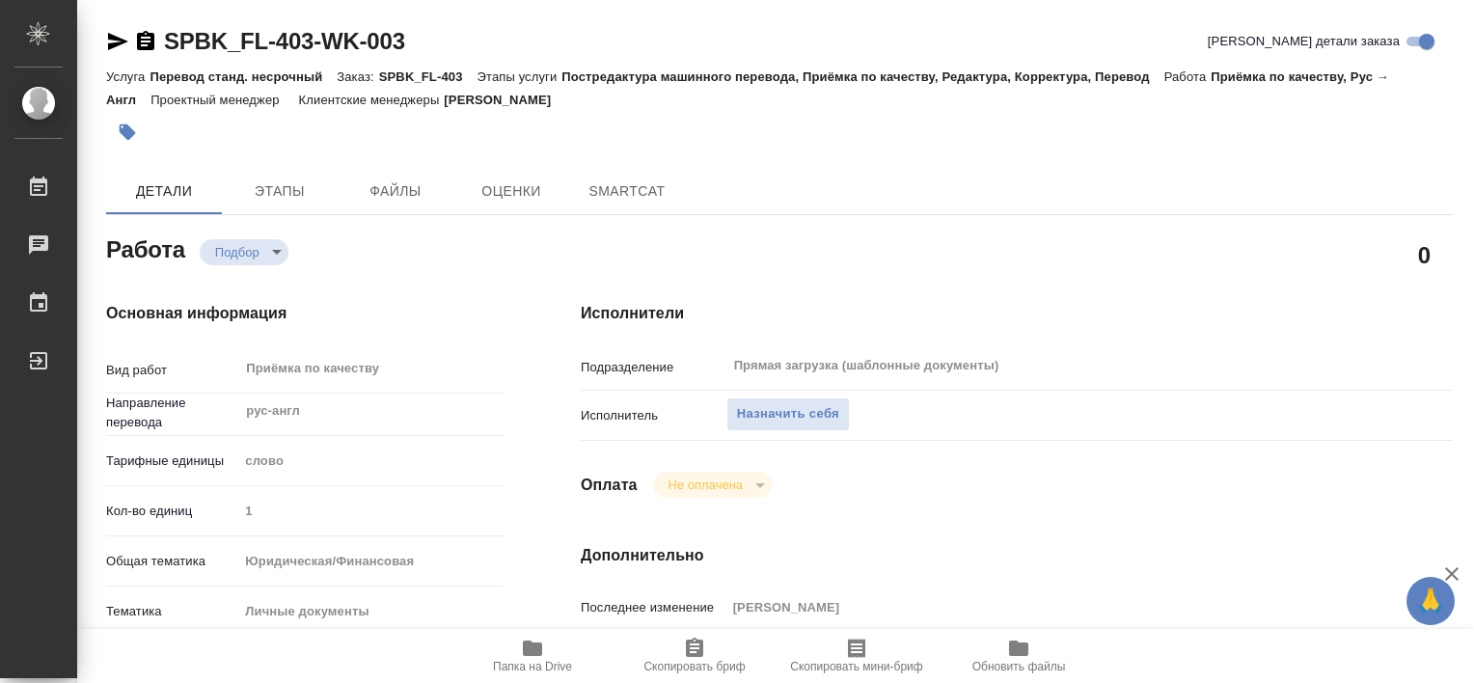
type textarea "x"
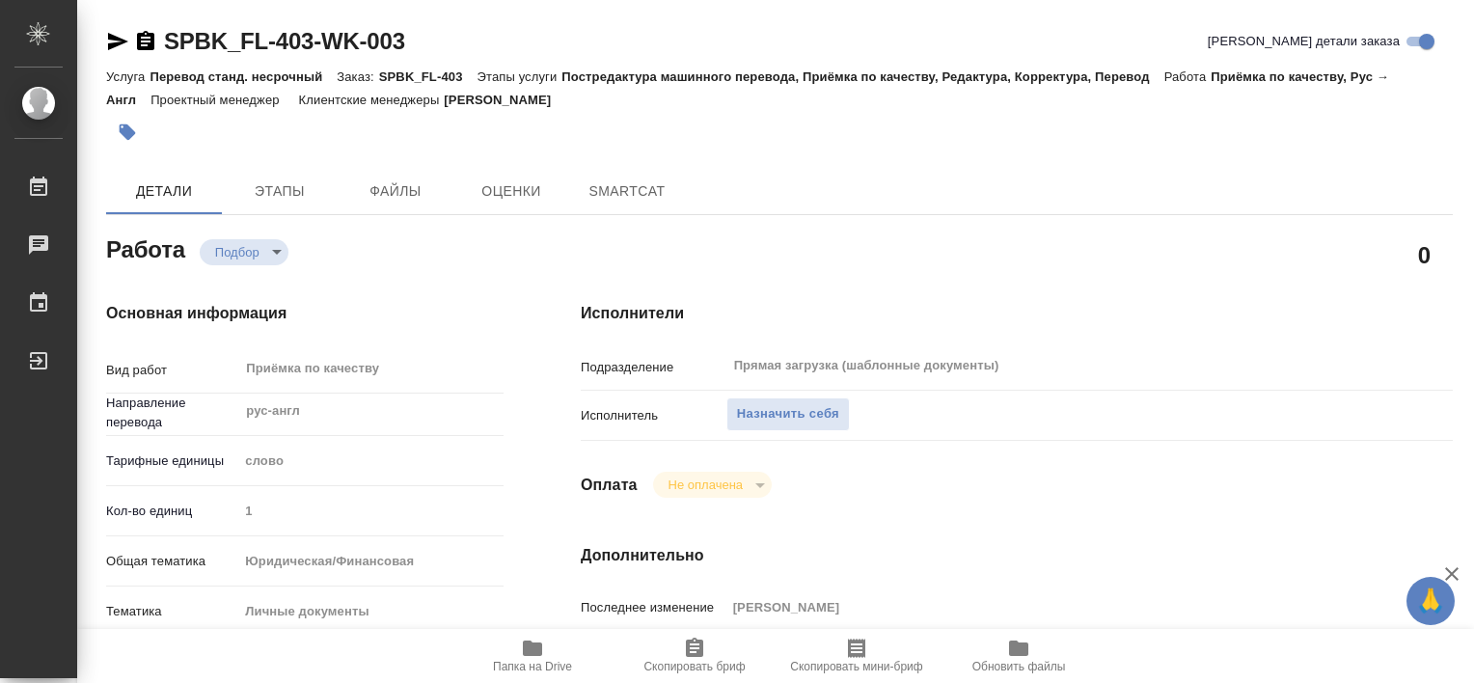
type textarea "x"
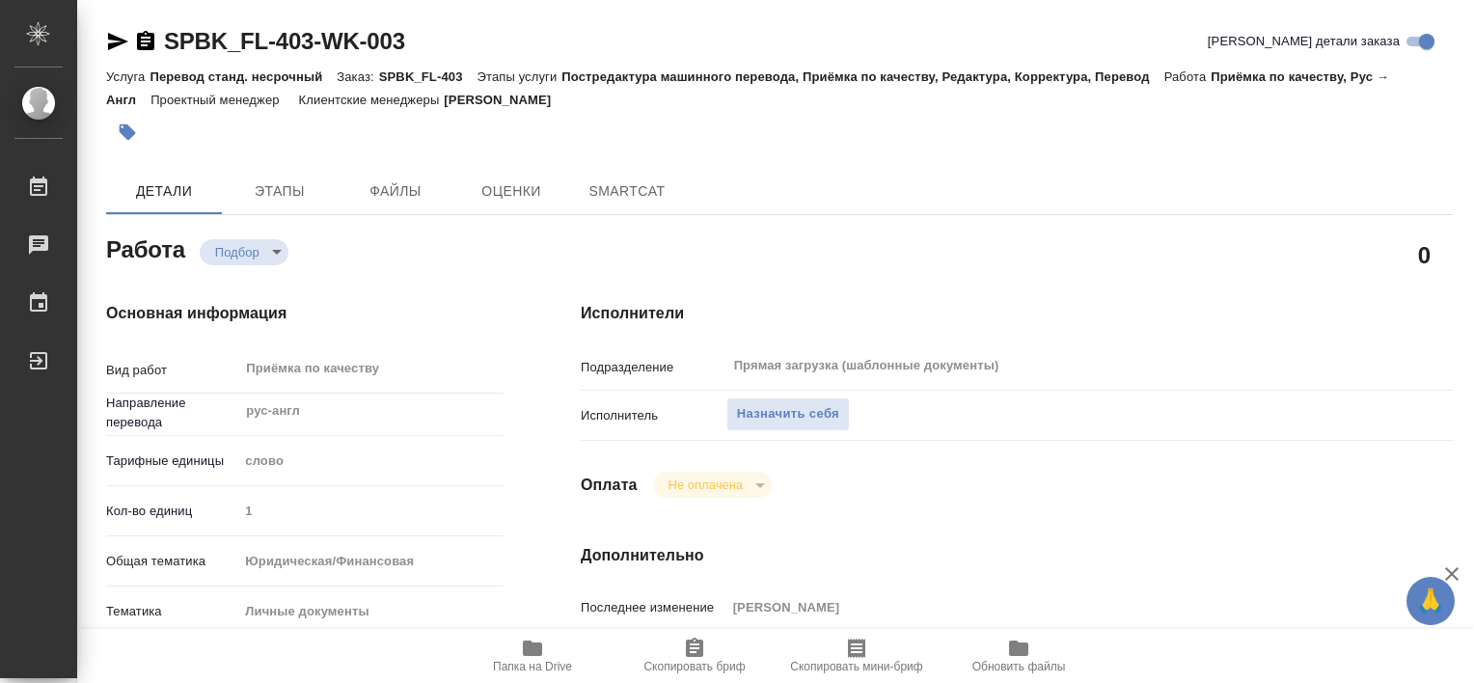
type textarea "x"
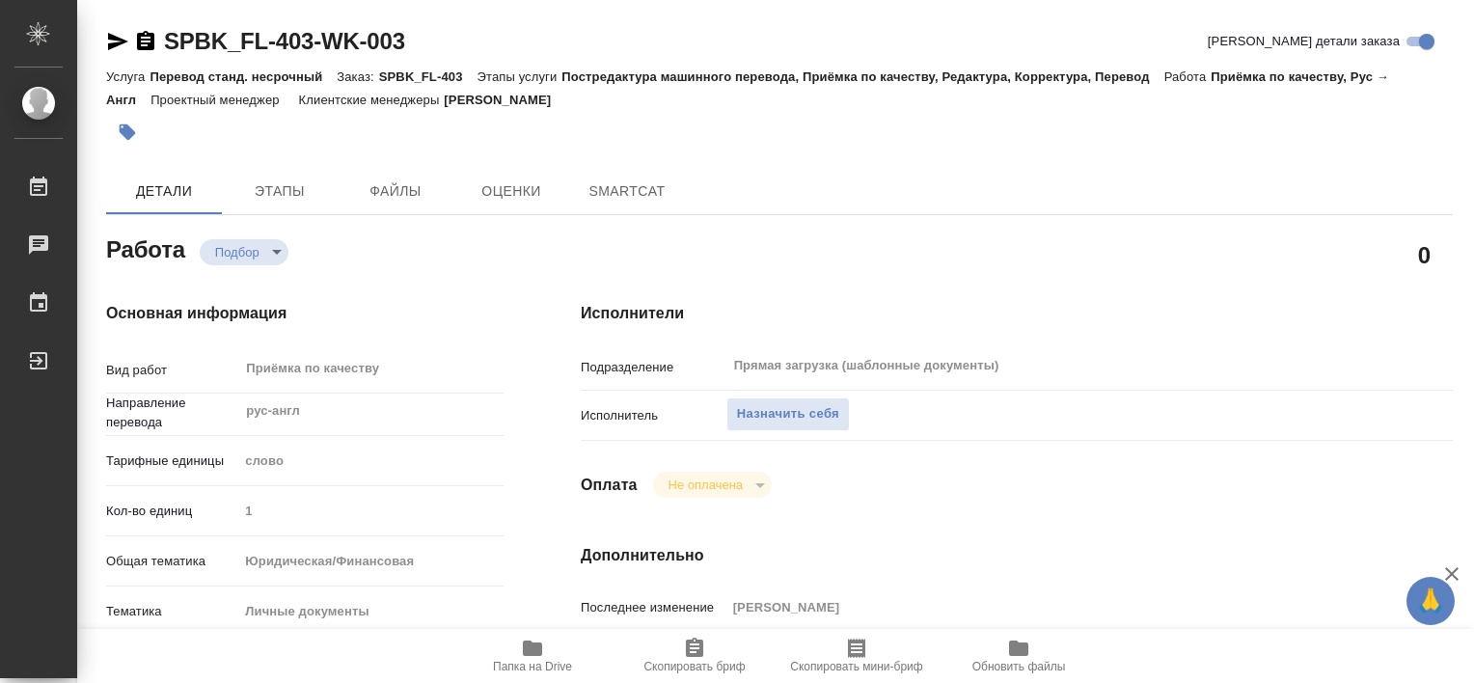
type textarea "x"
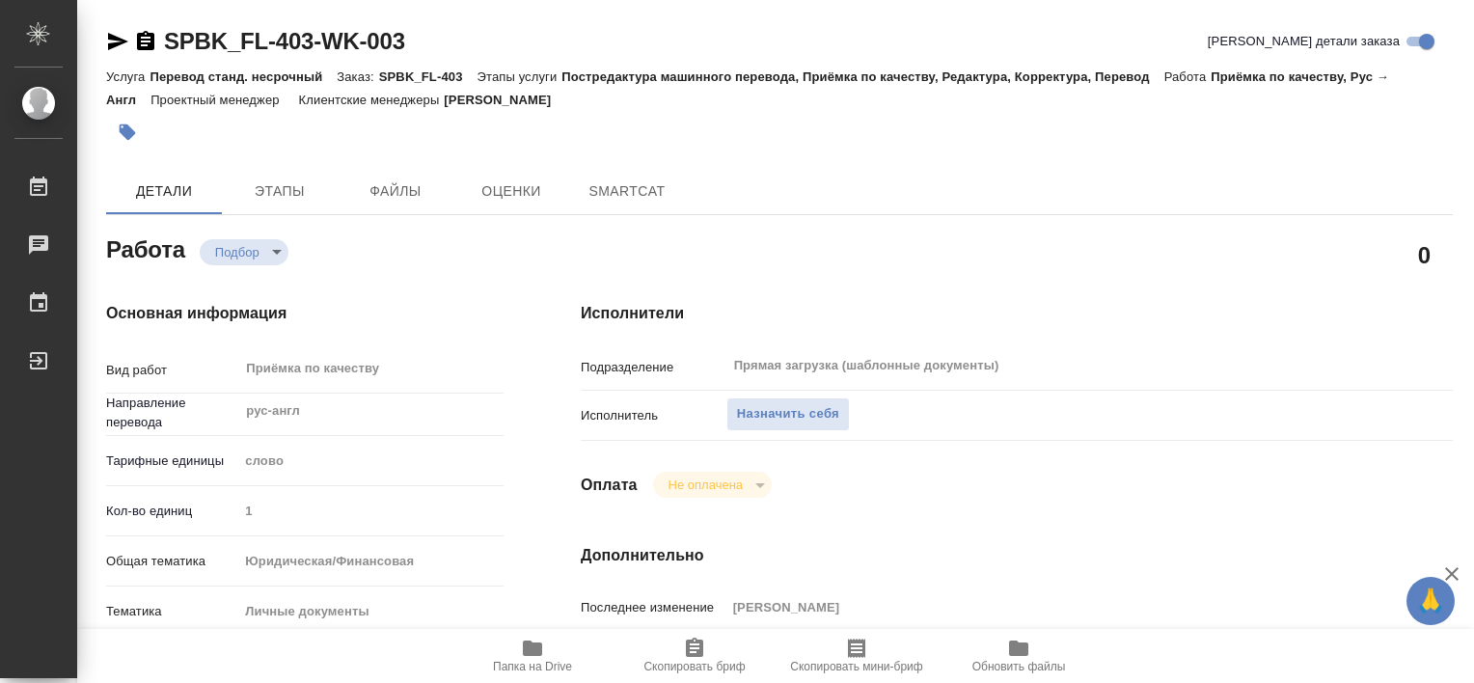
type textarea "x"
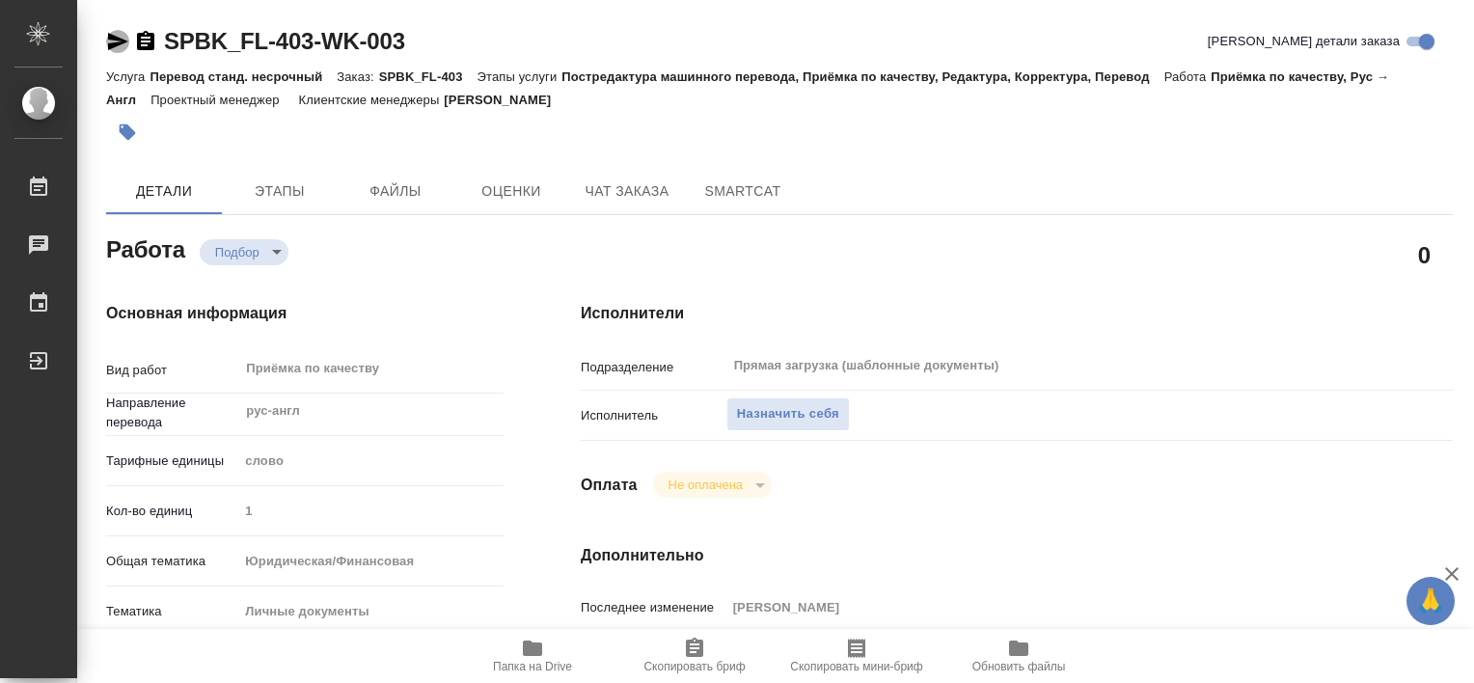
type textarea "x"
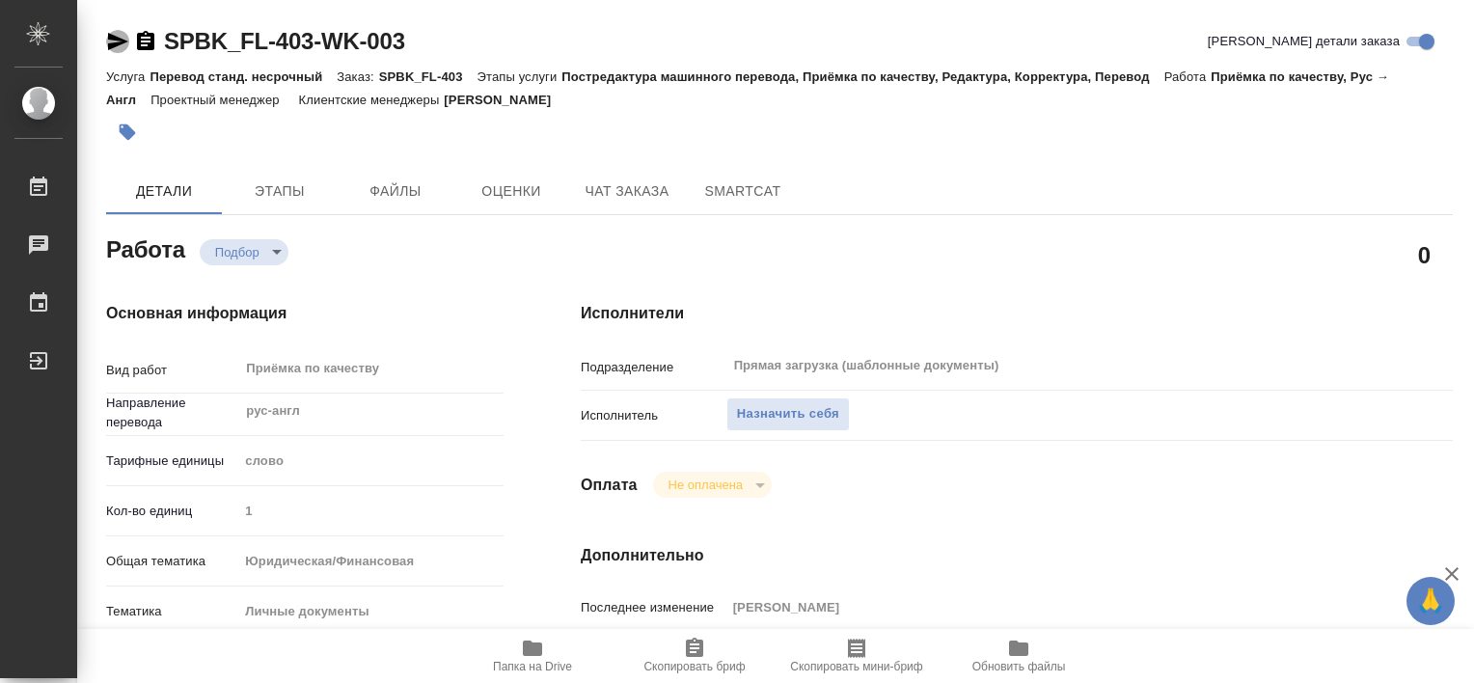
click at [117, 50] on icon "button" at bounding box center [117, 41] width 23 height 23
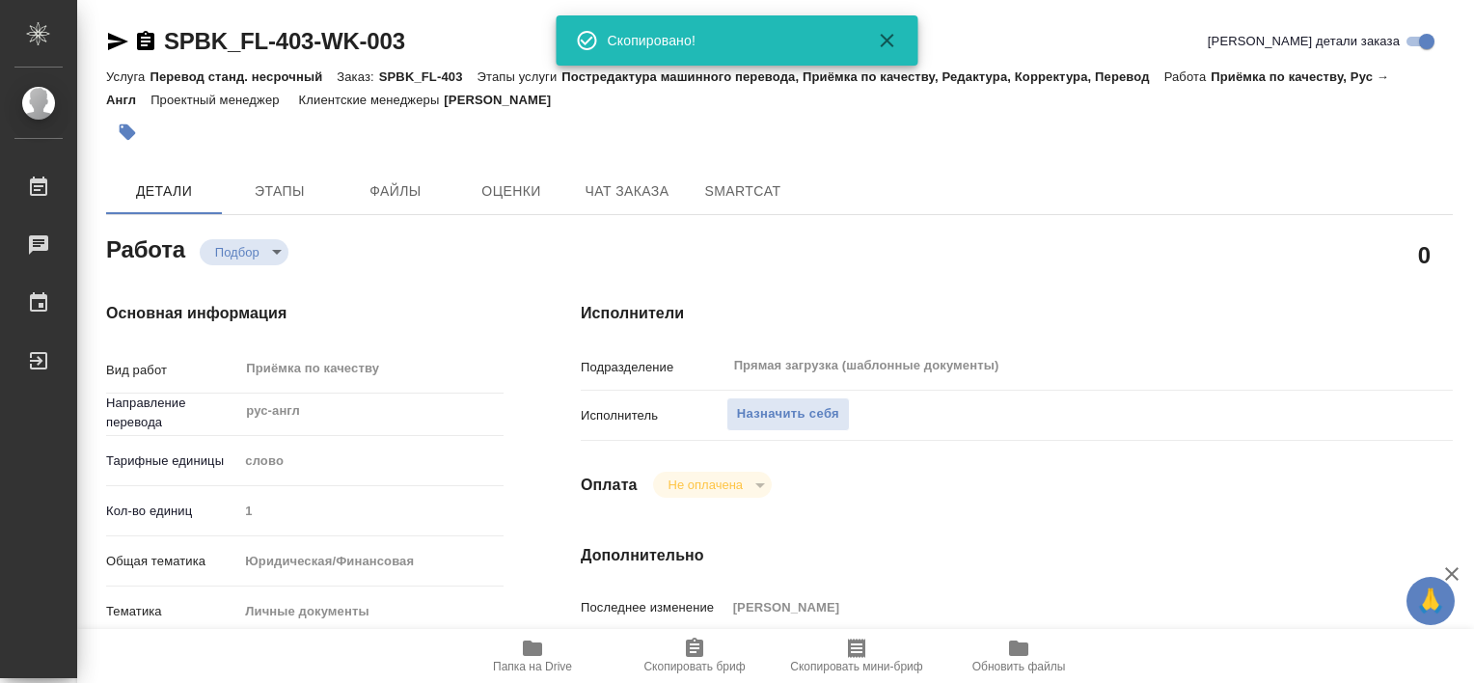
type textarea "x"
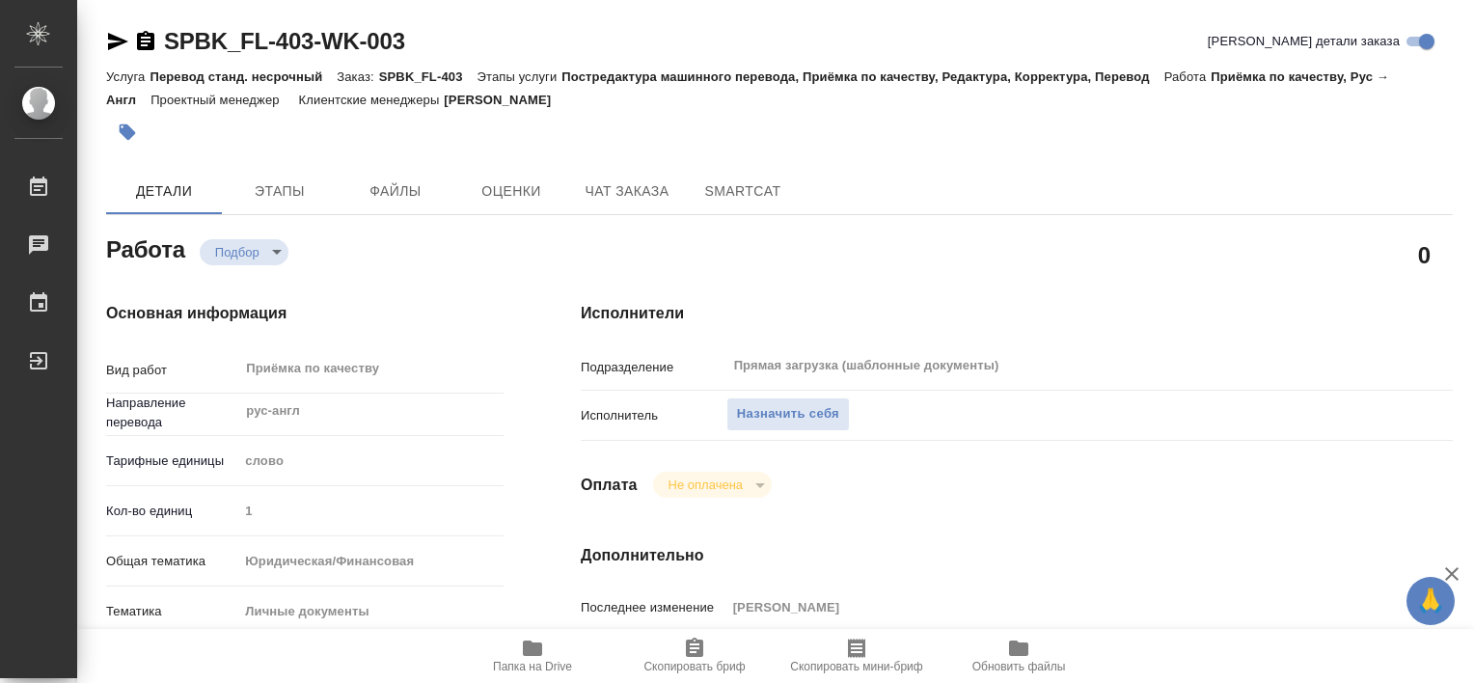
click at [533, 645] on icon "button" at bounding box center [532, 648] width 19 height 15
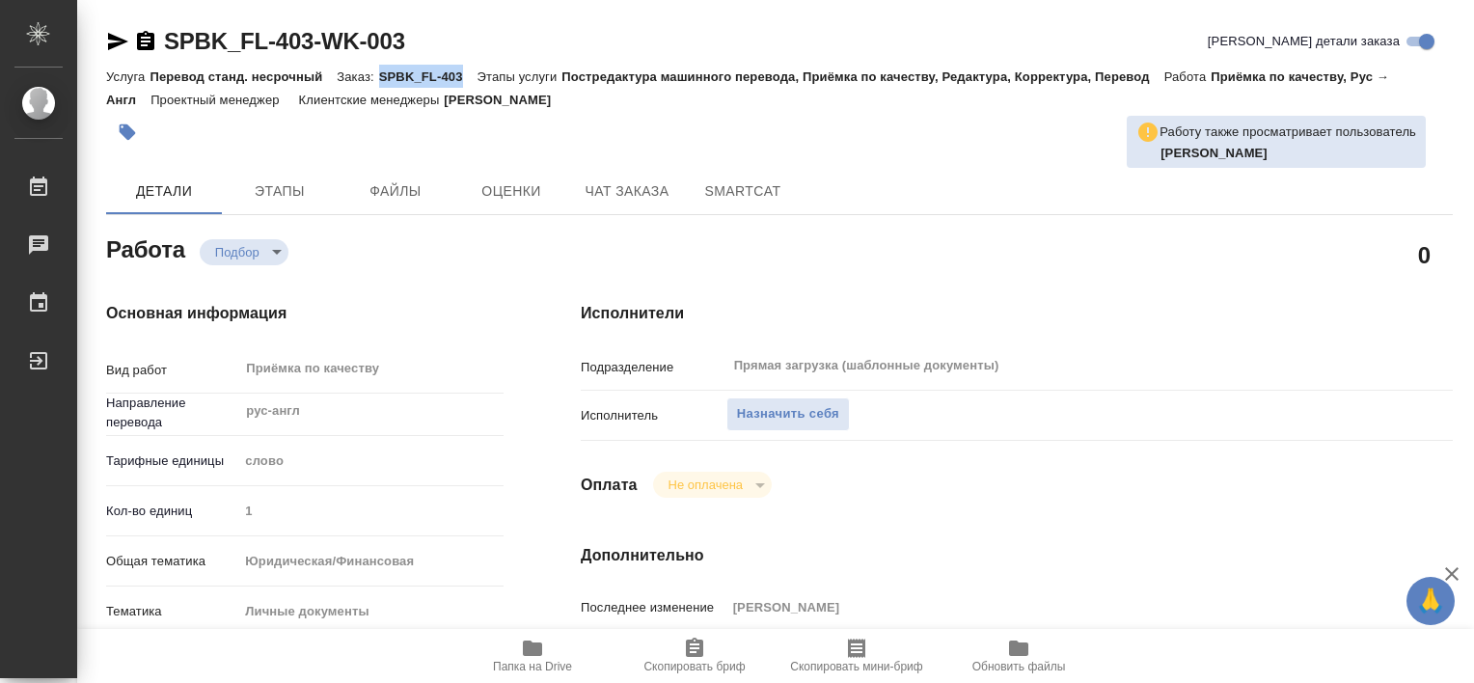
drag, startPoint x: 379, startPoint y: 74, endPoint x: 465, endPoint y: 83, distance: 86.3
click at [465, 83] on p "SPBK_FL-403" at bounding box center [428, 76] width 98 height 14
drag, startPoint x: 465, startPoint y: 83, endPoint x: 426, endPoint y: 142, distance: 70.4
click at [426, 142] on div at bounding box center [555, 132] width 898 height 42
click at [525, 665] on span "Папка на Drive" at bounding box center [532, 667] width 79 height 14
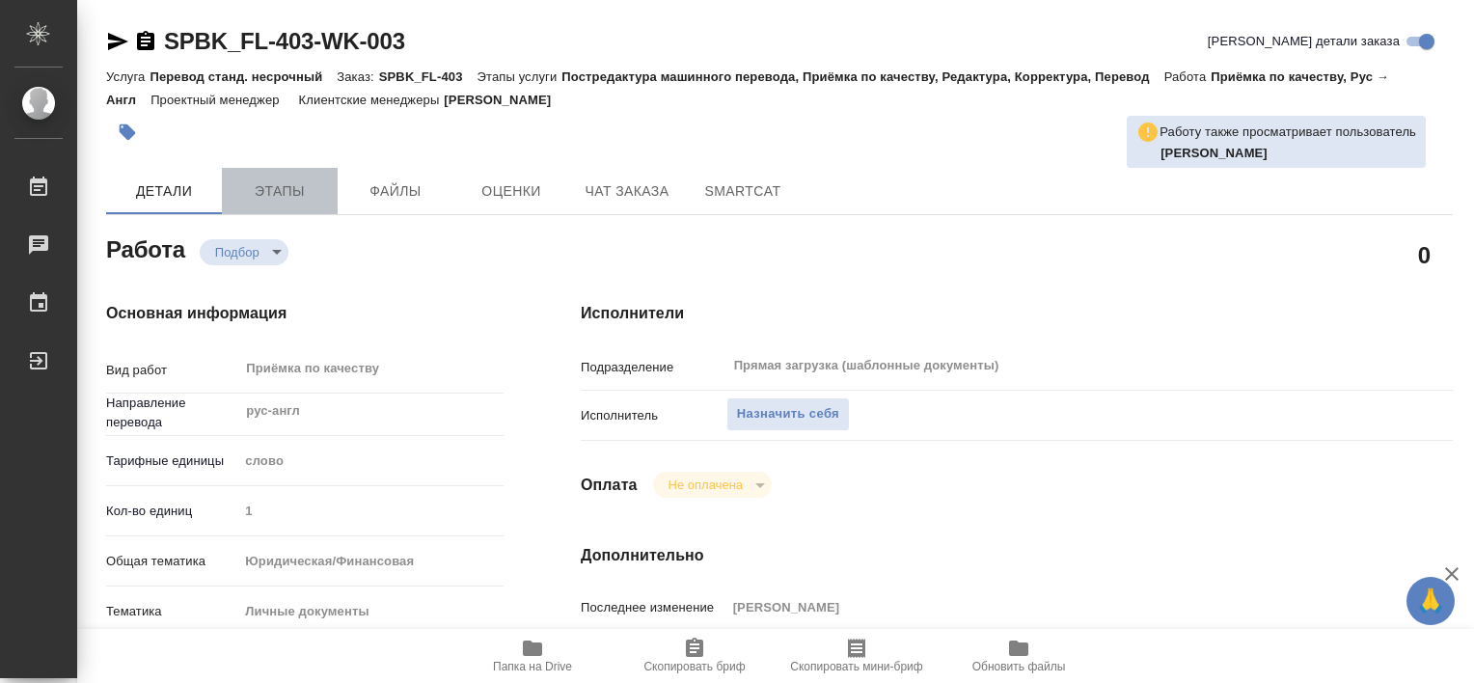
click at [283, 195] on span "Этапы" at bounding box center [279, 191] width 93 height 24
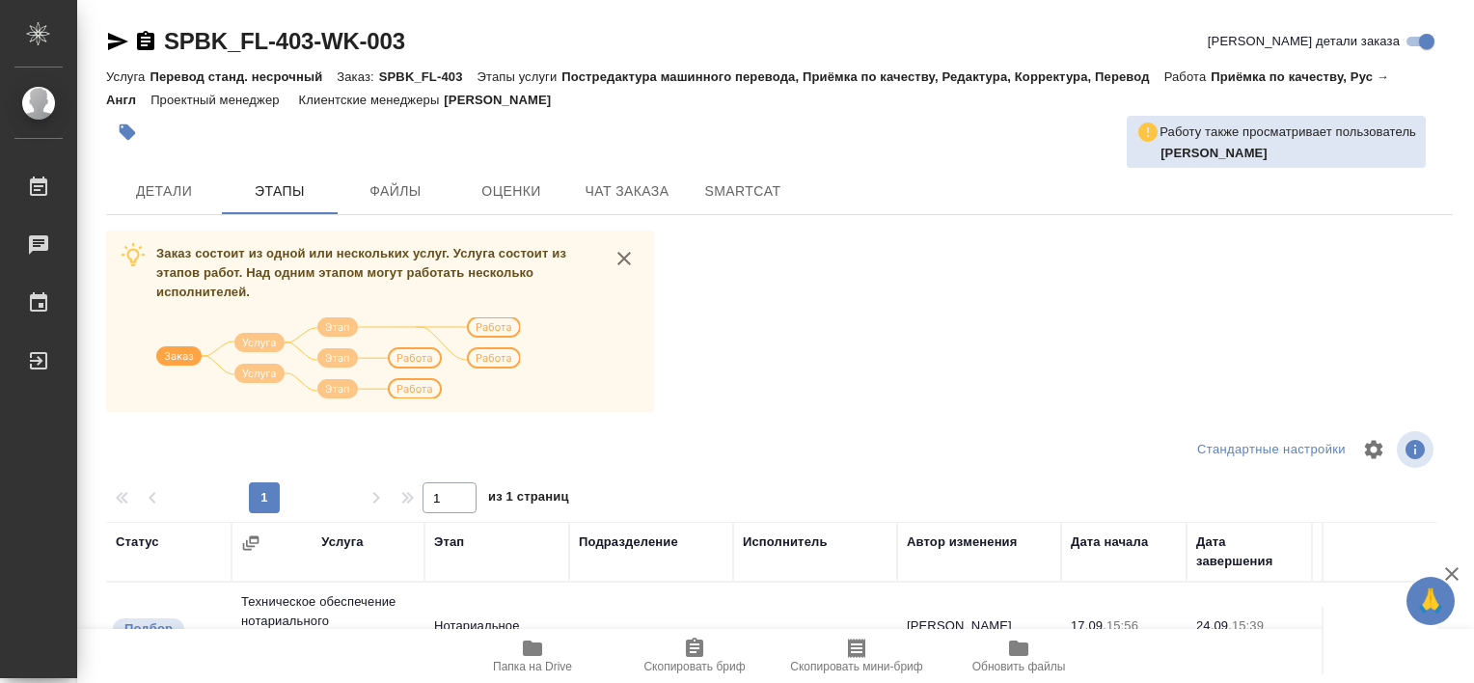
drag, startPoint x: 1445, startPoint y: 487, endPoint x: 895, endPoint y: 326, distance: 573.1
click at [895, 326] on div "Заказ состоит из одной или нескольких услуг. Услуга состоит из этапов работ. На…" at bounding box center [779, 594] width 1347 height 726
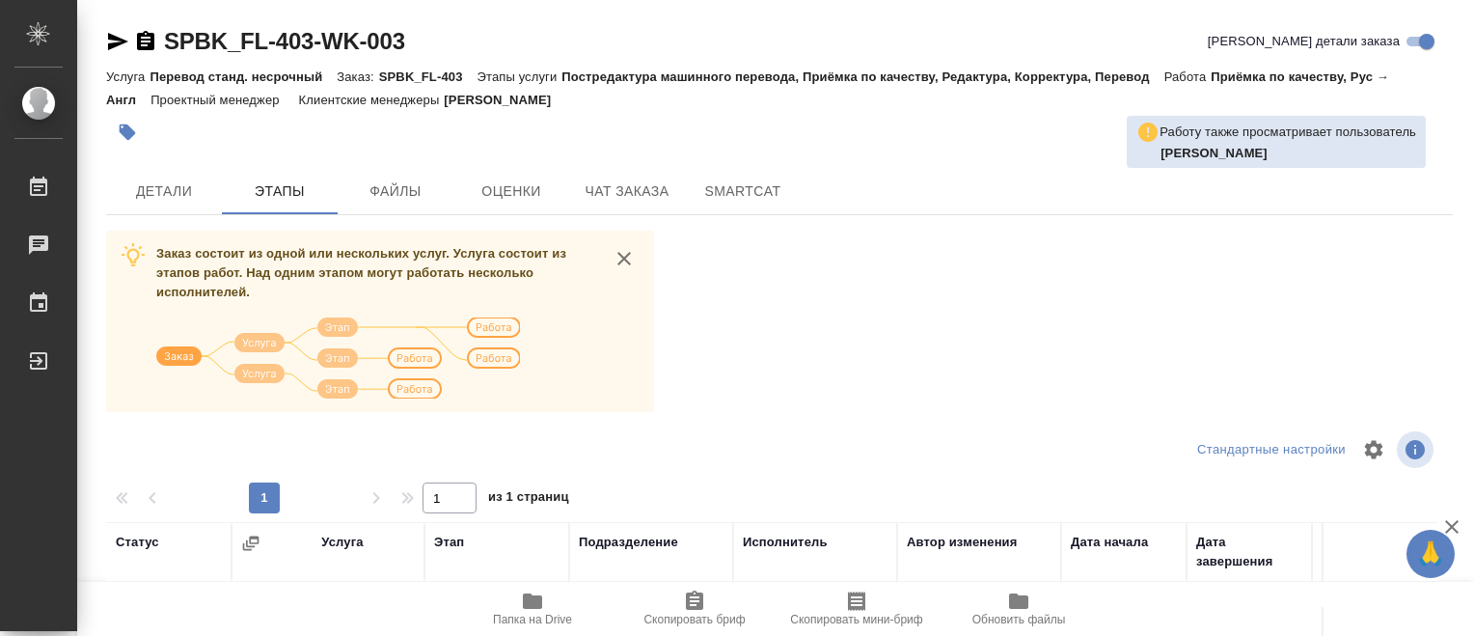
click at [944, 421] on div "Заказ состоит из одной или нескольких услуг. Услуга состоит из этапов работ. На…" at bounding box center [779, 594] width 1347 height 726
drag, startPoint x: 988, startPoint y: 350, endPoint x: 975, endPoint y: 301, distance: 50.8
click at [975, 301] on div "Заказ состоит из одной или нескольких услуг. Услуга состоит из этапов работ. На…" at bounding box center [779, 594] width 1347 height 726
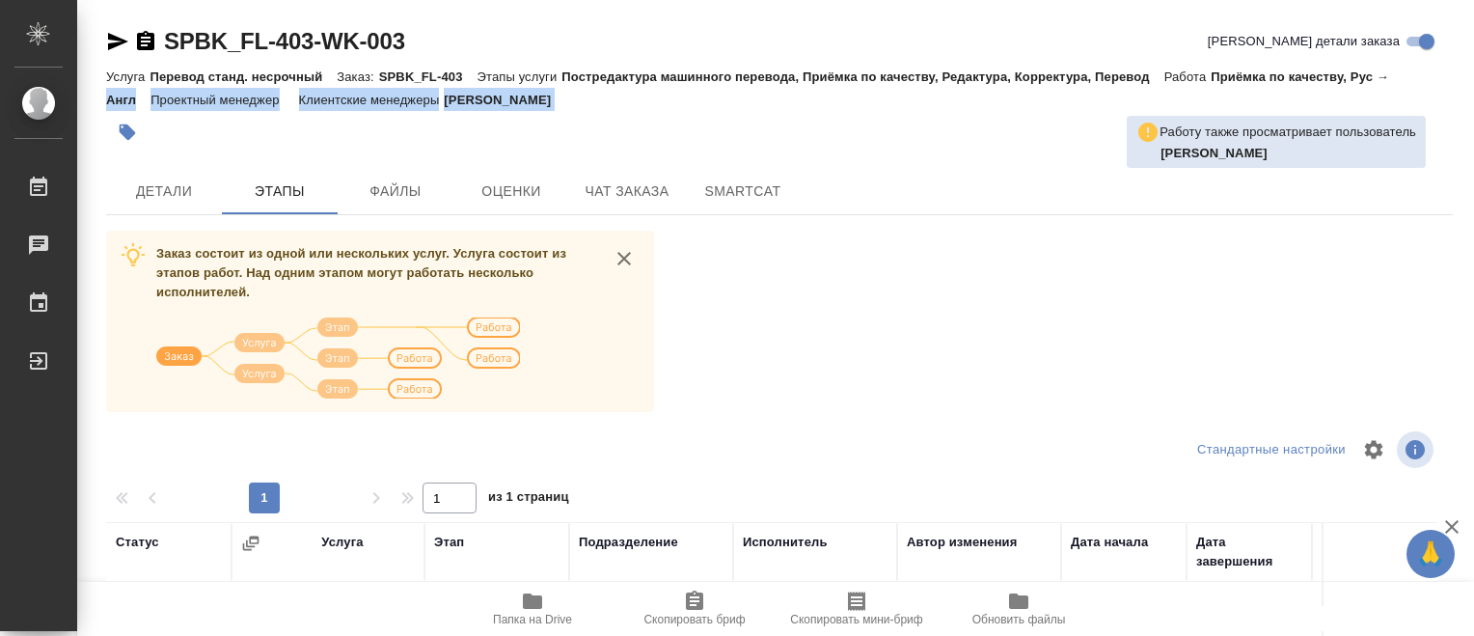
drag, startPoint x: 1463, startPoint y: 72, endPoint x: 1477, endPoint y: 120, distance: 49.4
click at [1473, 120] on html "🙏 .cls-1 fill:#fff; AWATERA [PERSON_NAME] Работы 0 Чаты График Выйти SPBK_FL-40…" at bounding box center [737, 318] width 1474 height 636
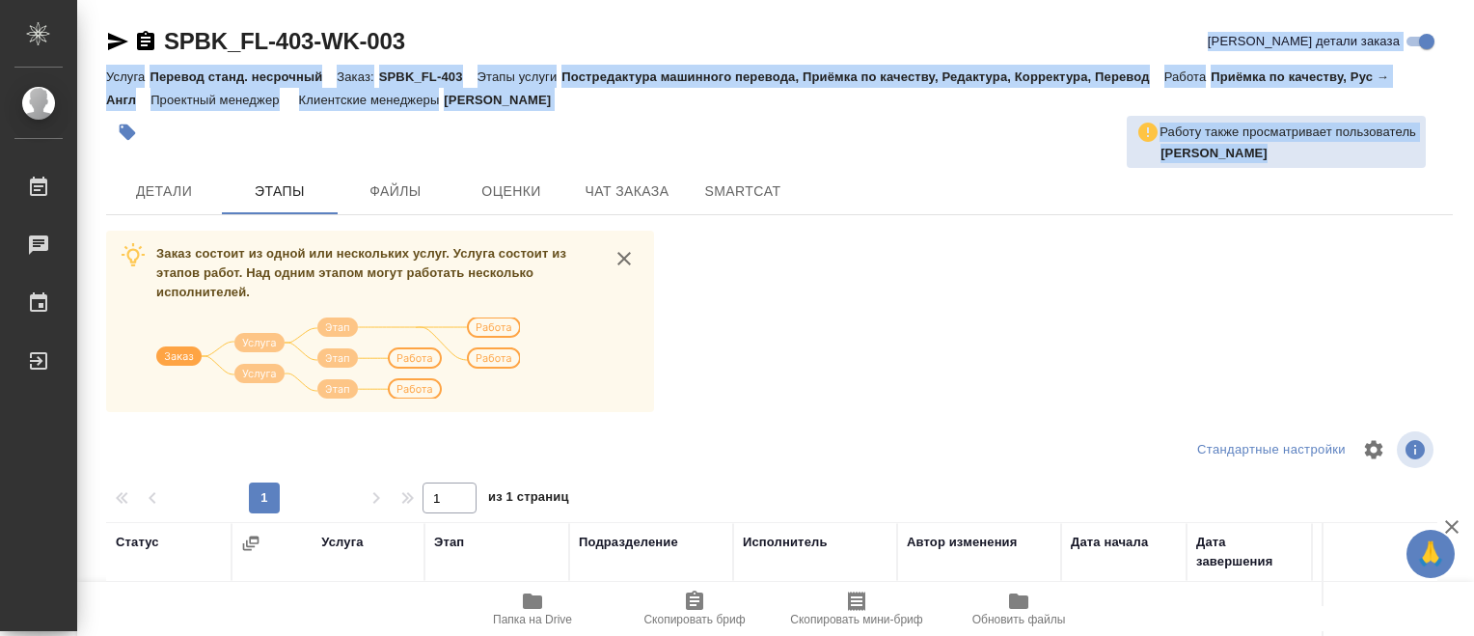
drag, startPoint x: 1469, startPoint y: 49, endPoint x: 1459, endPoint y: 229, distance: 179.7
click at [1459, 229] on div "SPBK_FL-403-WK-003 [PERSON_NAME] детали заказа Услуга Перевод станд. несрочный …" at bounding box center [775, 502] width 1397 height 1005
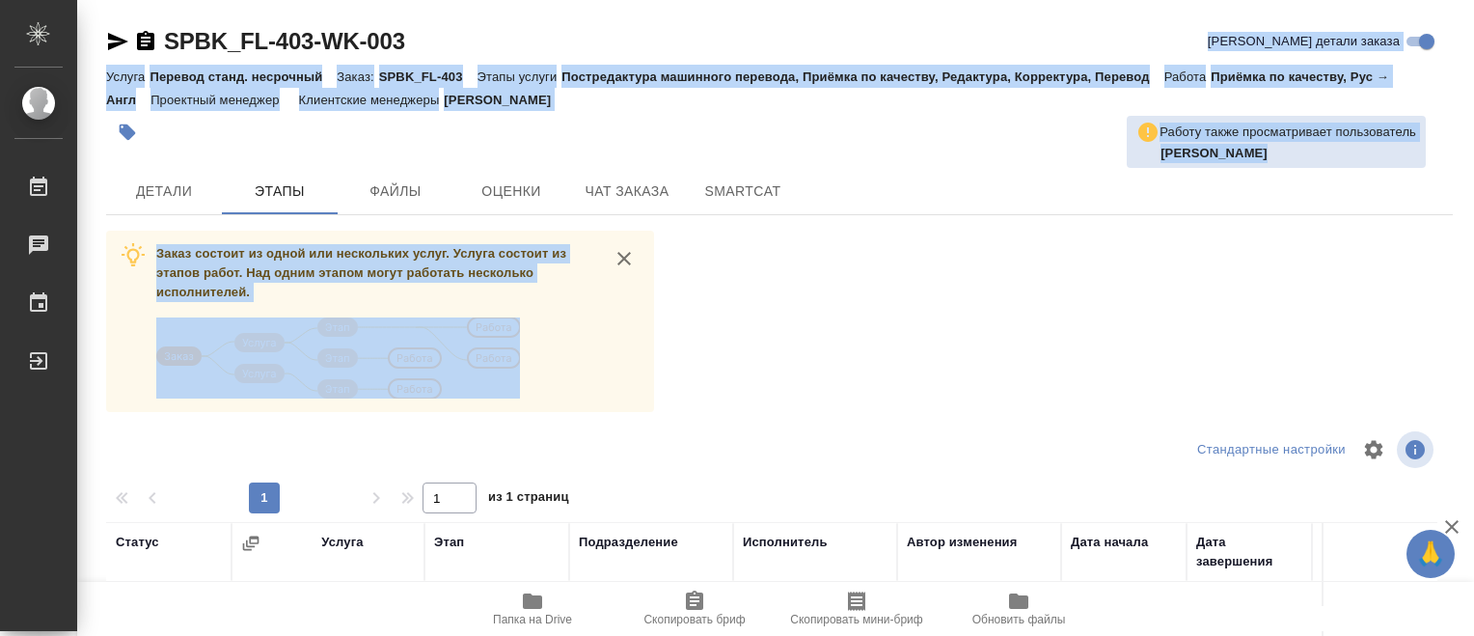
drag, startPoint x: 1459, startPoint y: 229, endPoint x: 1352, endPoint y: 287, distance: 121.7
click at [1352, 287] on div "Заказ состоит из одной или нескольких услуг. Услуга состоит из этапов работ. На…" at bounding box center [779, 594] width 1347 height 726
click at [911, 309] on div "Заказ состоит из одной или нескольких услуг. Услуга состоит из этапов работ. На…" at bounding box center [779, 594] width 1347 height 726
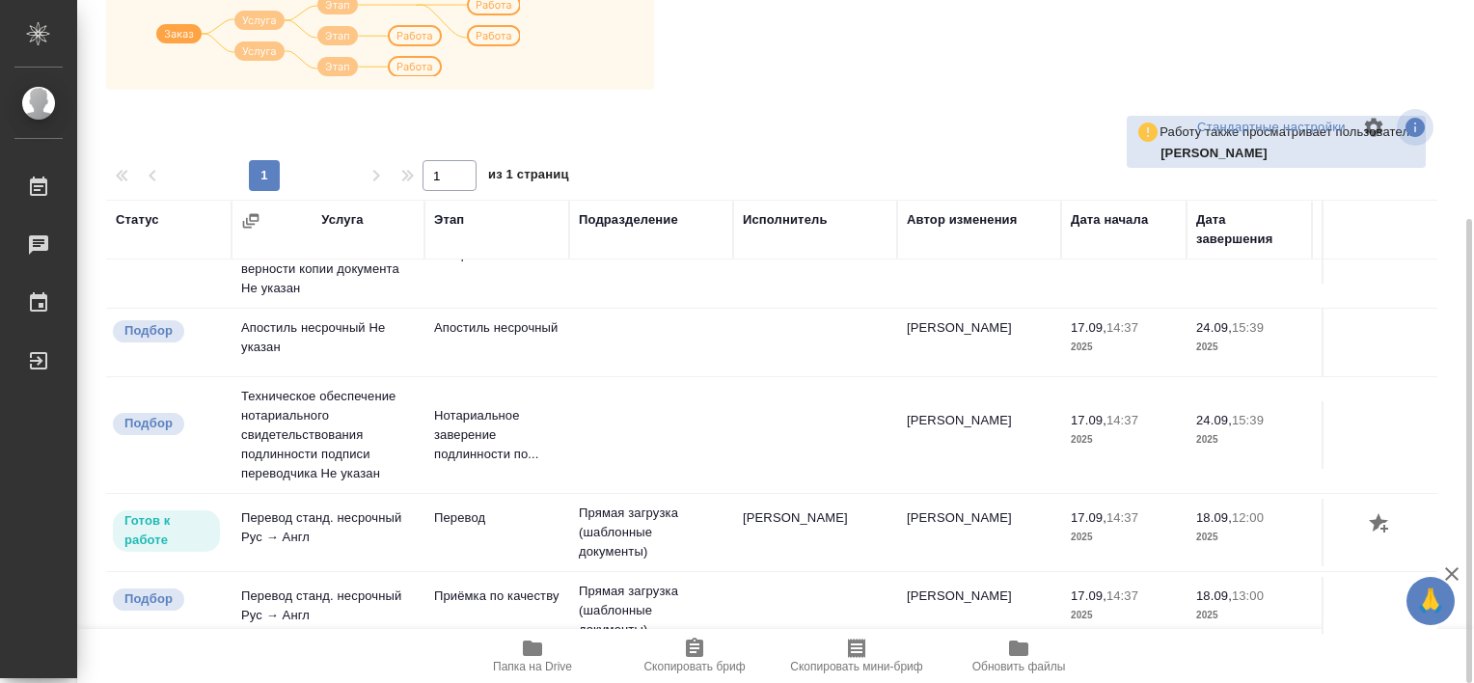
scroll to position [322, 0]
click at [72, 170] on link "Работы" at bounding box center [39, 187] width 68 height 48
click at [166, 170] on div "1 1 из 1 страниц" at bounding box center [779, 175] width 1347 height 31
